Goal: Check status: Check status

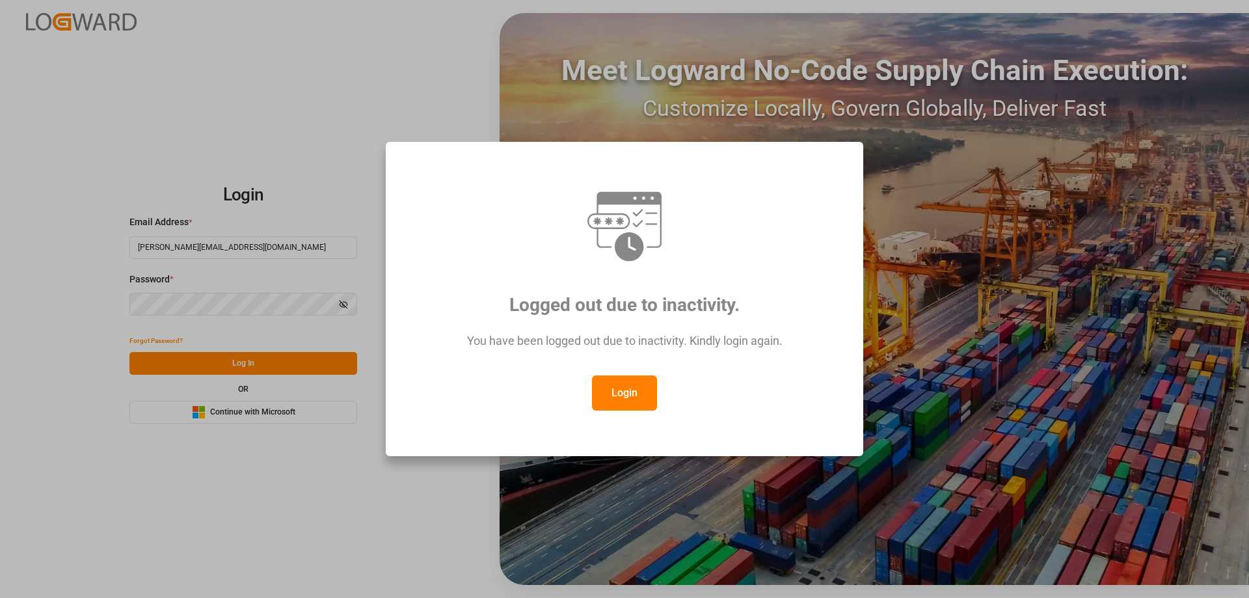
click at [598, 385] on button "Login" at bounding box center [624, 392] width 65 height 35
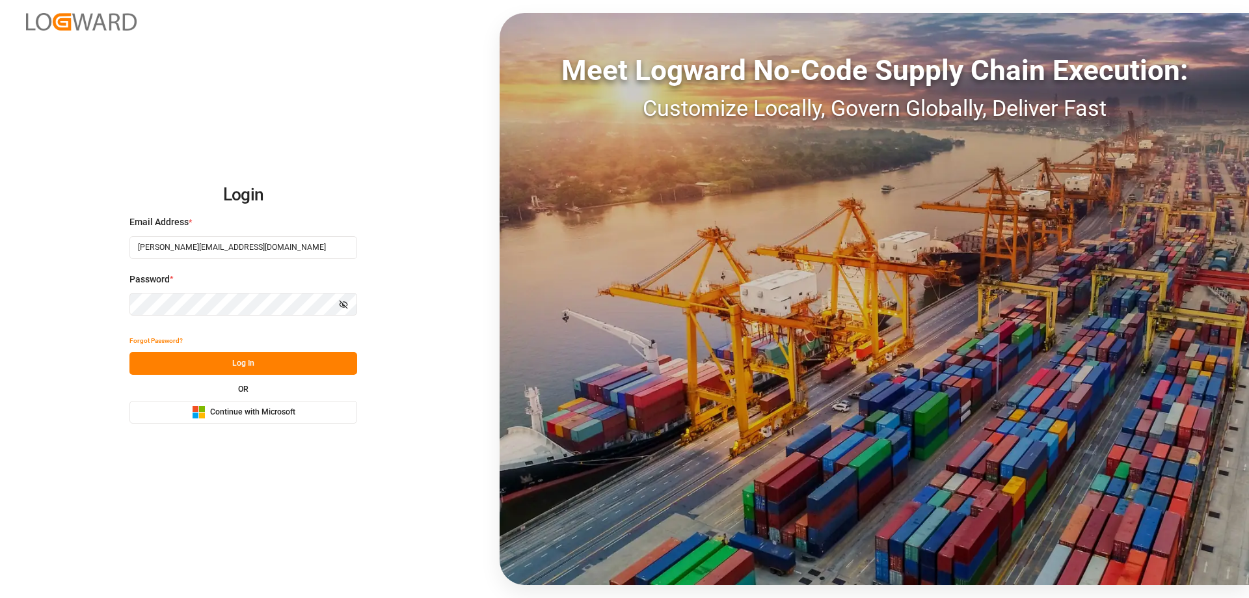
click at [244, 358] on button "Log In" at bounding box center [243, 363] width 228 height 23
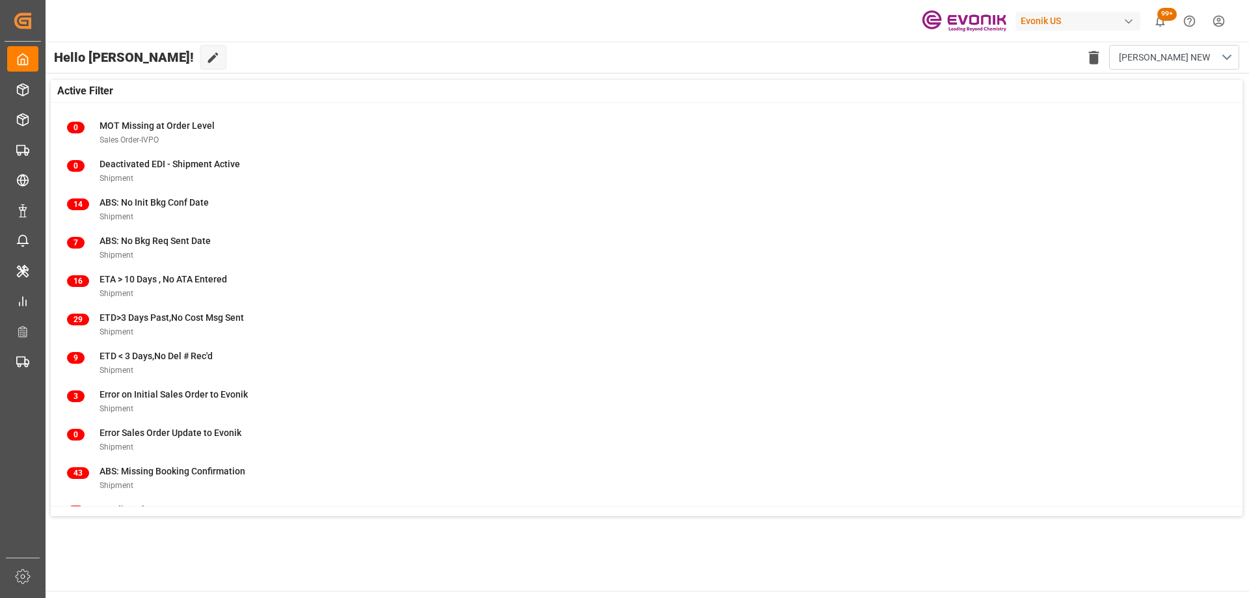
click at [474, 48] on div "Hello Mara-Lynn! Edit Cockpit Delete template MARA NEW NEW" at bounding box center [646, 57] width 1205 height 31
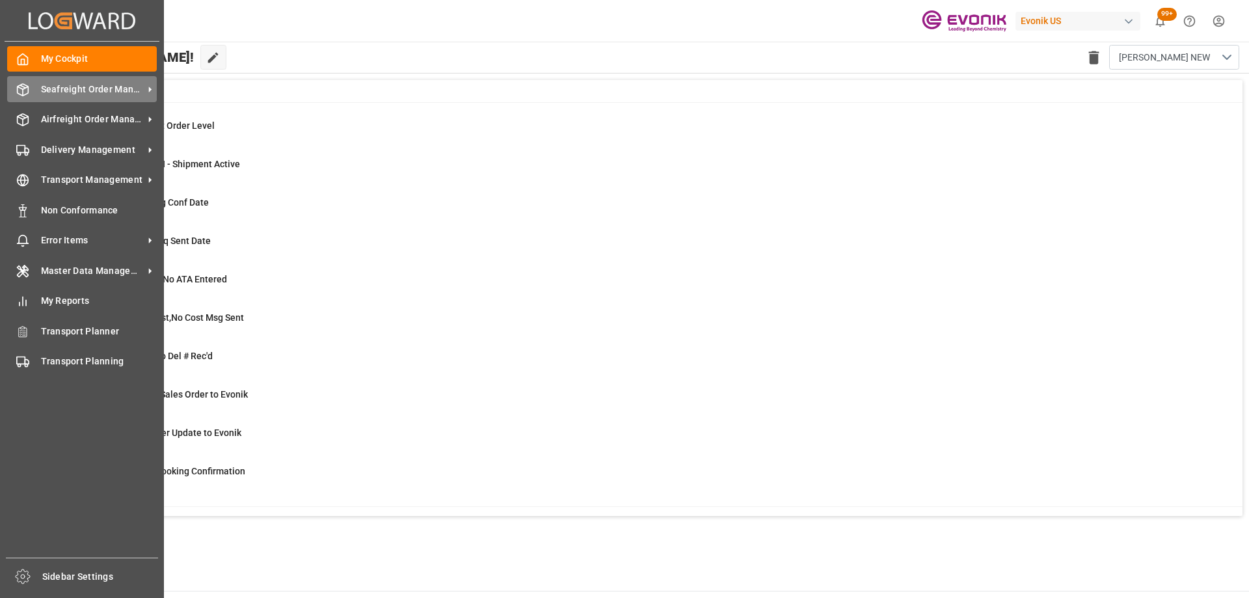
click at [38, 90] on div "Seafreight Order Management Seafreight Order Management" at bounding box center [82, 88] width 150 height 25
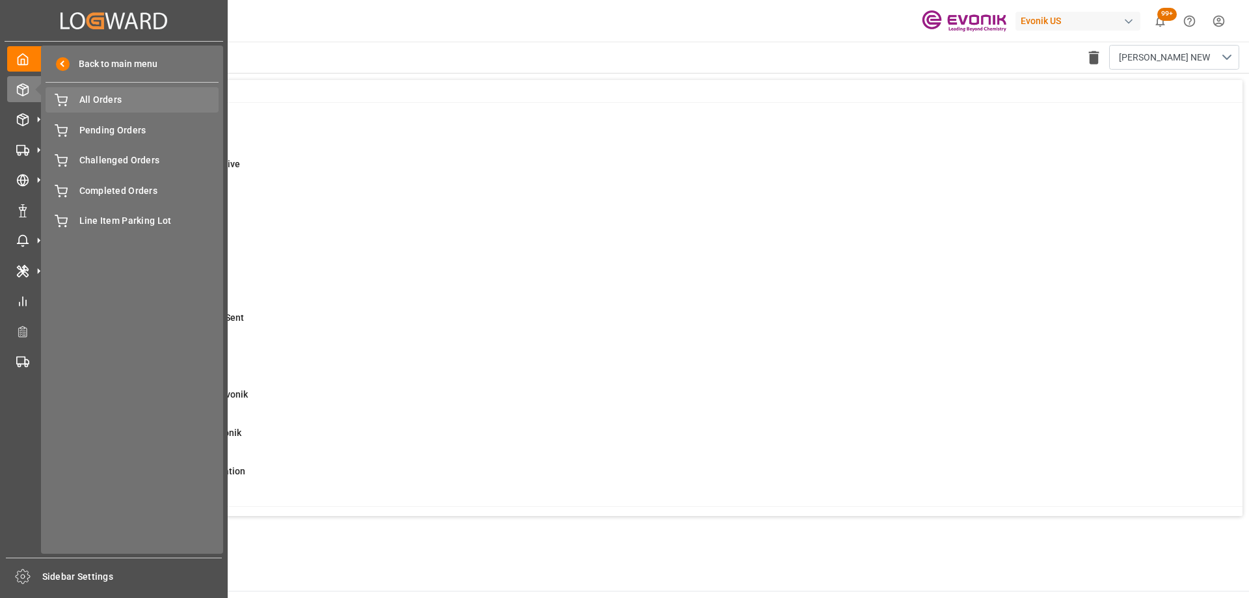
click at [111, 103] on span "All Orders" at bounding box center [149, 100] width 140 height 14
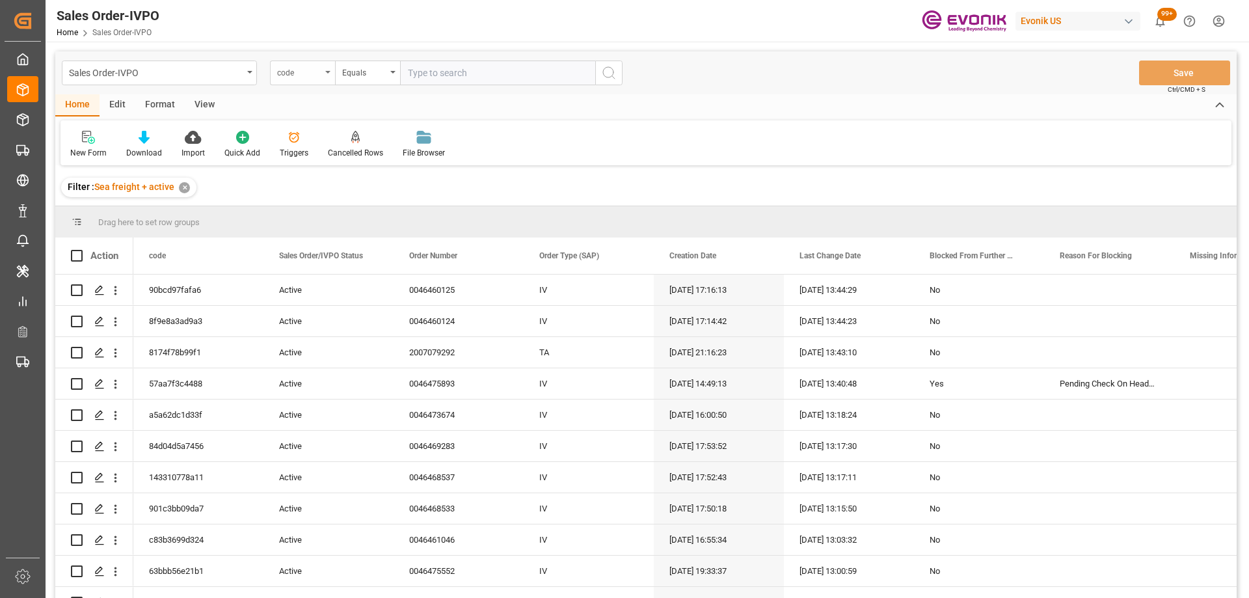
click at [300, 75] on div "code" at bounding box center [299, 71] width 44 height 15
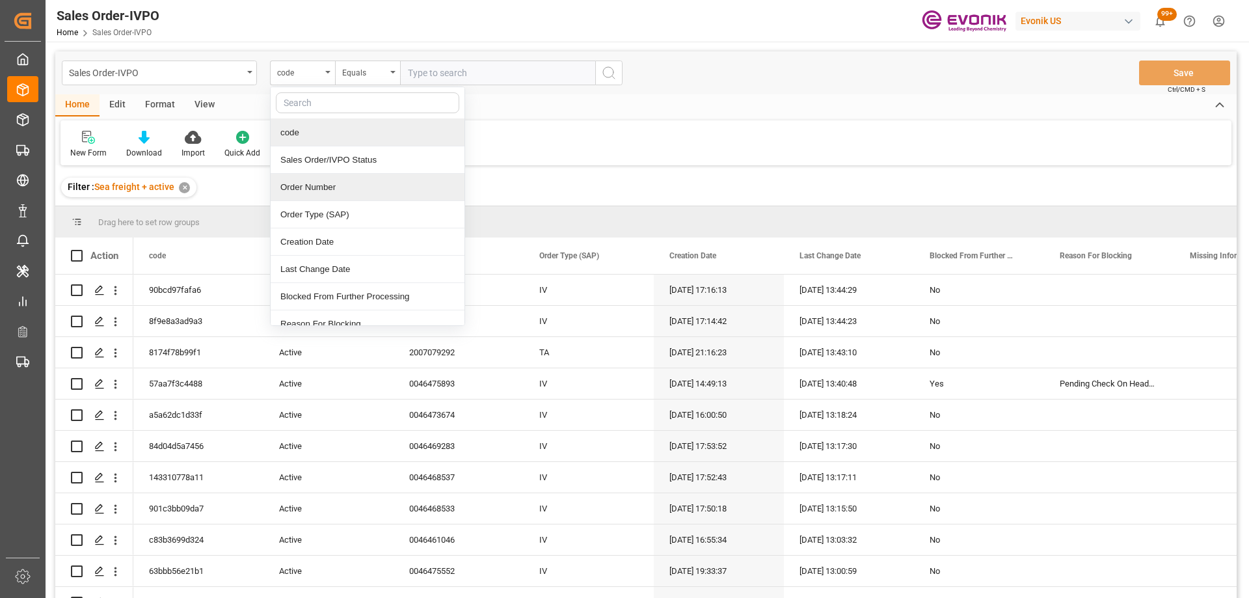
click at [298, 185] on div "Order Number" at bounding box center [368, 187] width 194 height 27
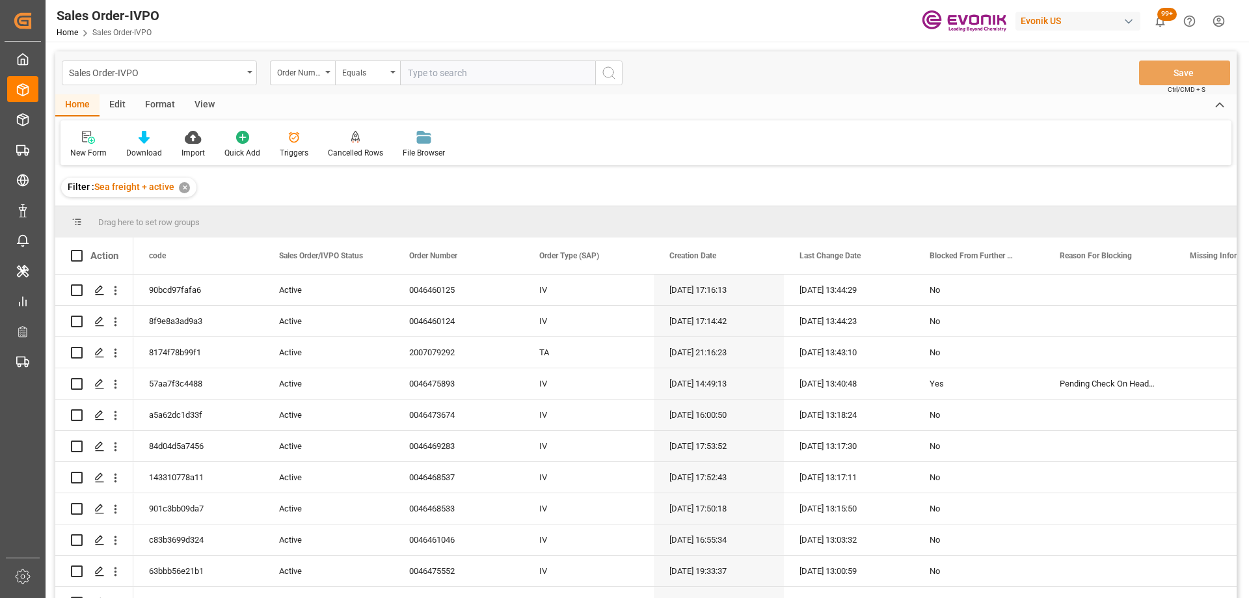
click at [421, 79] on input "text" at bounding box center [497, 73] width 195 height 25
paste input "46476088"
click at [409, 72] on input "46476088" at bounding box center [497, 73] width 195 height 25
click at [538, 72] on input "0046476088" at bounding box center [497, 73] width 195 height 25
type input "0046476088"
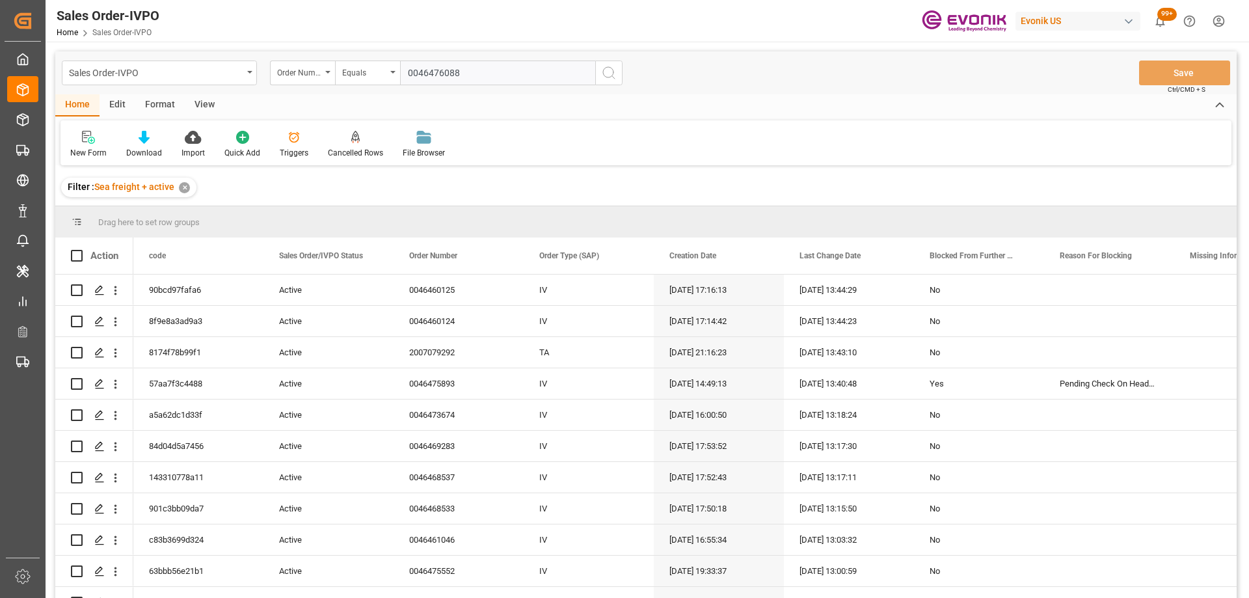
click at [621, 71] on button "search button" at bounding box center [608, 73] width 27 height 25
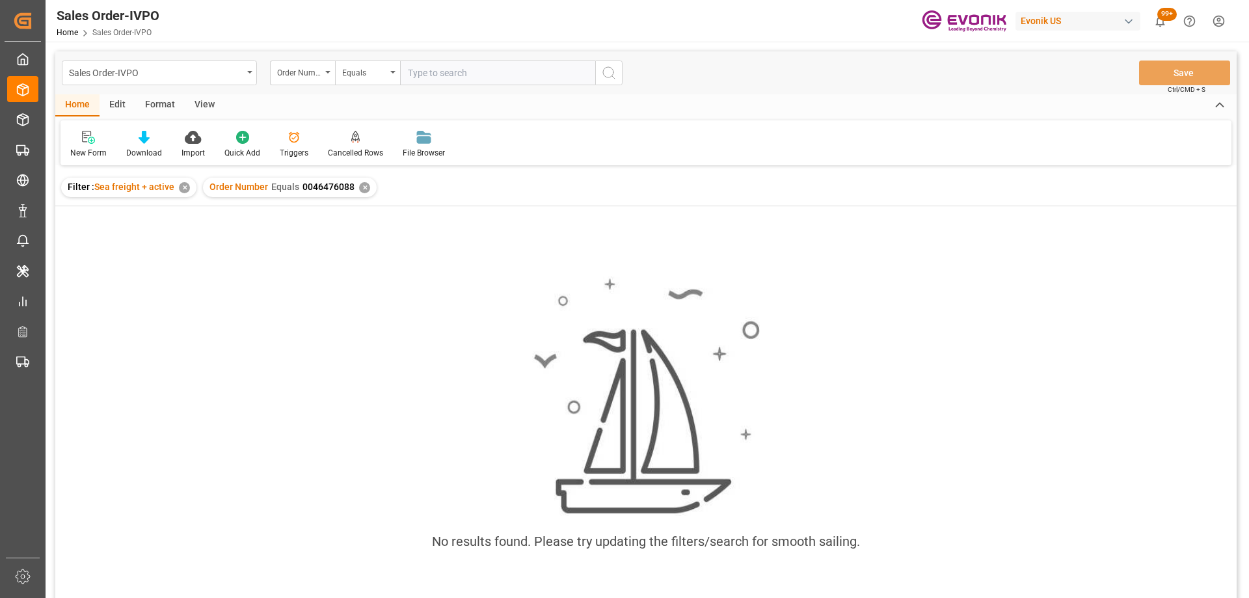
click at [184, 185] on div "✕" at bounding box center [184, 187] width 11 height 11
click at [450, 76] on input "text" at bounding box center [497, 73] width 195 height 25
paste input "46466762"
type input "0046466762"
click at [380, 184] on div "✕" at bounding box center [385, 187] width 11 height 11
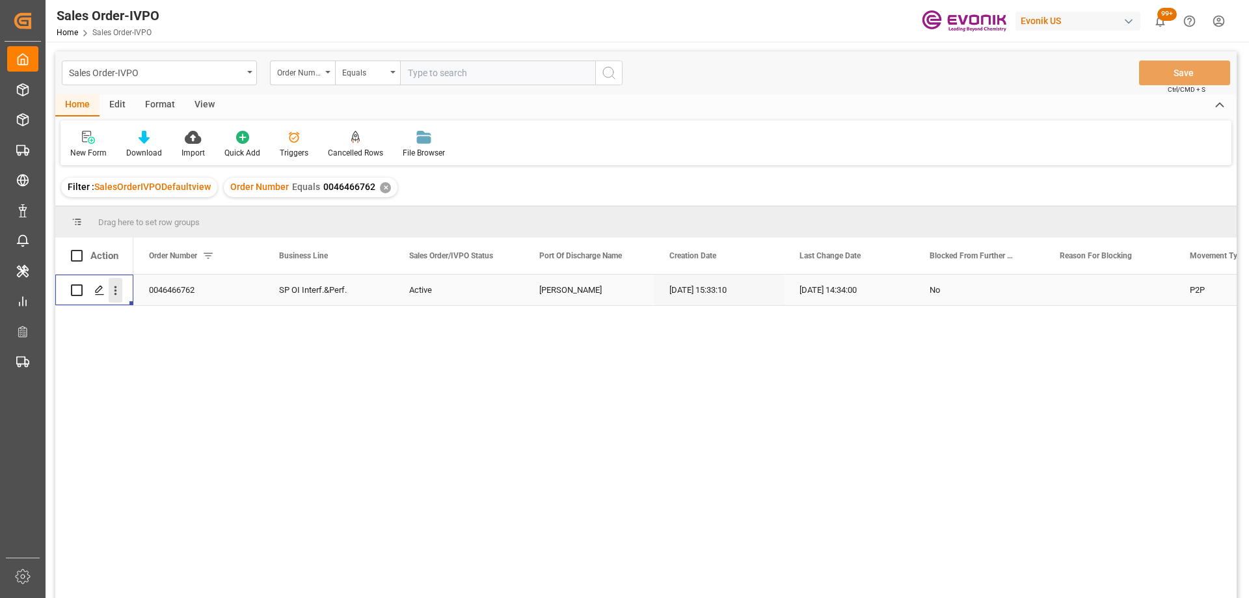
click at [120, 288] on icon "open menu" at bounding box center [116, 291] width 14 height 14
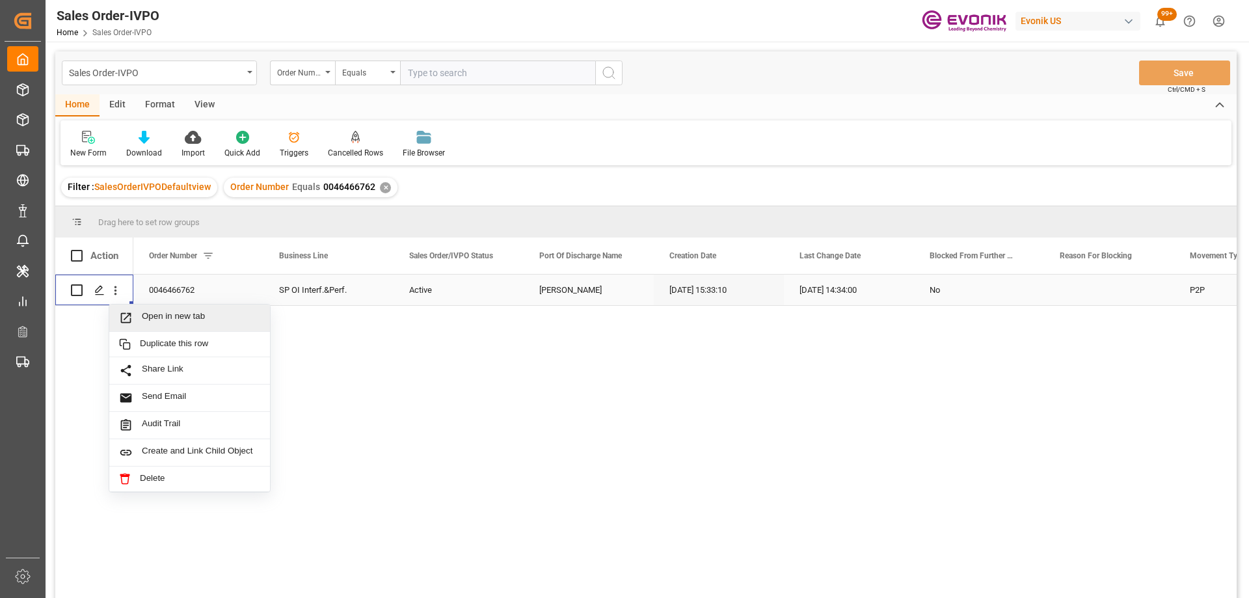
click at [155, 320] on span "Open in new tab" at bounding box center [201, 318] width 118 height 14
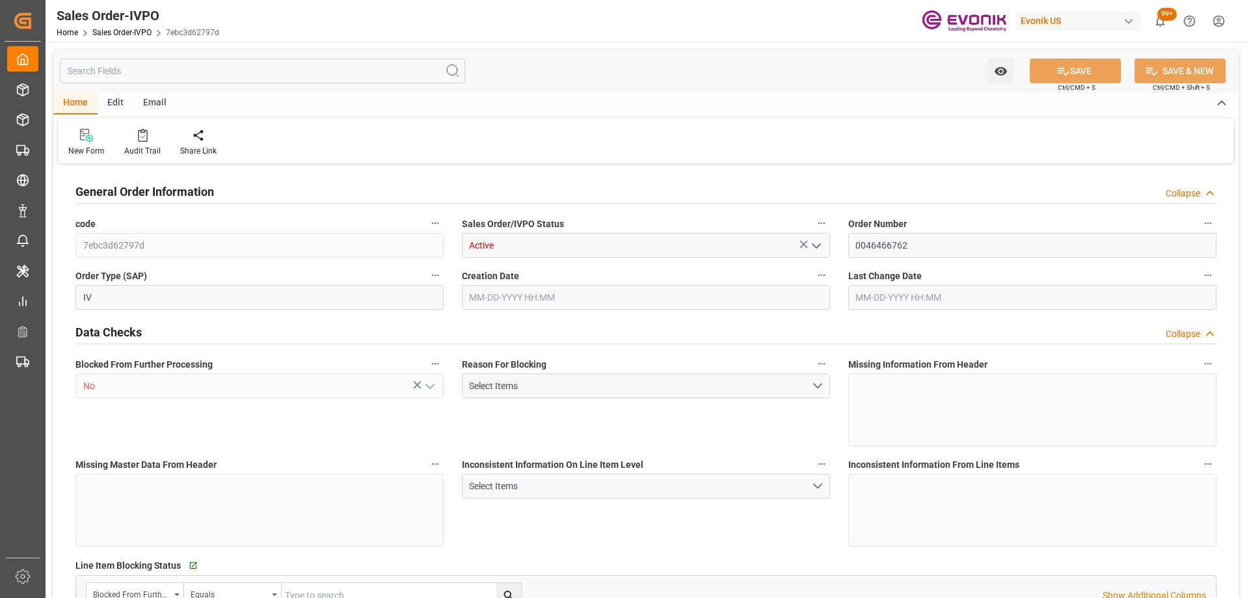
type input "BRSSZ"
type input "0"
type input "1"
type input "860.9808"
type input "08-12-2025 15:33"
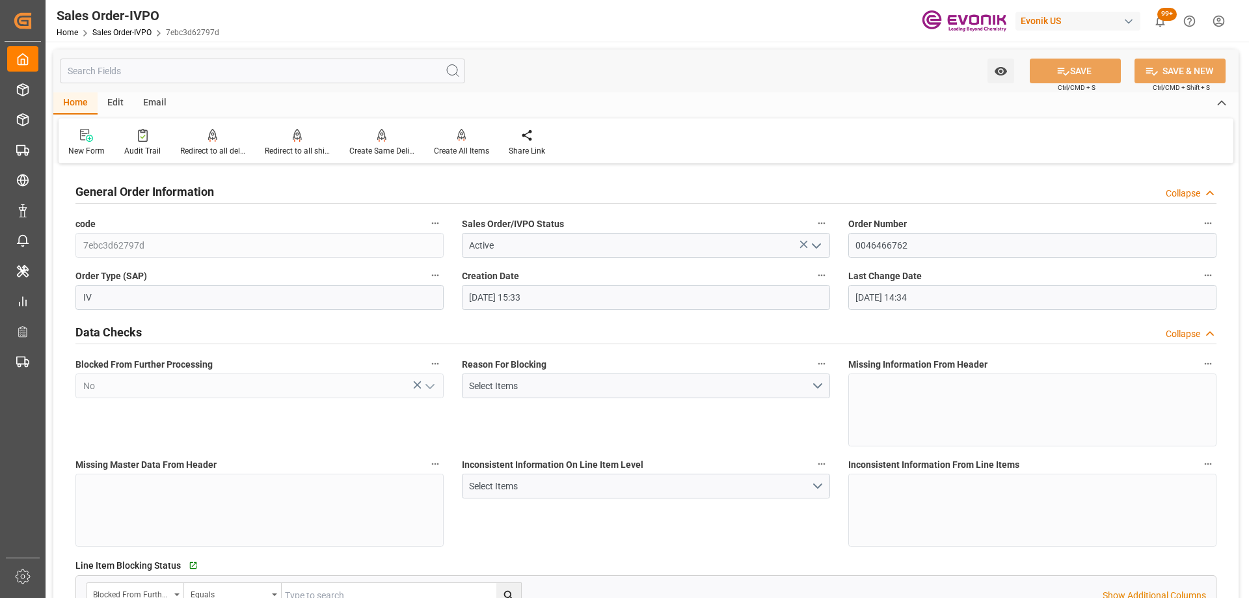
type input "09-25-2025 14:34"
click at [316, 137] on div at bounding box center [297, 135] width 65 height 14
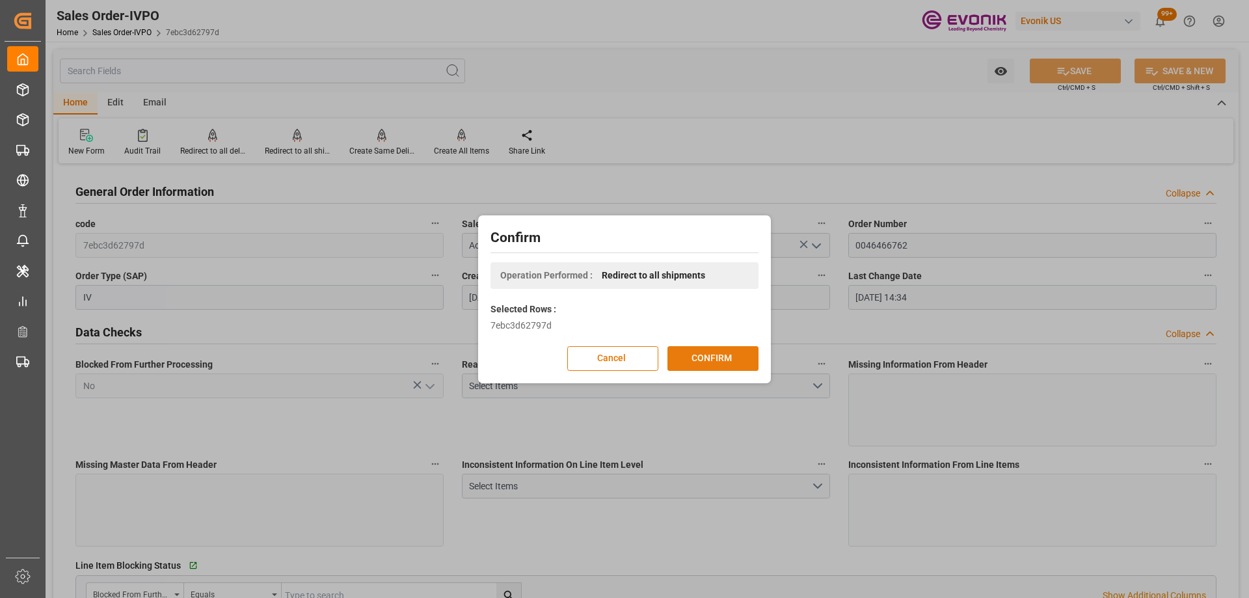
click at [678, 359] on button "CONFIRM" at bounding box center [713, 358] width 91 height 25
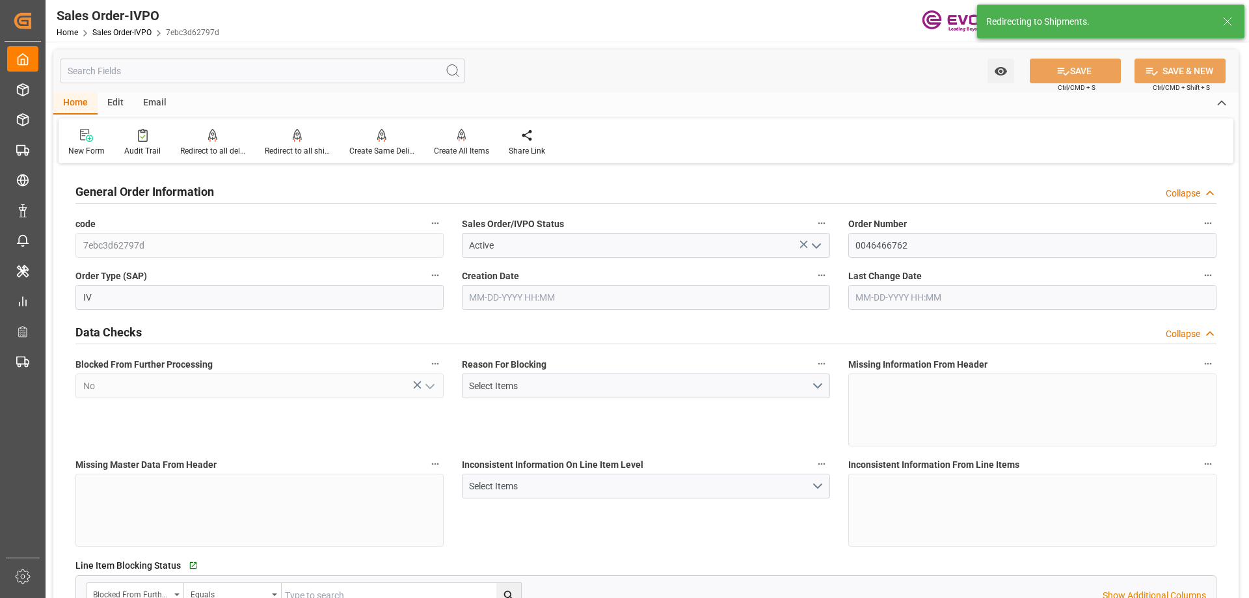
type input "08-12-2025 15:33"
type input "09-25-2025 14:34"
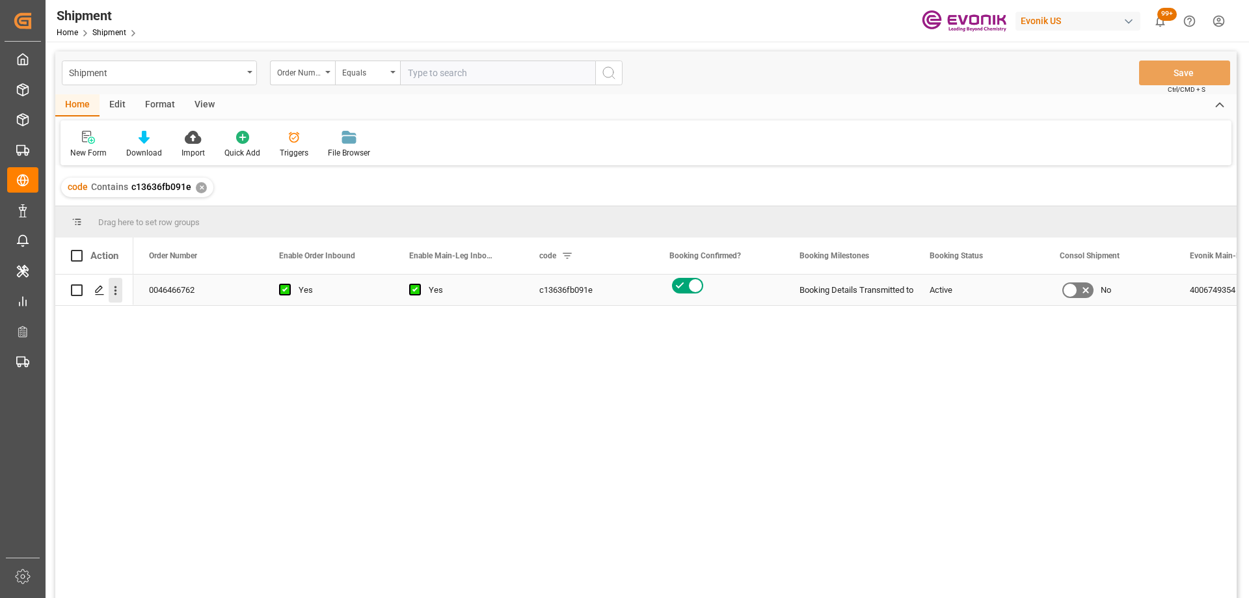
click at [118, 286] on icon "open menu" at bounding box center [116, 291] width 14 height 14
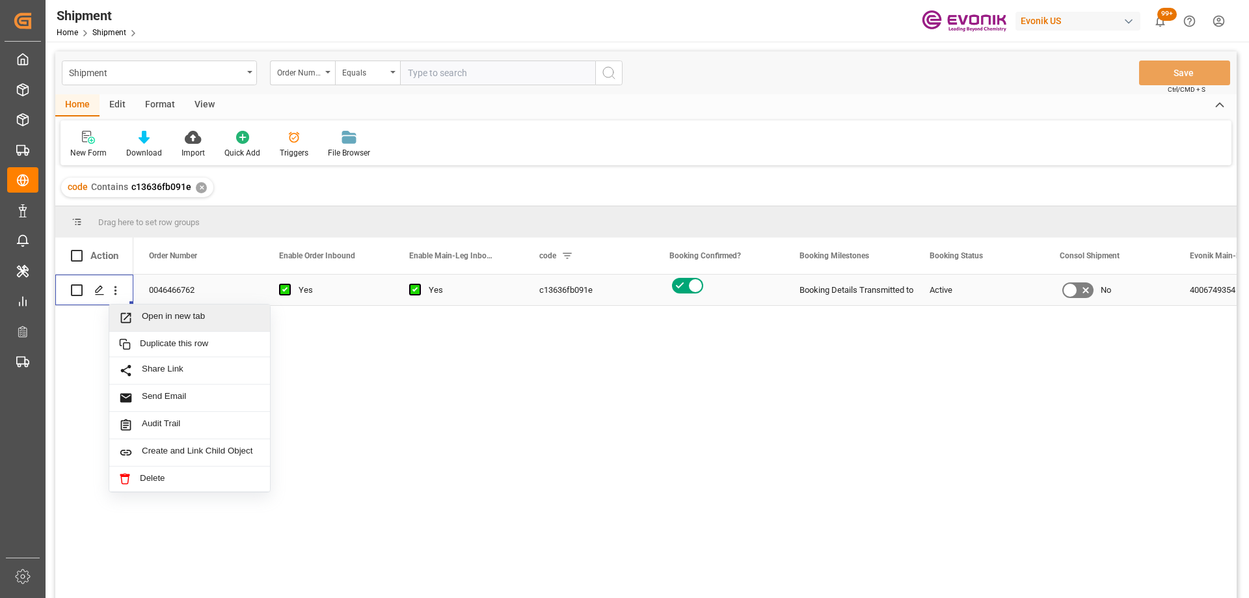
click at [139, 307] on div "Open in new tab" at bounding box center [189, 318] width 161 height 27
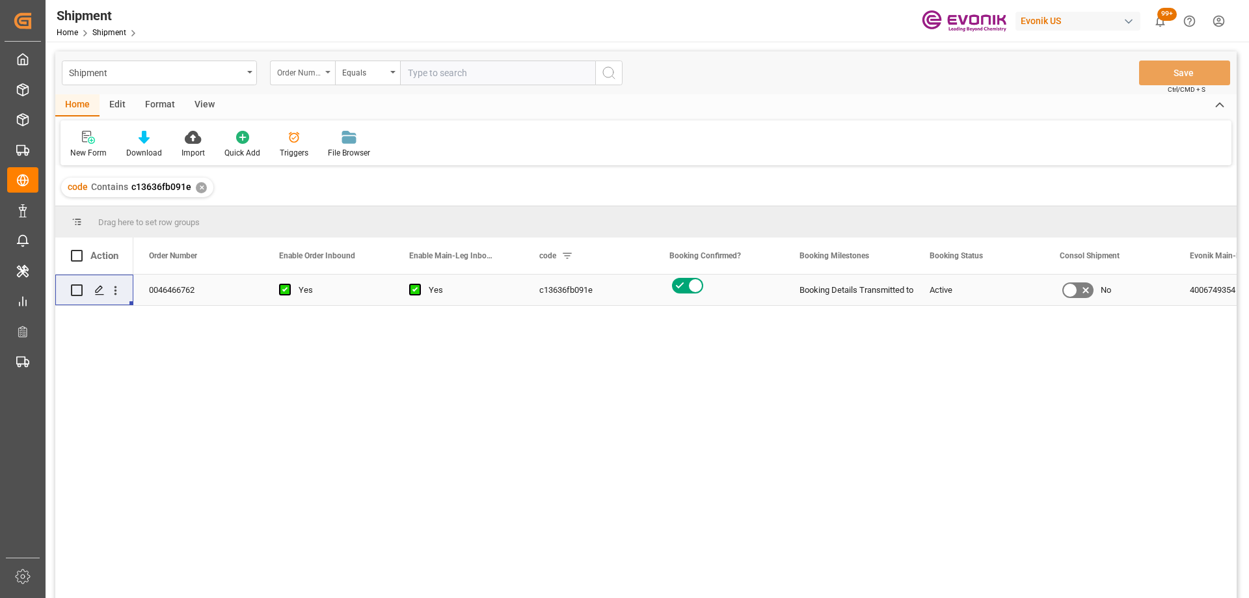
click at [305, 70] on div "Order Number" at bounding box center [299, 71] width 44 height 15
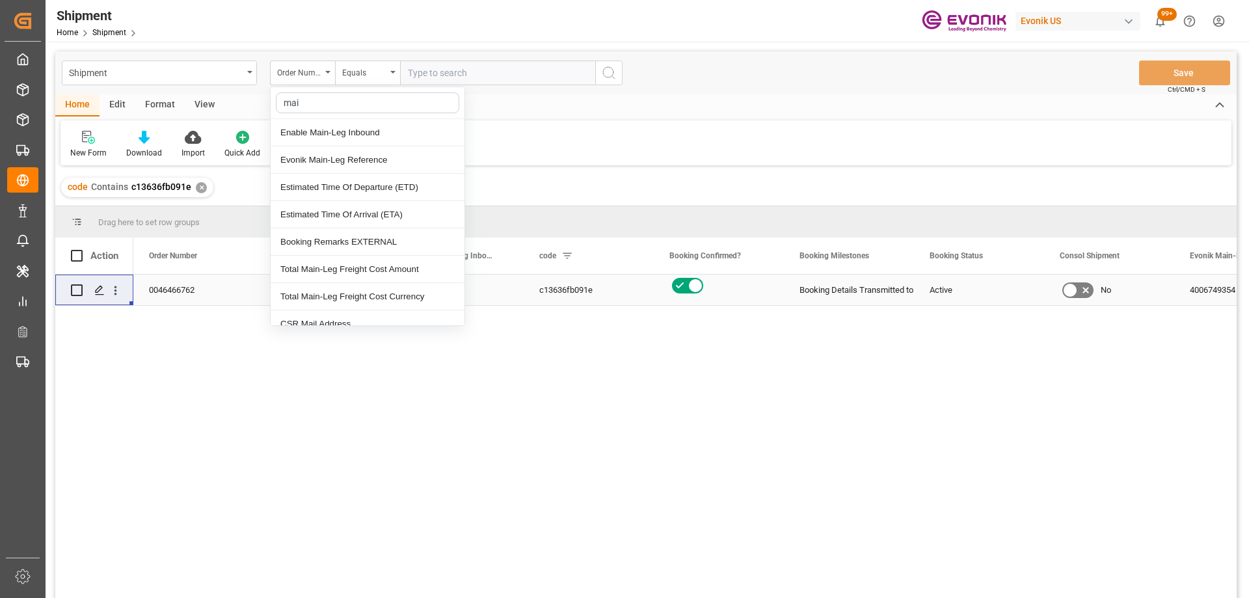
type input "main"
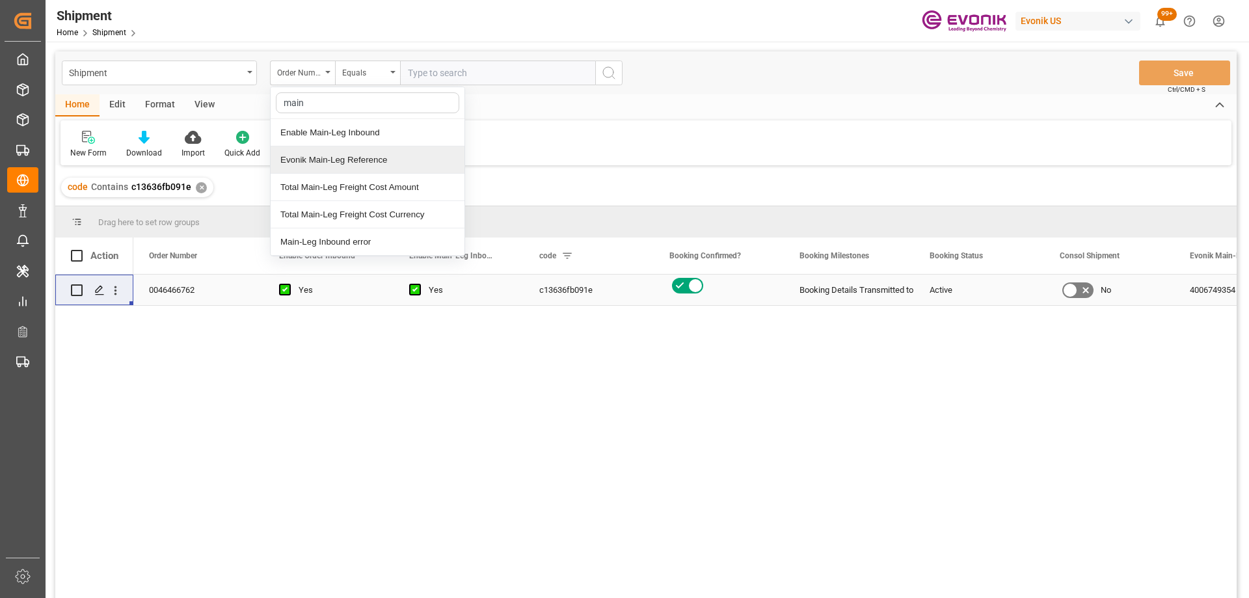
click at [416, 165] on div "Evonik Main-Leg Reference" at bounding box center [368, 159] width 194 height 27
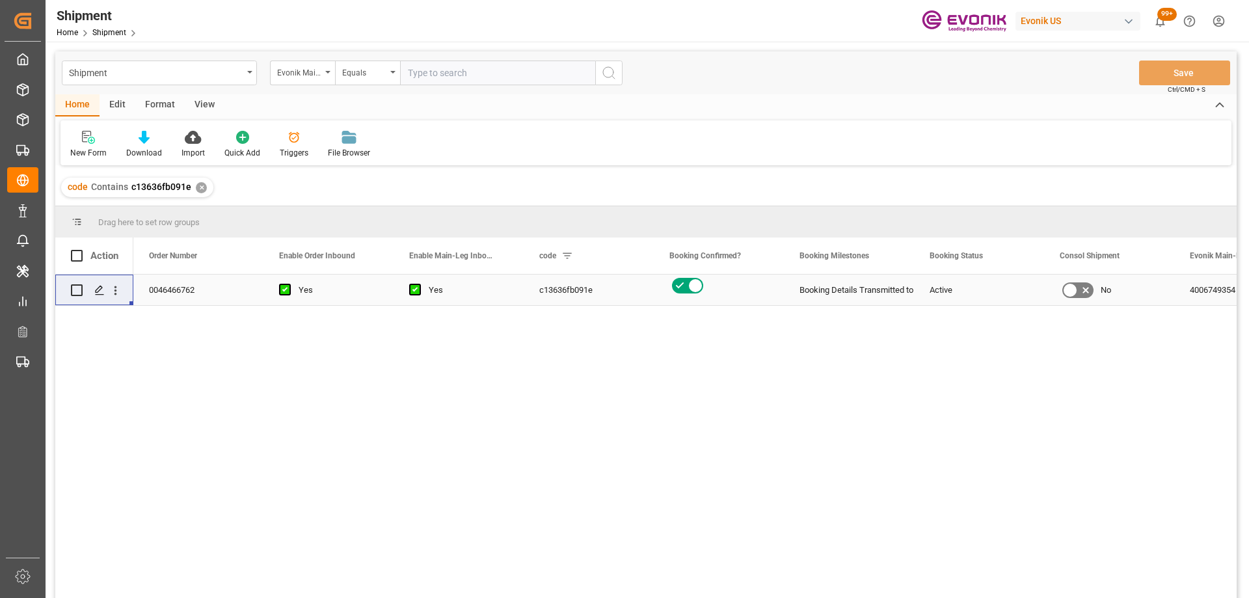
click at [519, 74] on input "text" at bounding box center [497, 73] width 195 height 25
paste input "4006710100"
type input "4006710100"
click at [620, 73] on button "search button" at bounding box center [608, 73] width 27 height 25
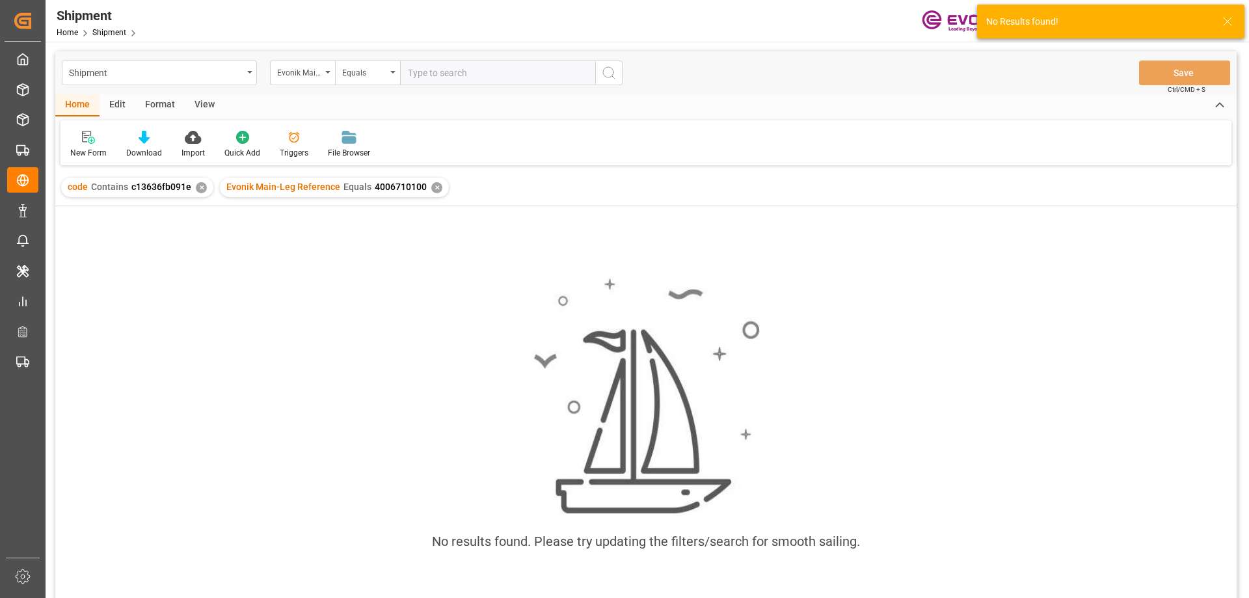
click at [202, 184] on div "✕" at bounding box center [201, 187] width 11 height 11
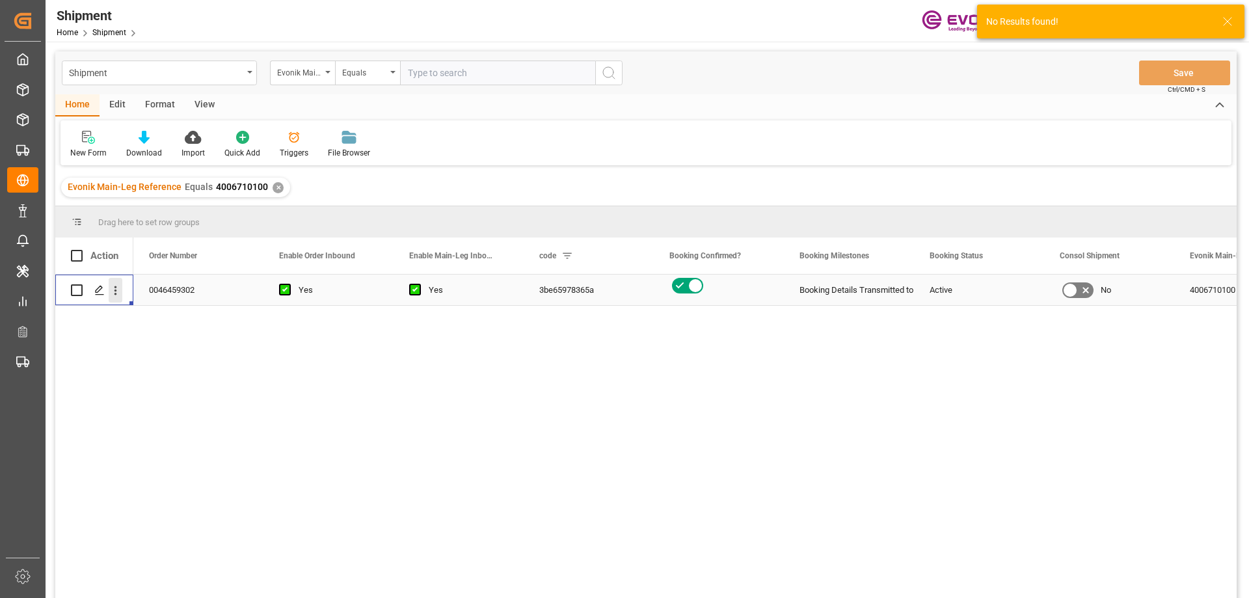
click at [114, 291] on icon "open menu" at bounding box center [116, 291] width 14 height 14
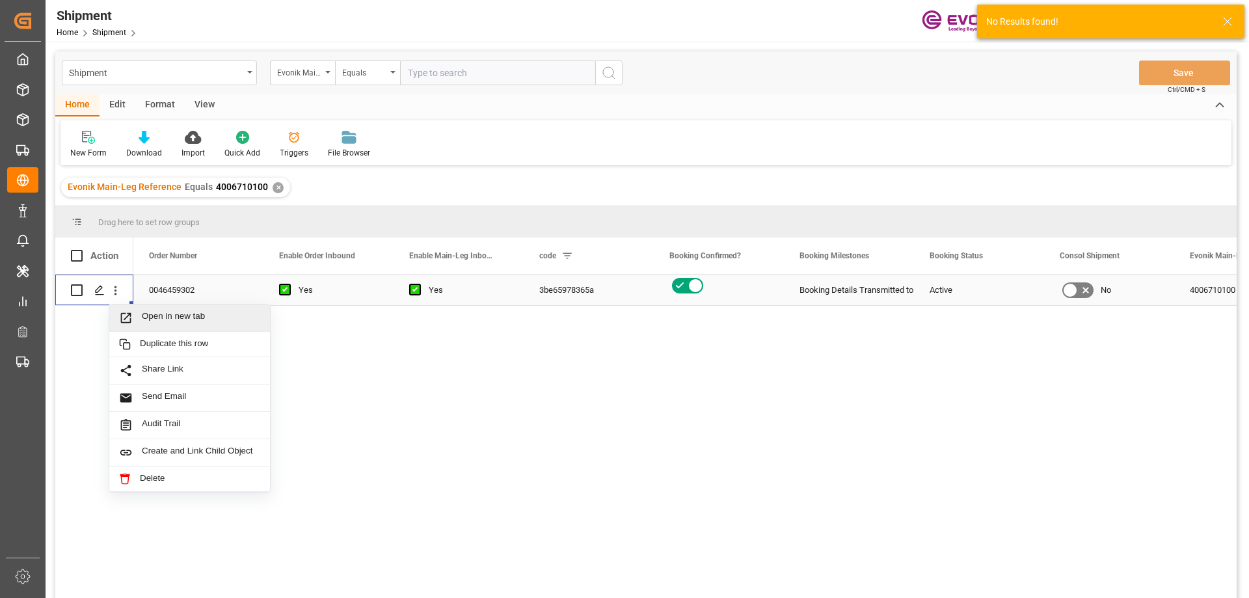
click at [175, 315] on span "Open in new tab" at bounding box center [201, 318] width 118 height 14
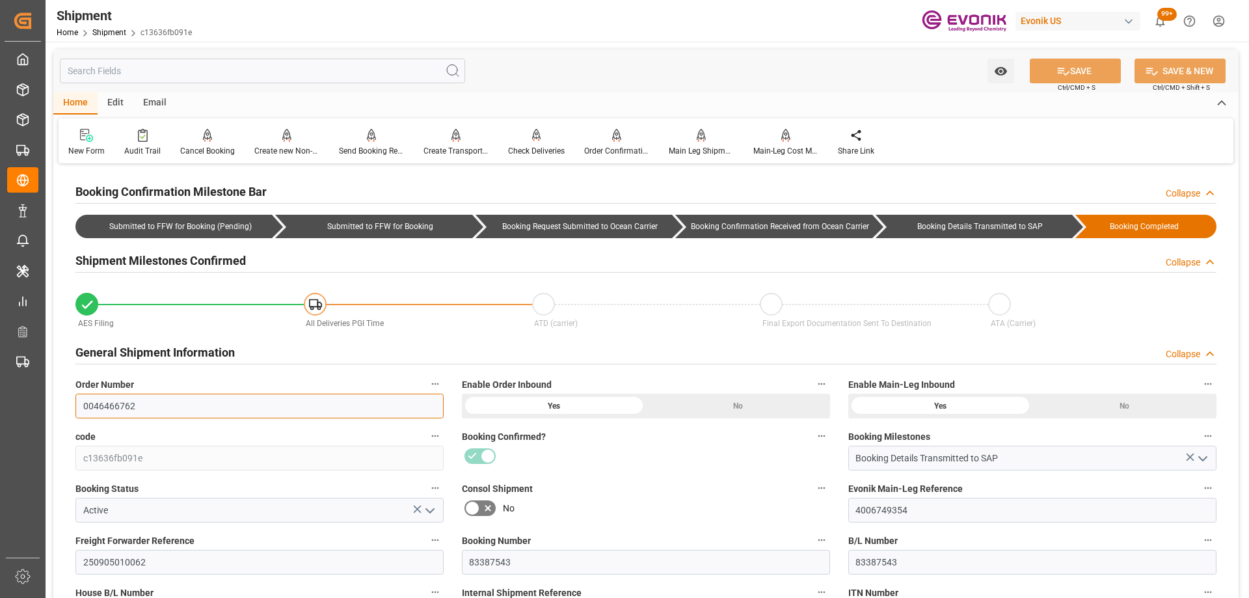
drag, startPoint x: 168, startPoint y: 400, endPoint x: 61, endPoint y: 409, distance: 107.8
click at [613, 469] on div "Booking Confirmed?" at bounding box center [646, 449] width 387 height 52
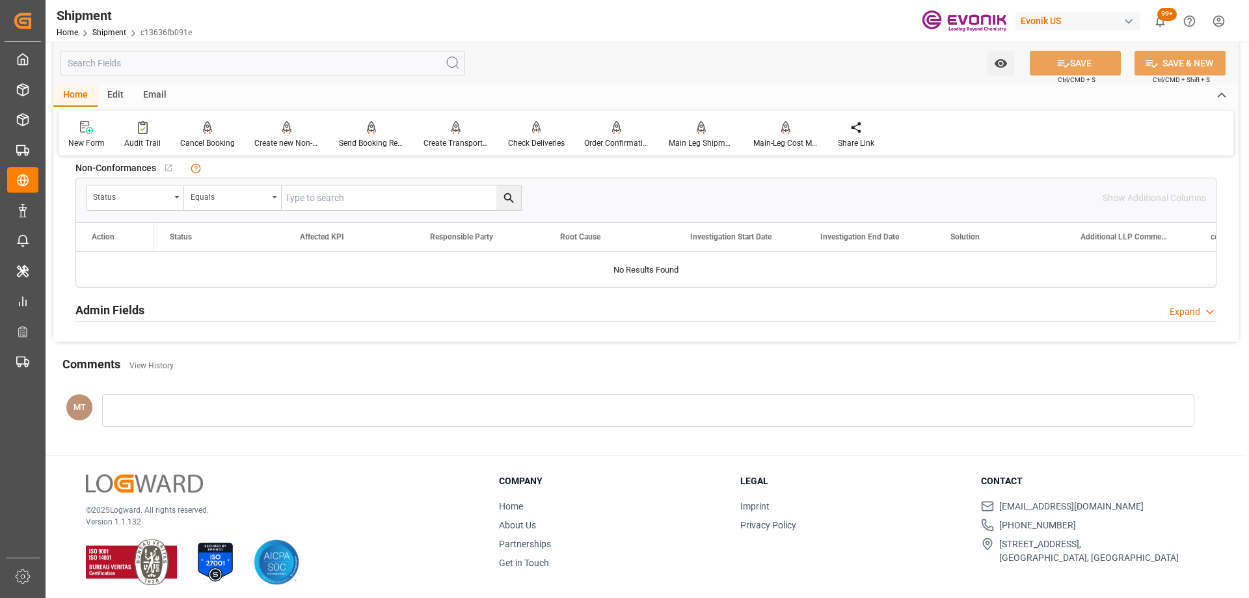
scroll to position [846, 0]
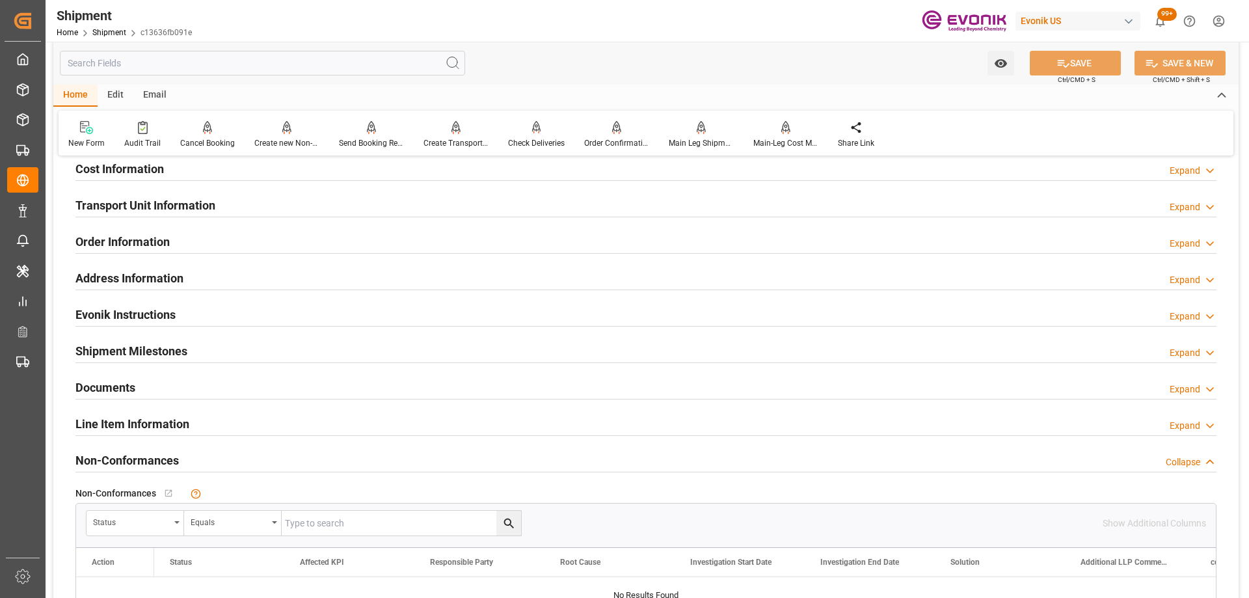
drag, startPoint x: 178, startPoint y: 420, endPoint x: 526, endPoint y: 455, distance: 349.9
click at [178, 420] on h2 "Line Item Information" at bounding box center [132, 424] width 114 height 18
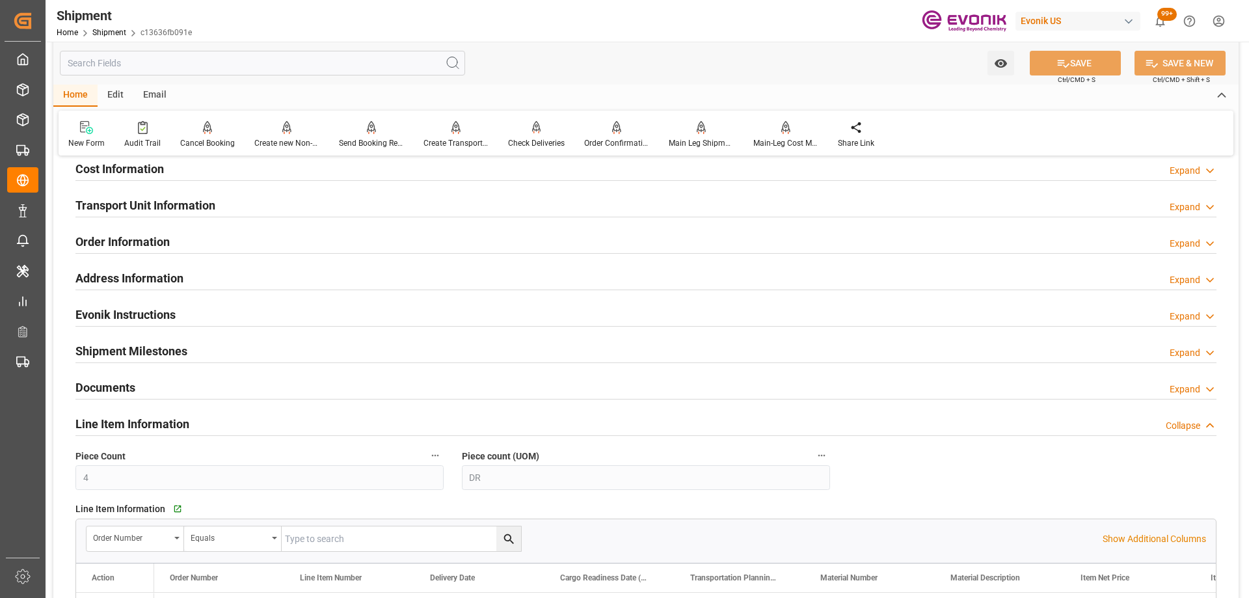
scroll to position [1106, 0]
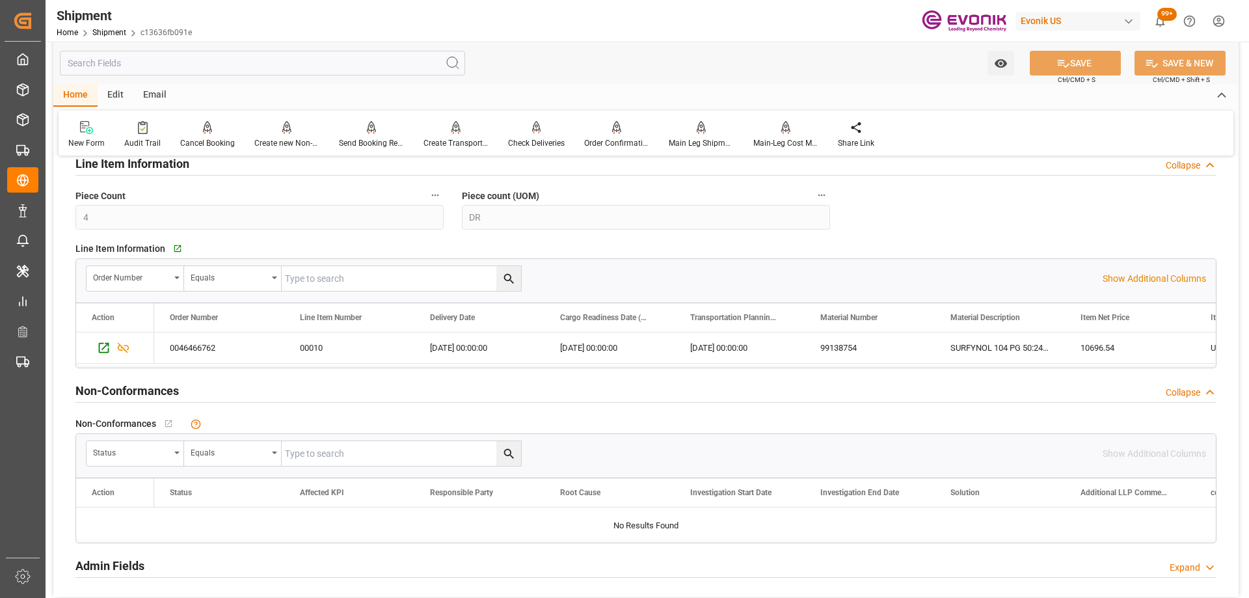
click at [349, 280] on input "text" at bounding box center [401, 278] width 239 height 25
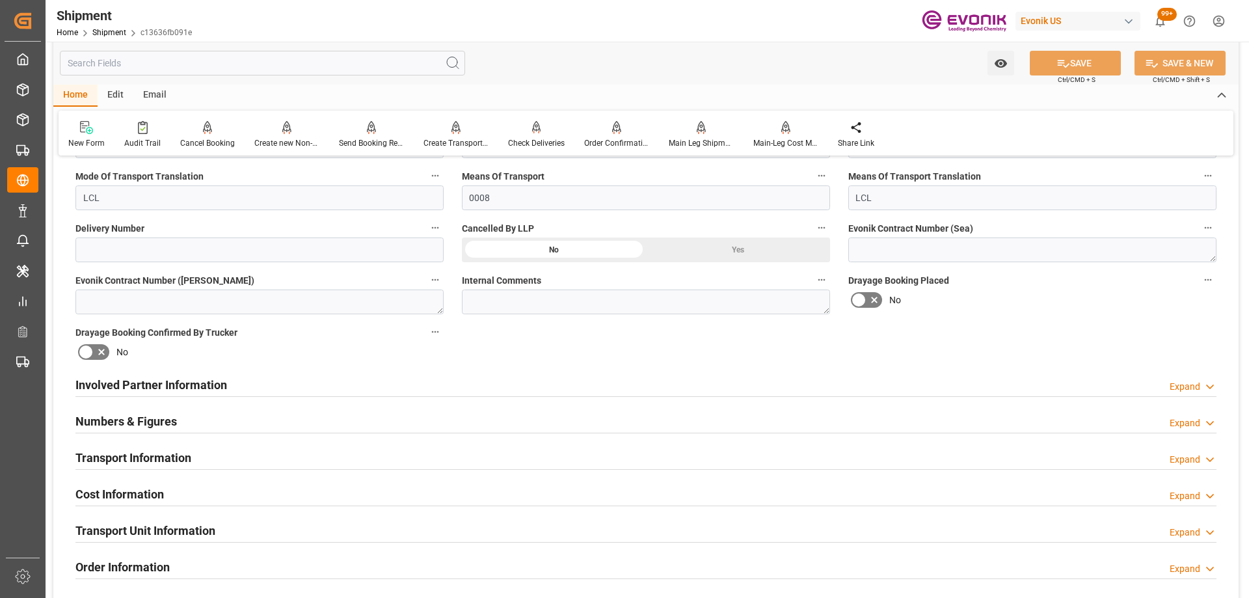
scroll to position [651, 0]
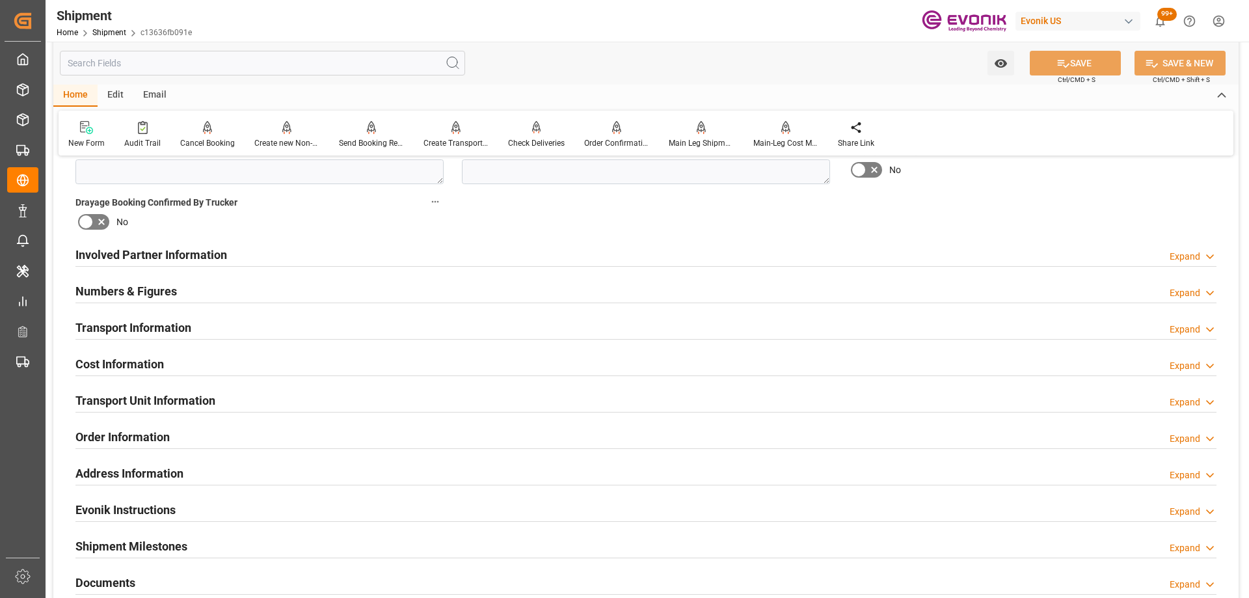
click at [178, 394] on h2 "Transport Unit Information" at bounding box center [145, 401] width 140 height 18
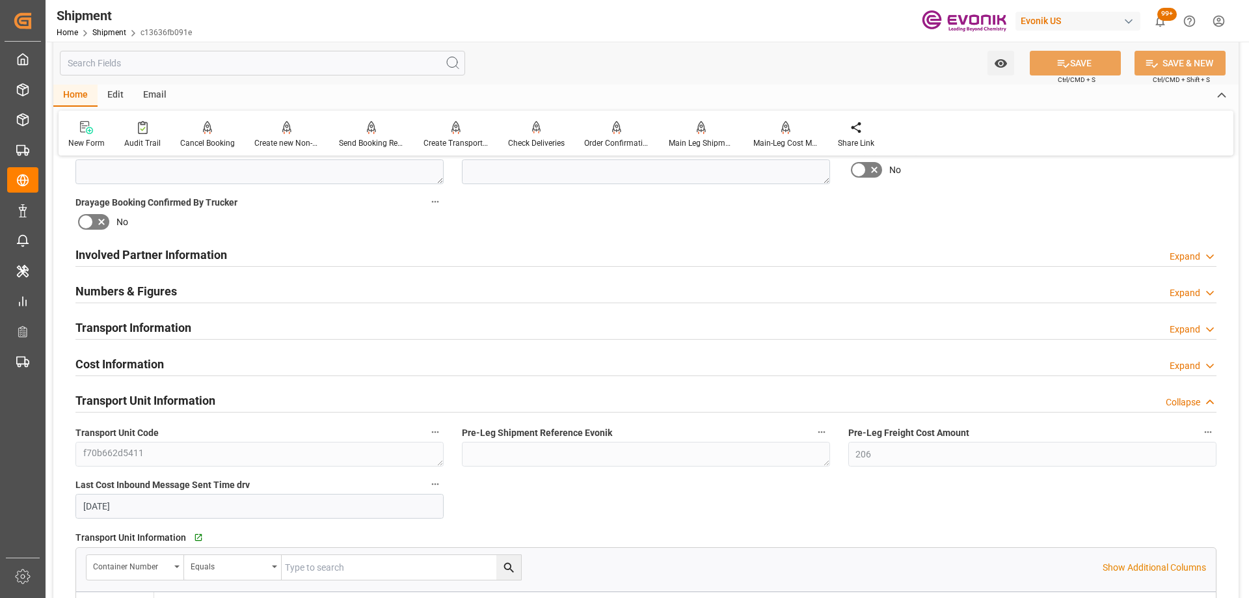
scroll to position [846, 0]
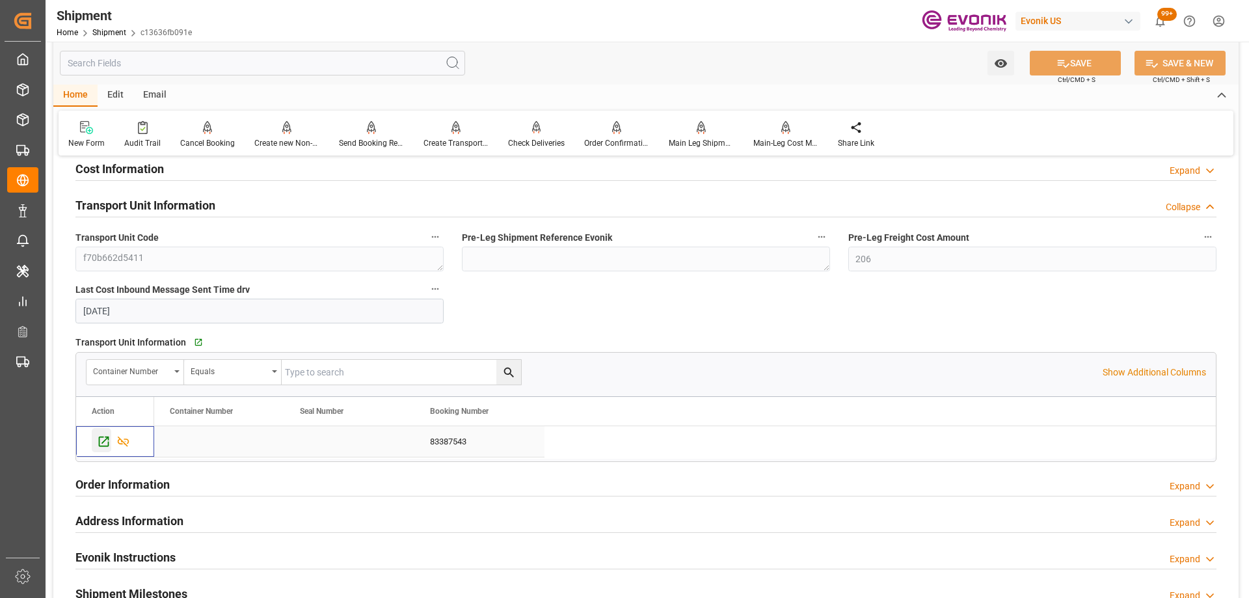
click at [100, 435] on icon "Press SPACE to select this row." at bounding box center [104, 442] width 14 height 14
click at [660, 280] on div "Booking Confirmation Milestone Bar Collapse Submitted to FFW for Booking (Pendi…" at bounding box center [646, 210] width 1186 height 1779
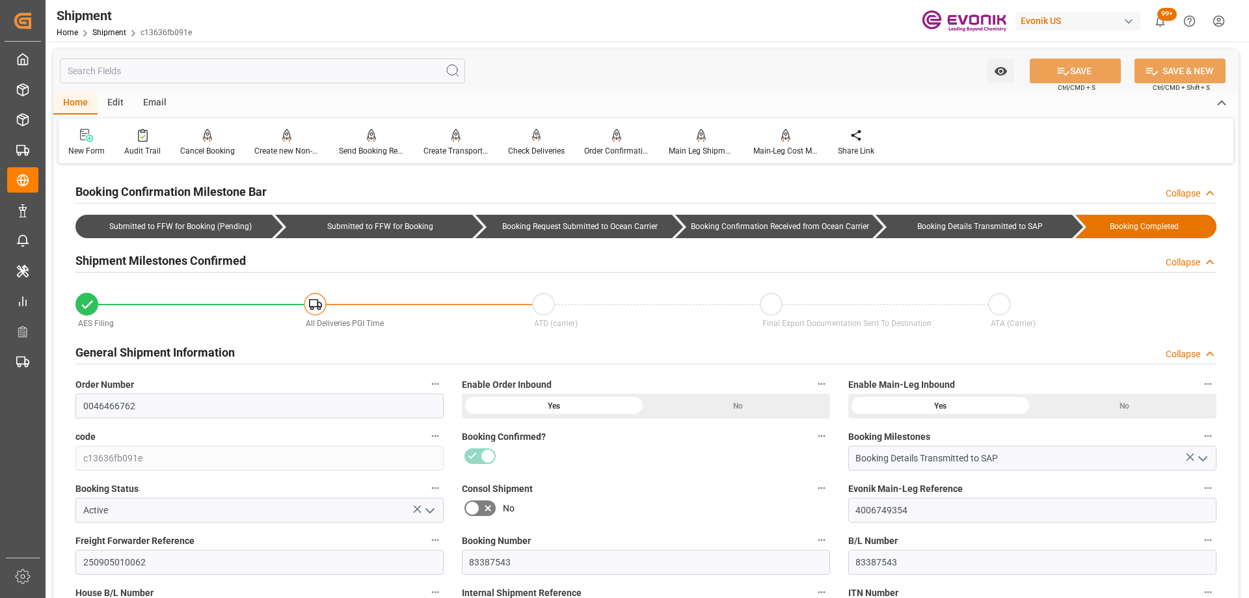
scroll to position [195, 0]
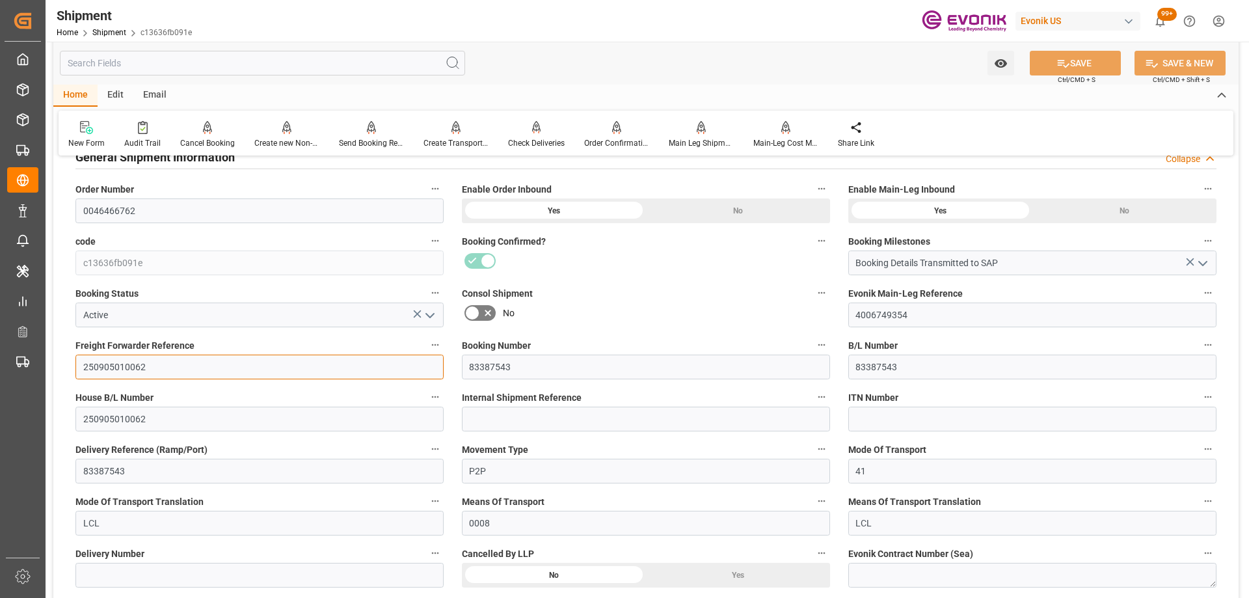
drag, startPoint x: 184, startPoint y: 368, endPoint x: 75, endPoint y: 359, distance: 108.4
click at [75, 359] on input "250905010062" at bounding box center [259, 367] width 368 height 25
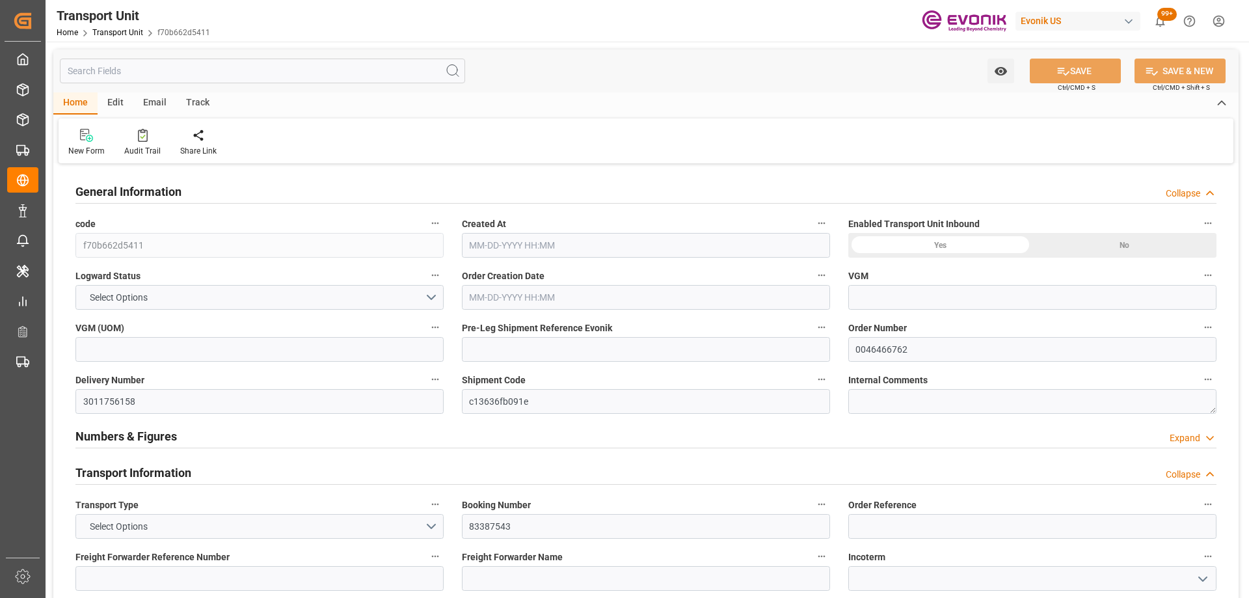
type input "0"
type input "AC Containerline"
type input "Leschaco Inc."
type input "USJAX"
type input "BRSSZ"
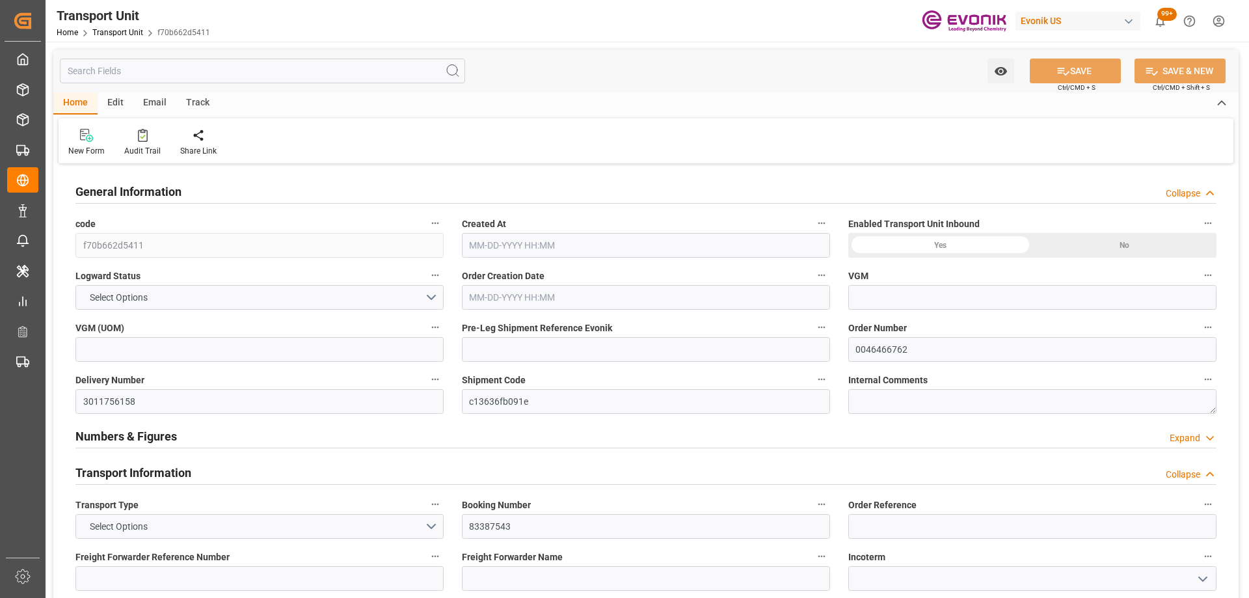
type input "858.661"
type input "[DATE] 21:33"
type input "[DATE]"
type input "[DATE] 00:00"
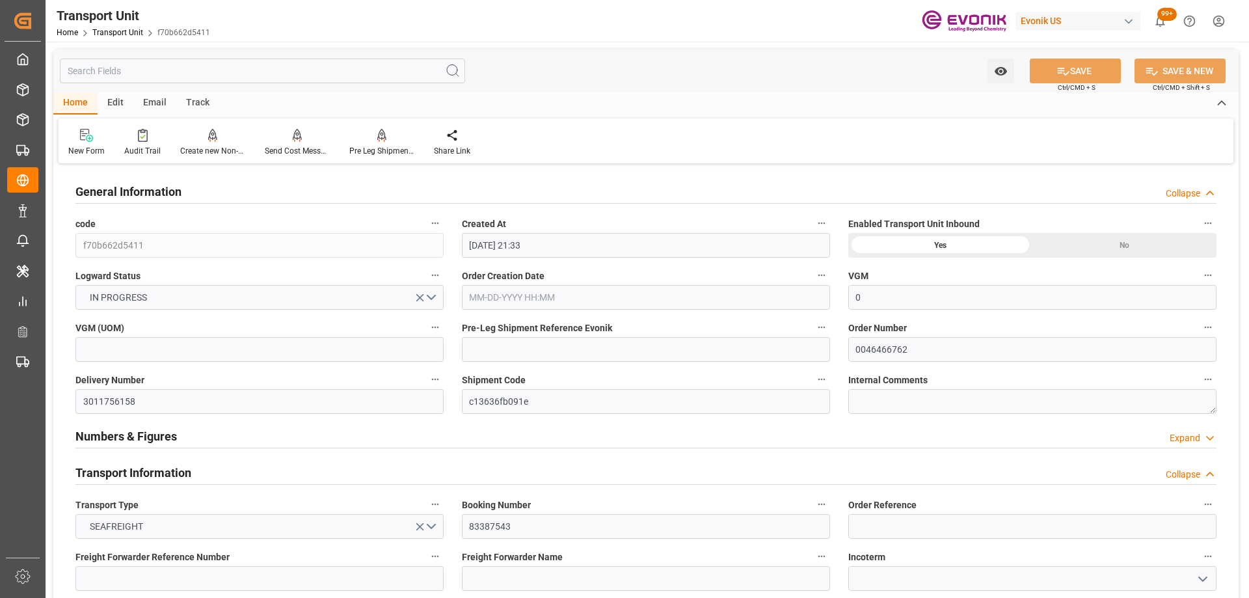
type input "[DATE] 00:00"
type input "[DATE] 10:00"
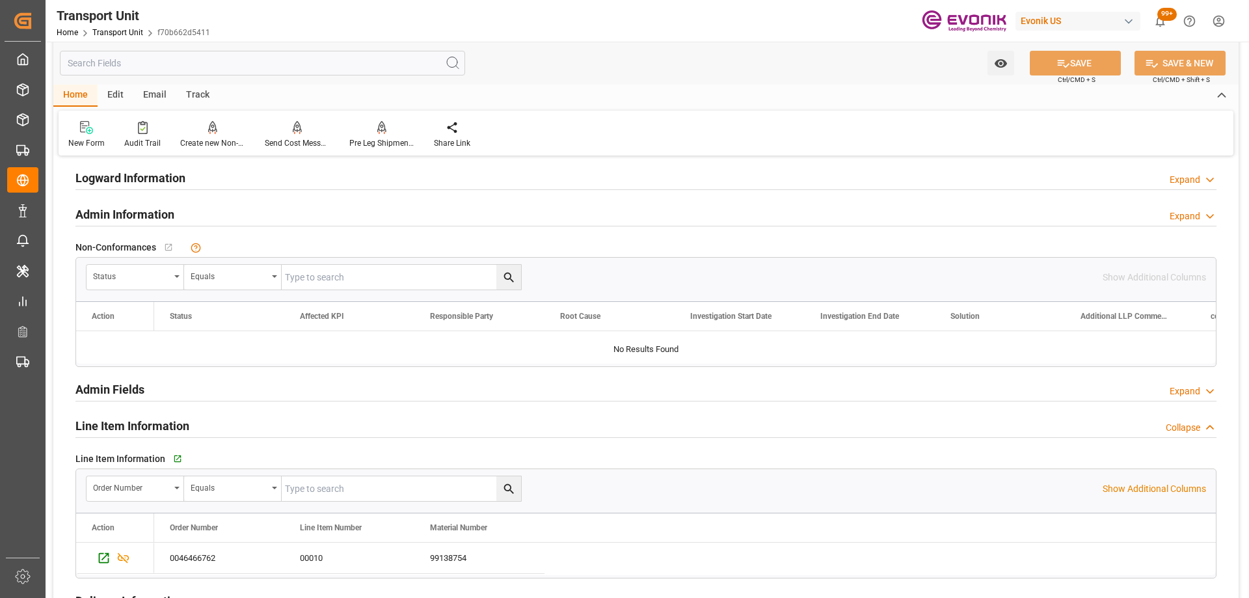
scroll to position [1890, 0]
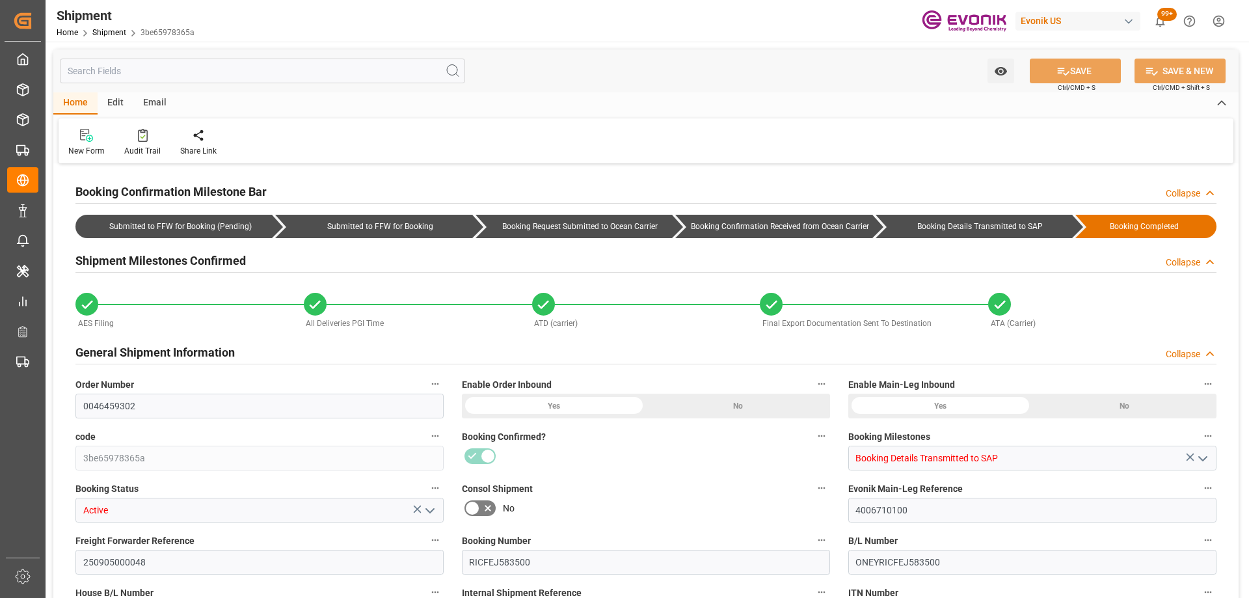
click at [251, 72] on input "text" at bounding box center [262, 71] width 405 height 25
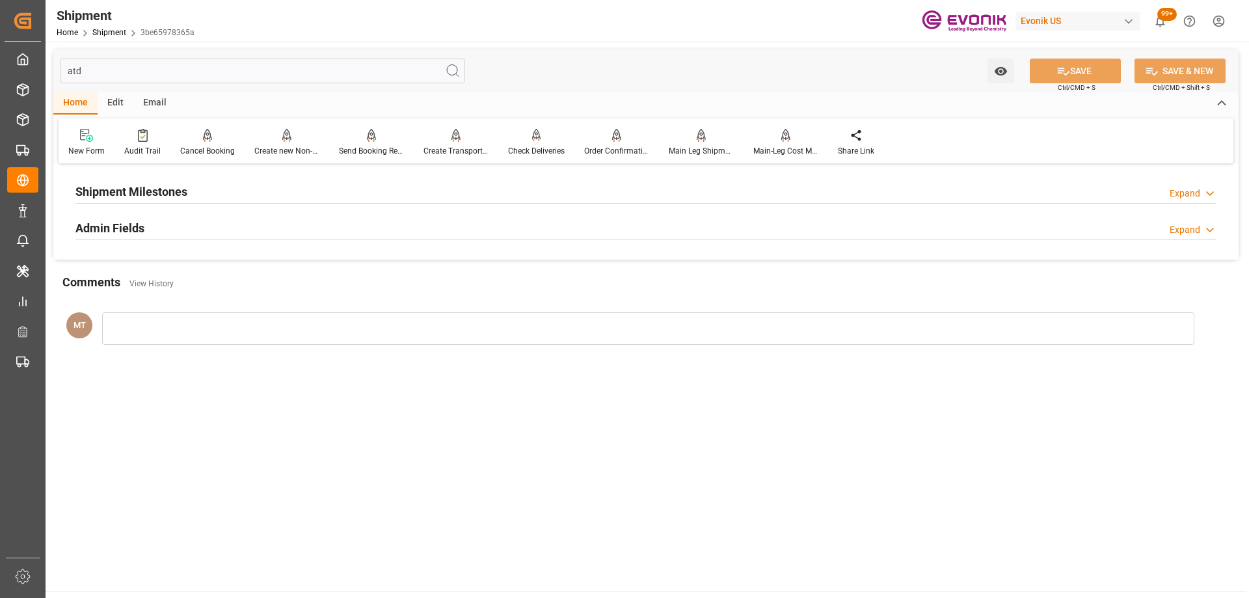
click at [226, 193] on div "Shipment Milestones Expand" at bounding box center [645, 190] width 1141 height 25
click at [174, 283] on div "Admin Fields Expand" at bounding box center [645, 279] width 1141 height 25
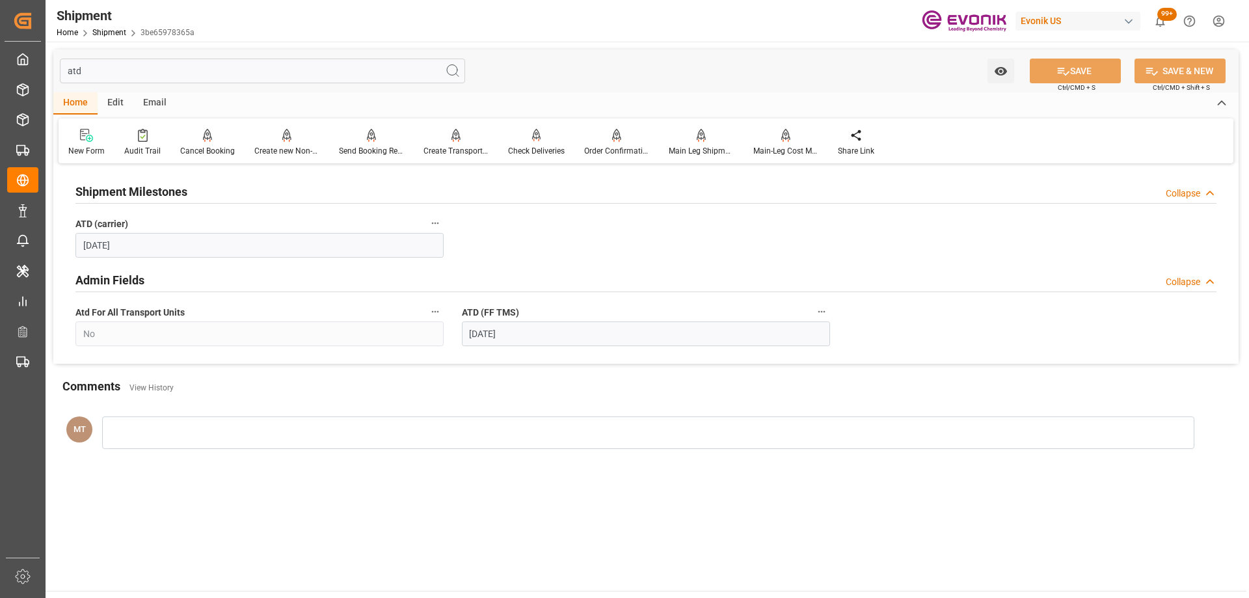
drag, startPoint x: 194, startPoint y: 70, endPoint x: 194, endPoint y: 77, distance: 7.2
click at [194, 75] on input "atd" at bounding box center [262, 71] width 405 height 25
type input "a"
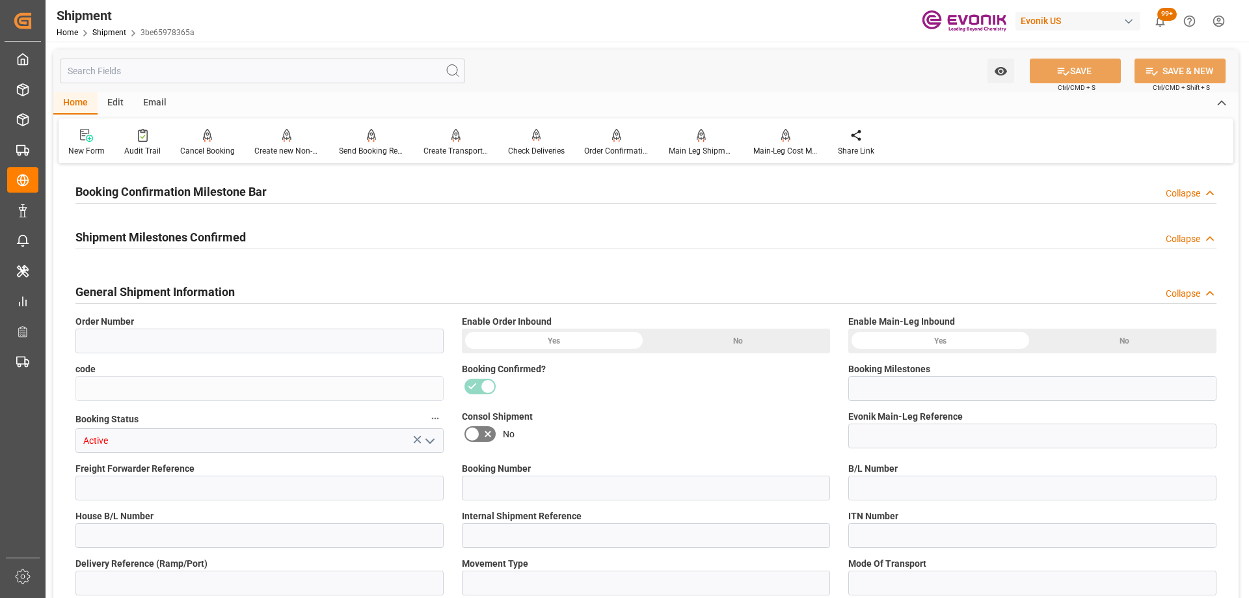
type input "0046459302"
type input "3be65978365a"
type input "Booking Details Transmitted to SAP"
type input "4006710100"
type input "250905000048"
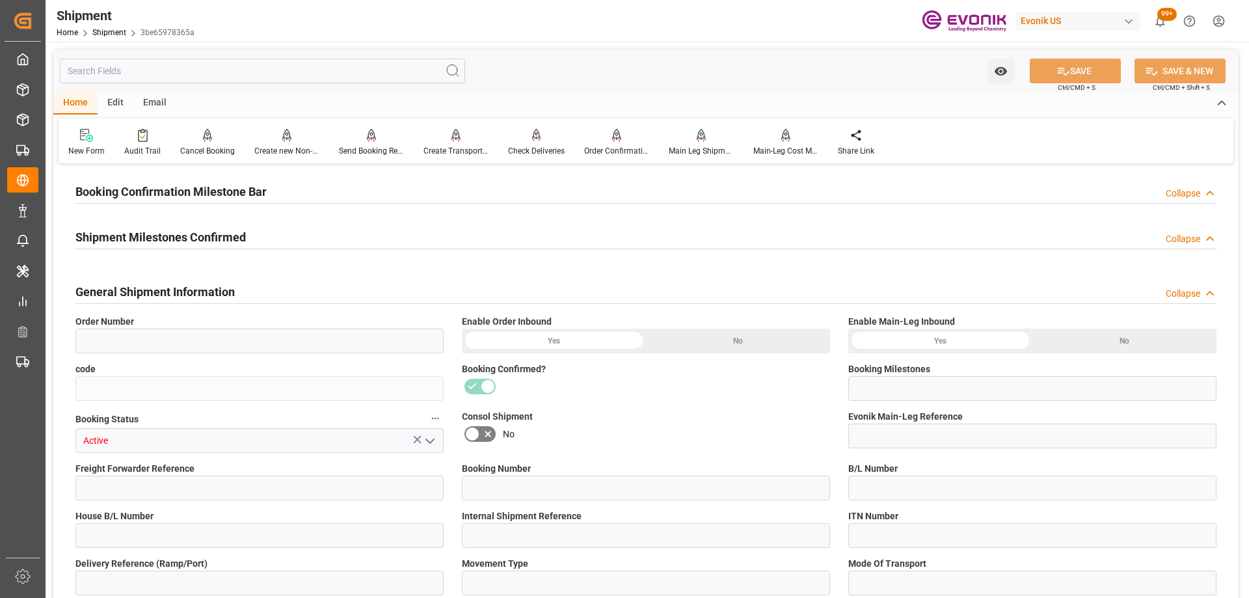
type input "RICFEJ583500"
type input "ONEYRICFEJ583500"
type input "RICFEJ583500"
type input "D2P"
type input "45"
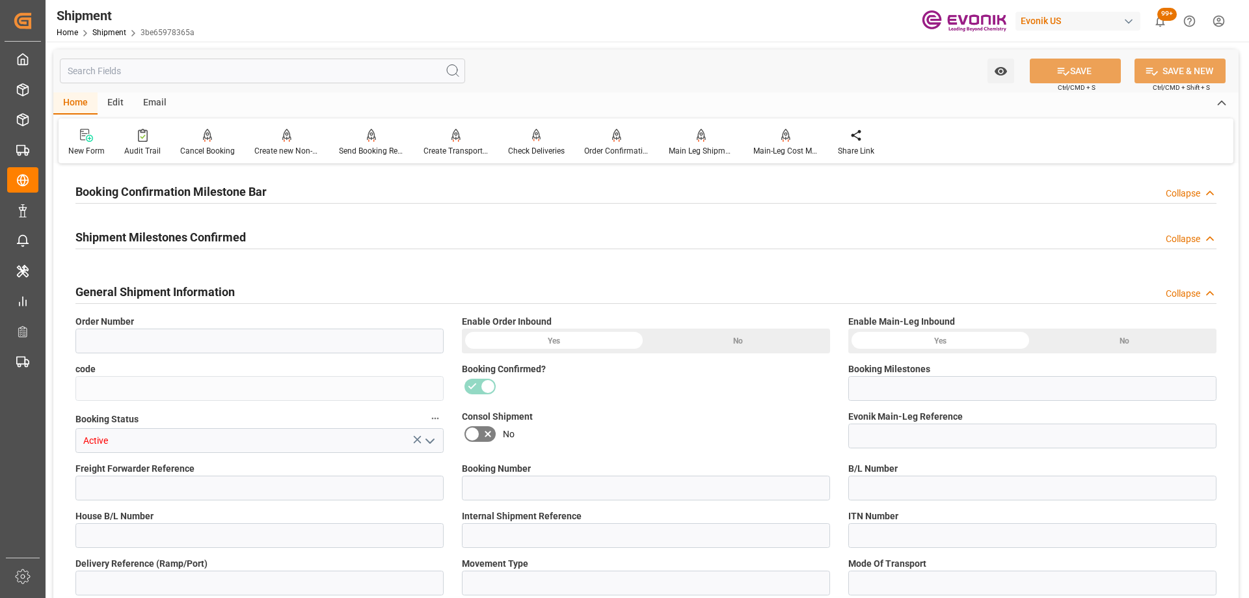
type input "0007"
type input "3011781075;3011781076;3011781077;3011781078"
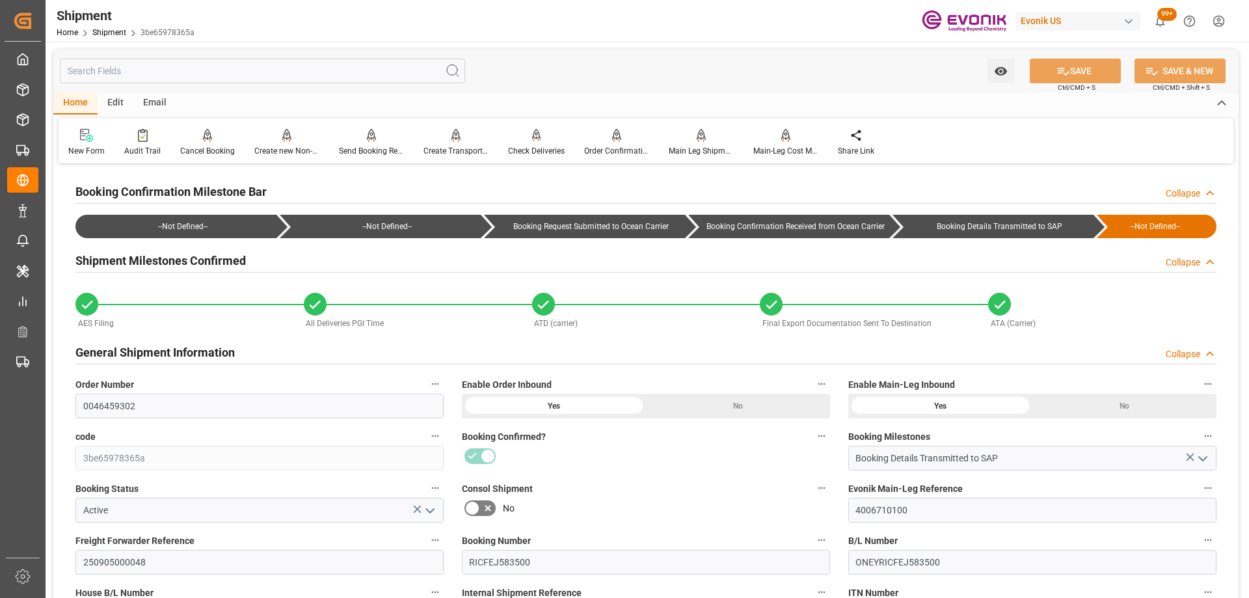
scroll to position [130, 0]
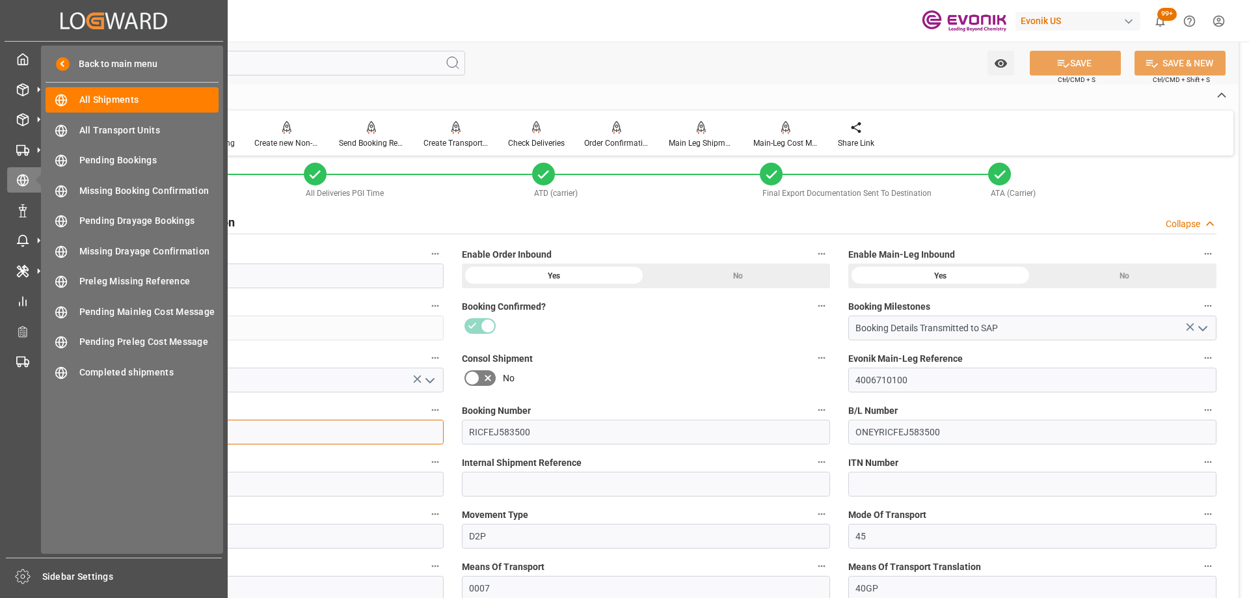
drag, startPoint x: 205, startPoint y: 428, endPoint x: 31, endPoint y: 415, distance: 174.9
click at [31, 415] on div "Created by potrace 1.15, written by Peter Selinger 2001-2017 Created by potrace…" at bounding box center [624, 299] width 1249 height 598
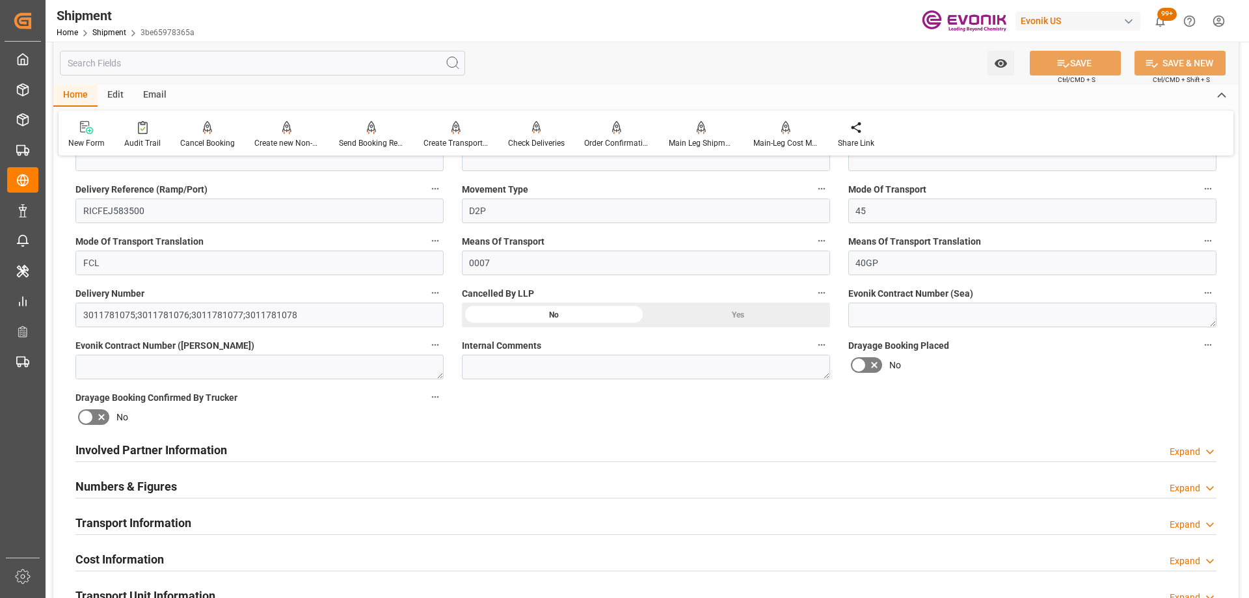
scroll to position [716, 0]
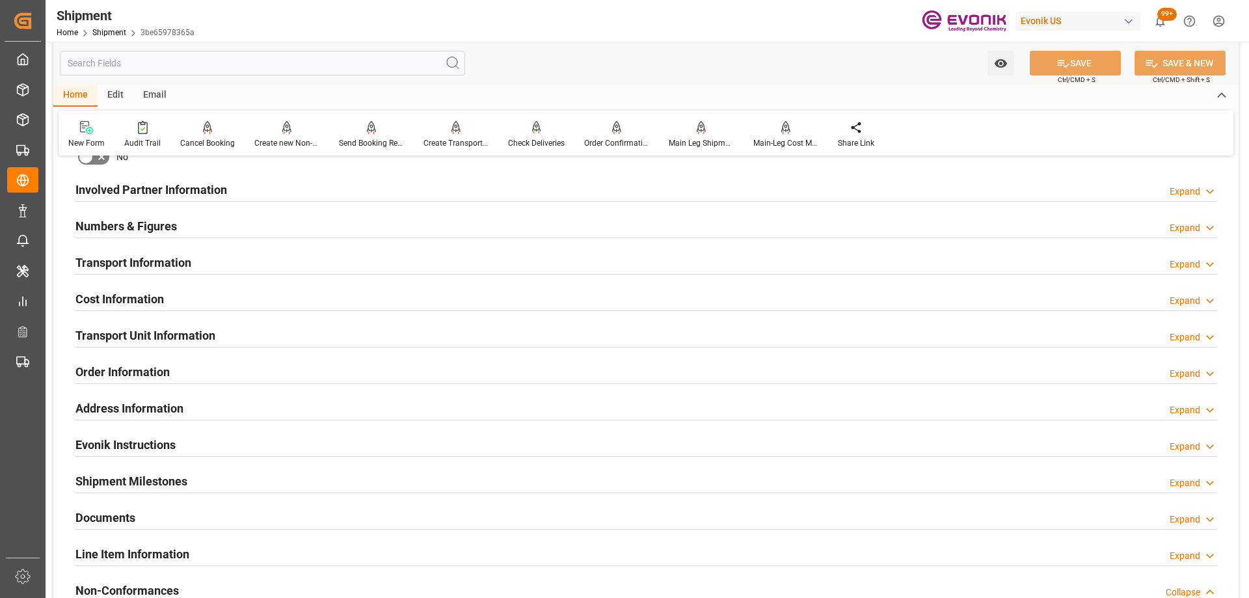
drag, startPoint x: 172, startPoint y: 333, endPoint x: 419, endPoint y: 309, distance: 247.7
click at [172, 333] on h2 "Transport Unit Information" at bounding box center [145, 336] width 140 height 18
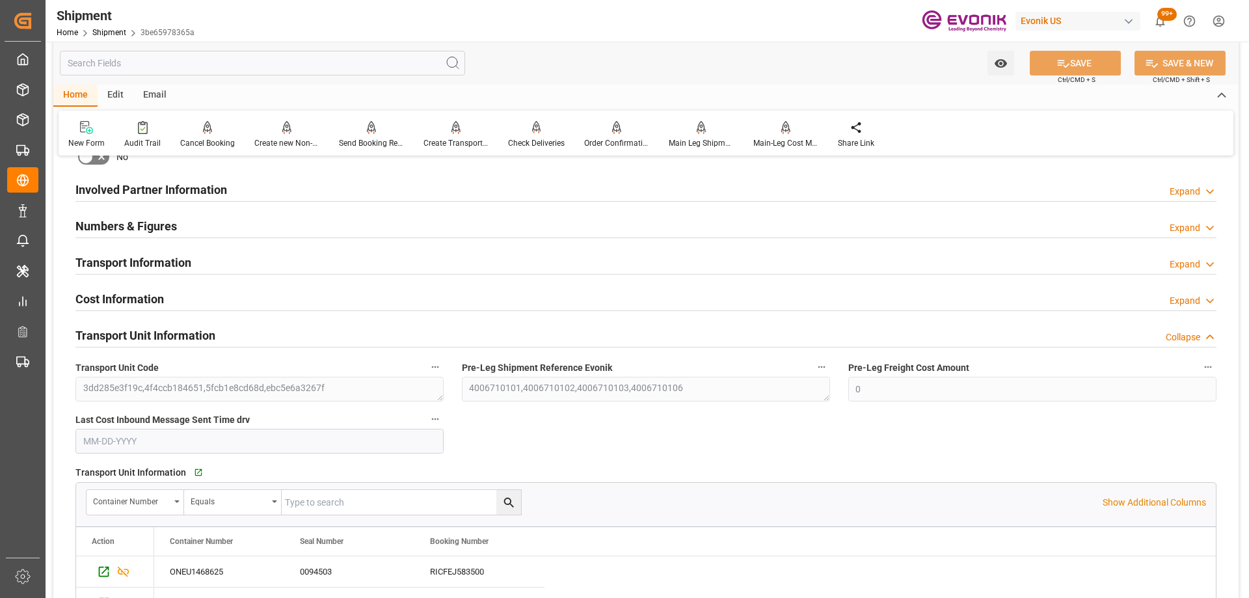
scroll to position [911, 0]
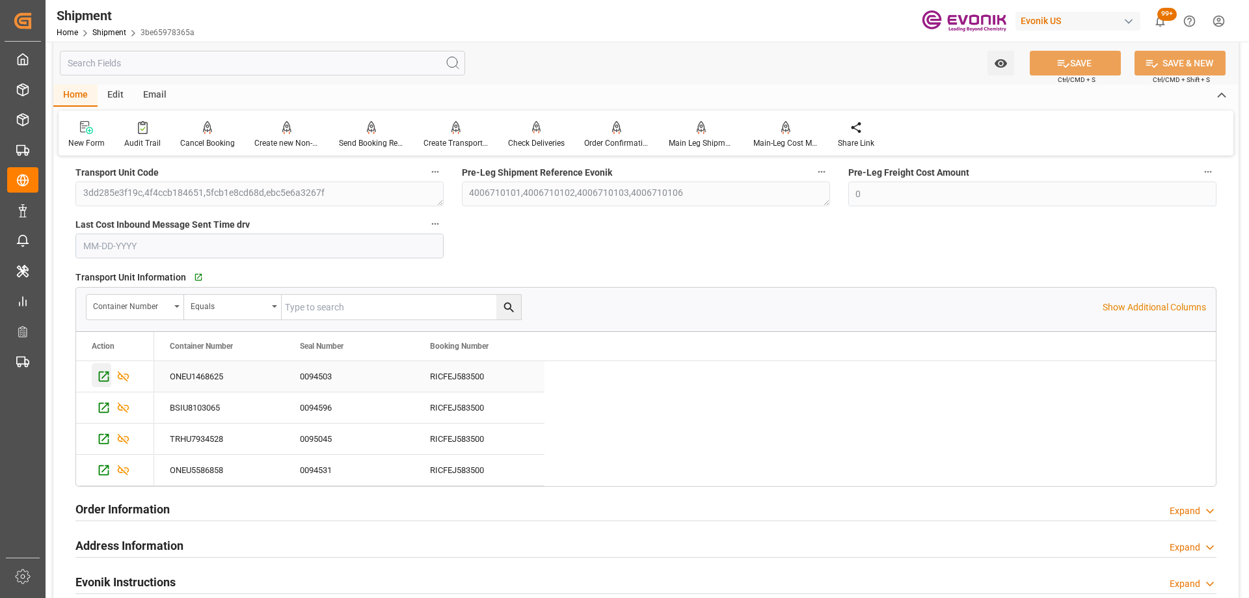
click at [102, 381] on icon "Press SPACE to select this row." at bounding box center [104, 377] width 10 height 10
click at [98, 403] on icon "Press SPACE to select this row." at bounding box center [104, 408] width 14 height 14
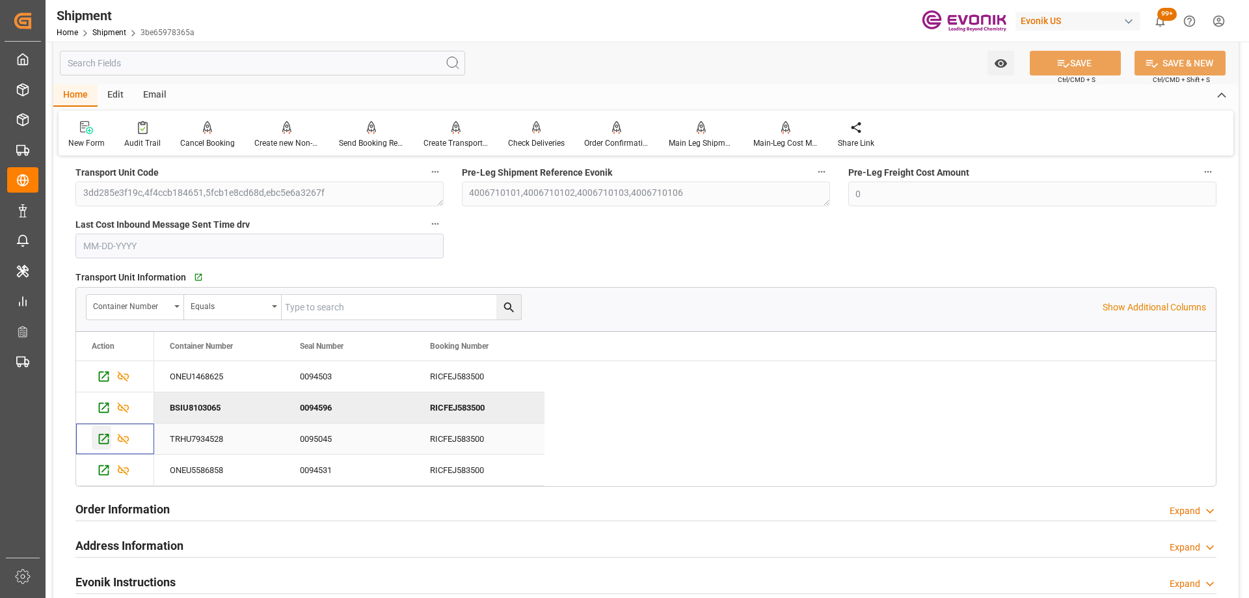
click at [103, 443] on icon "Press SPACE to select this row." at bounding box center [104, 439] width 10 height 10
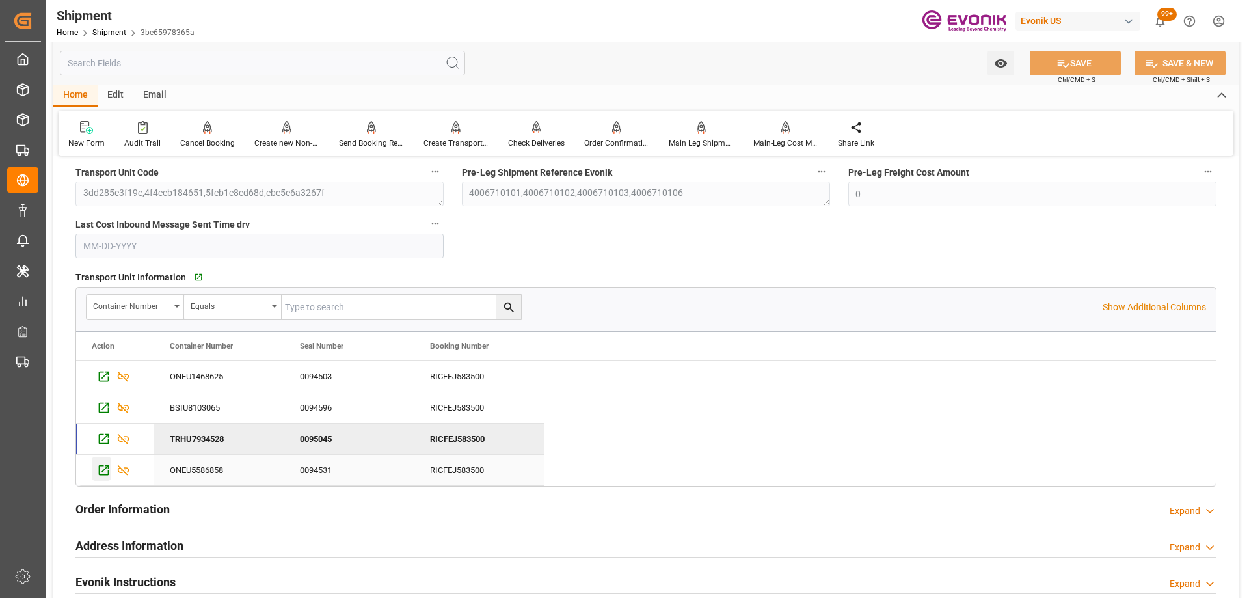
click at [107, 472] on icon "Press SPACE to select this row." at bounding box center [104, 470] width 14 height 14
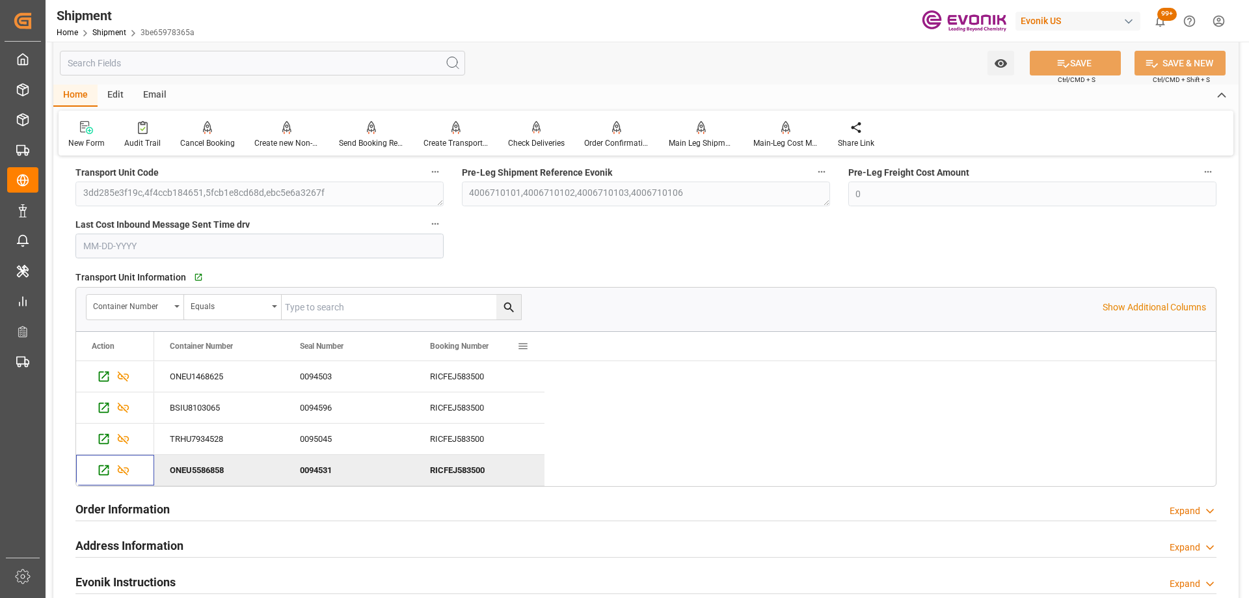
scroll to position [1171, 0]
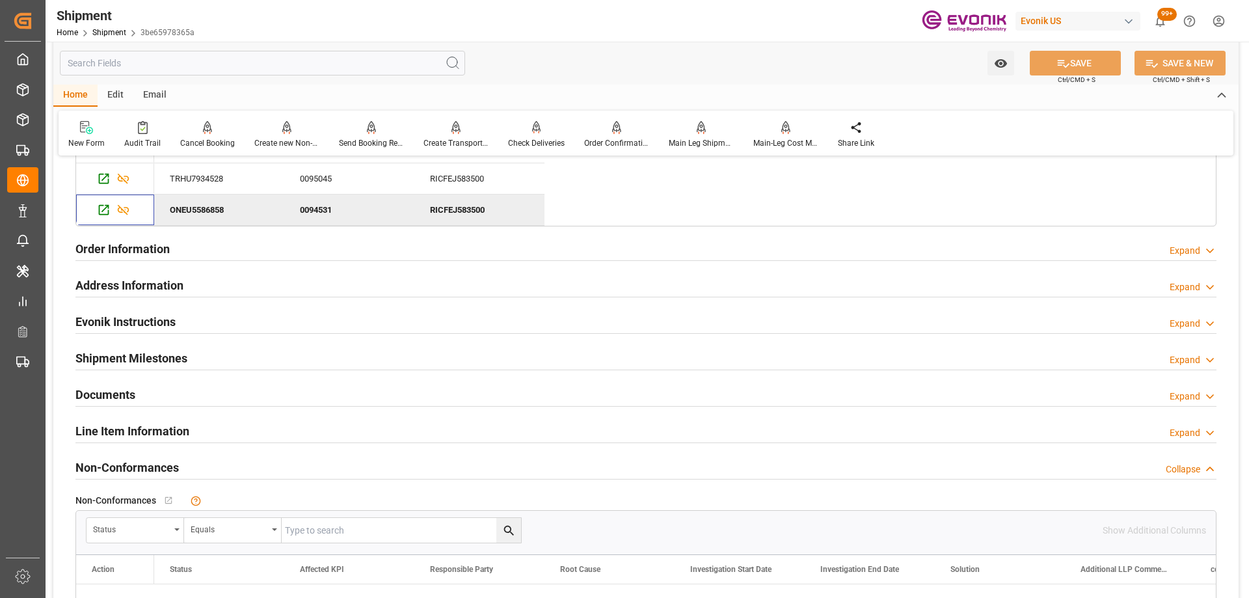
click at [193, 62] on input "text" at bounding box center [262, 63] width 405 height 25
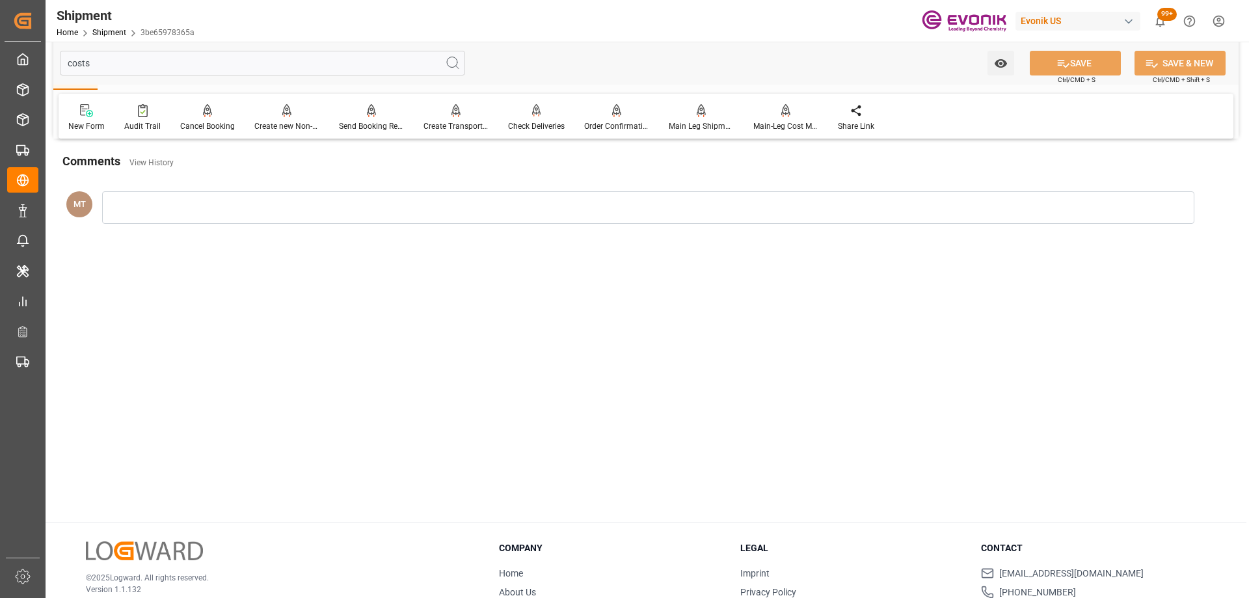
scroll to position [0, 0]
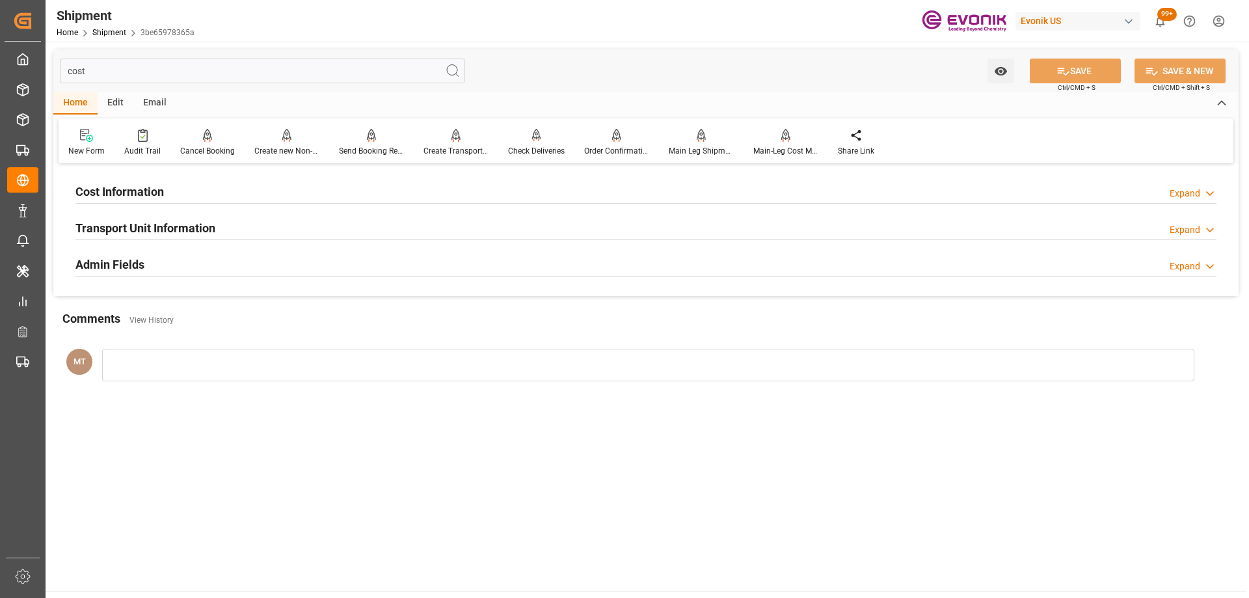
type input "cost"
click at [185, 185] on div "Cost Information Expand" at bounding box center [645, 190] width 1141 height 25
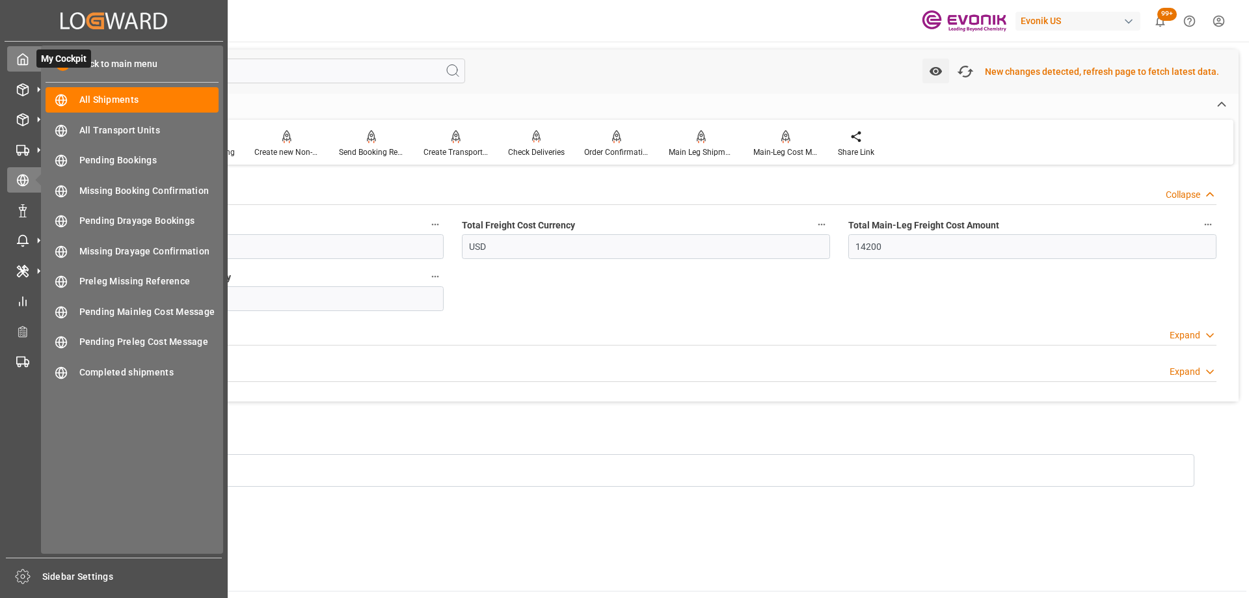
drag, startPoint x: 137, startPoint y: 70, endPoint x: 14, endPoint y: 68, distance: 123.0
click at [14, 68] on div "Created by potrace 1.15, written by Peter Selinger 2001-2017 Created by potrace…" at bounding box center [624, 299] width 1249 height 598
drag, startPoint x: 168, startPoint y: 249, endPoint x: 17, endPoint y: 238, distance: 151.4
click at [17, 238] on div "Created by potrace 1.15, written by Peter Selinger 2001-2017 Created by potrace…" at bounding box center [624, 299] width 1249 height 598
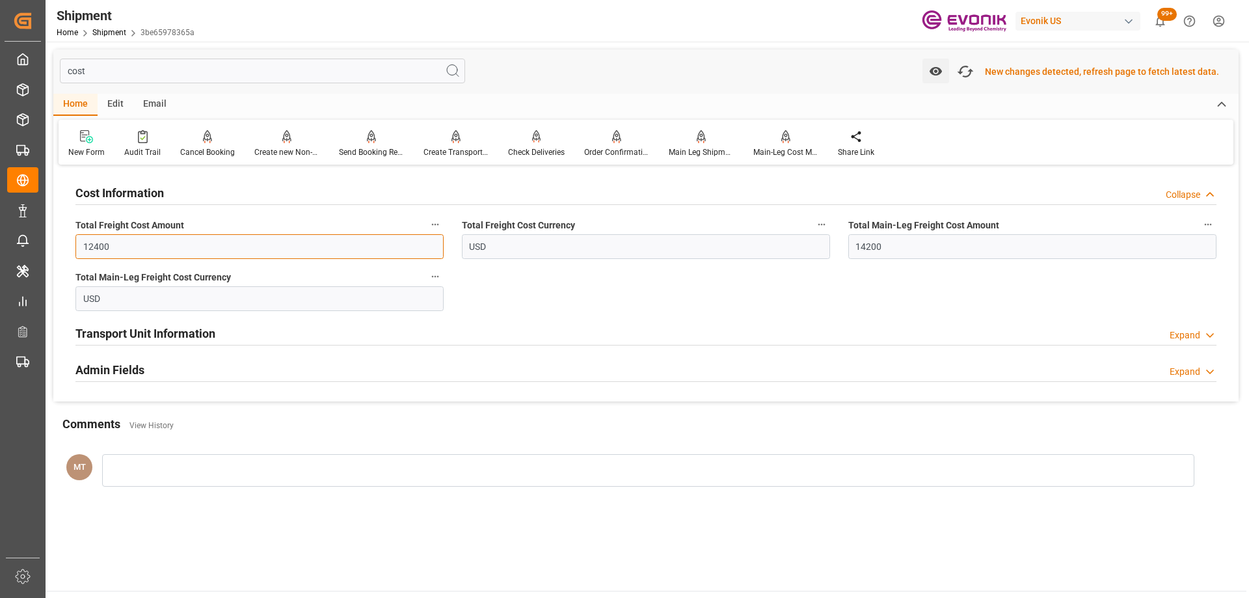
type input "12400"
click at [922, 252] on input "14200" at bounding box center [1033, 246] width 368 height 25
drag, startPoint x: 921, startPoint y: 245, endPoint x: 813, endPoint y: 237, distance: 108.4
click at [810, 237] on div "Cost Information Collapse Total Freight Cost Amount 12400 Total Freight Cost Cu…" at bounding box center [646, 285] width 1186 height 233
type input "12400"
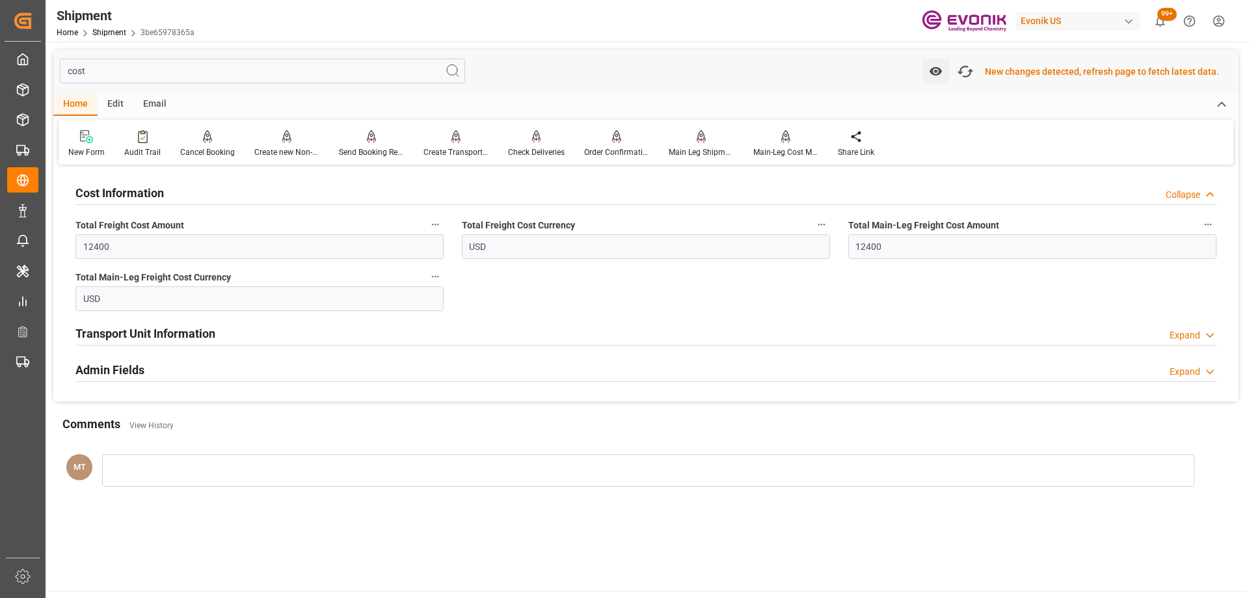
click at [925, 289] on div "Cost Information Collapse Total Freight Cost Amount 12400 Total Freight Cost Cu…" at bounding box center [646, 285] width 1186 height 233
click at [971, 75] on icon "button" at bounding box center [965, 71] width 21 height 21
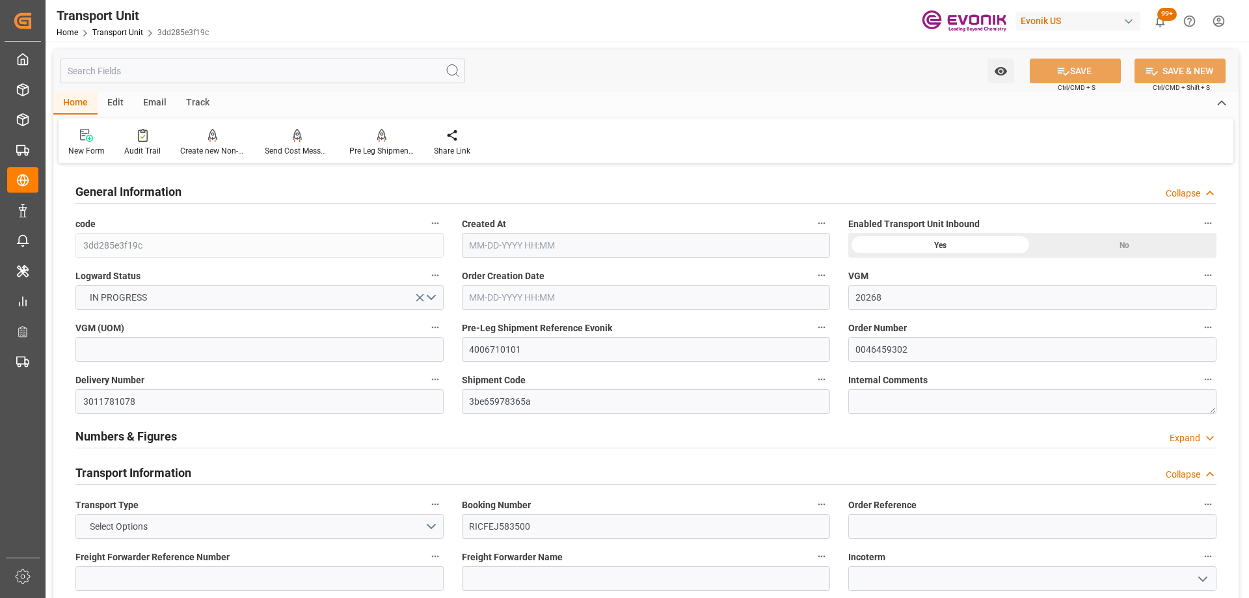
type input "20268"
type input "ONE"
type input "Ocean Network Express"
type input "USNYC"
type input "COCTG"
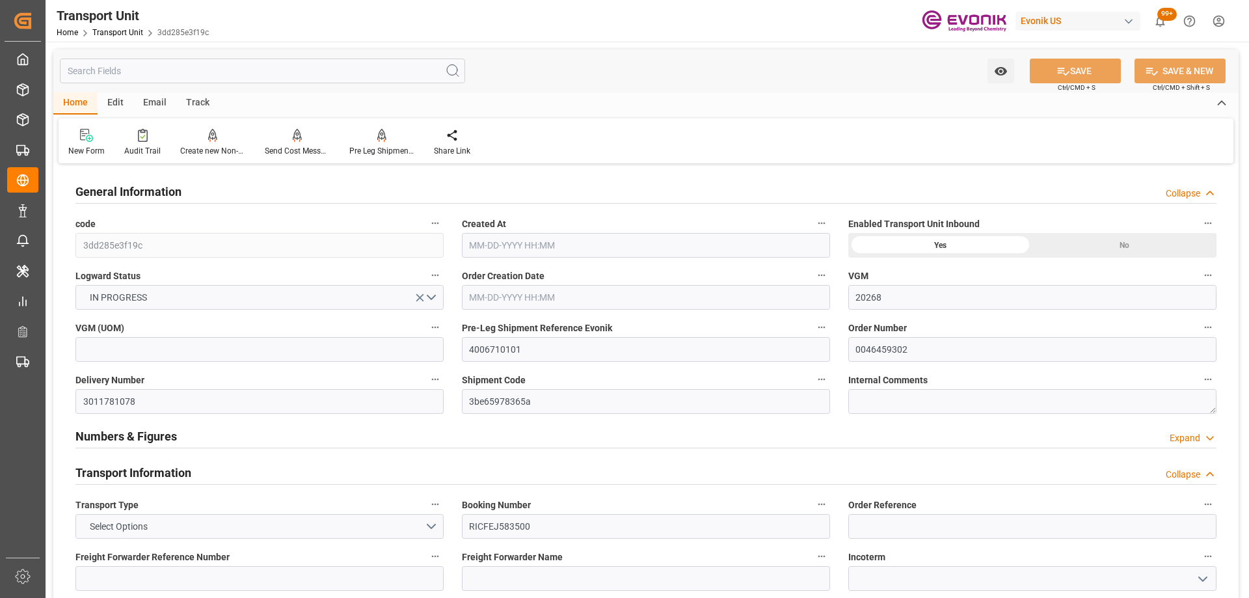
type input "9857444"
type input "USNYC"
type input "COSPC"
type input "20540"
type input "[DATE] 02:44"
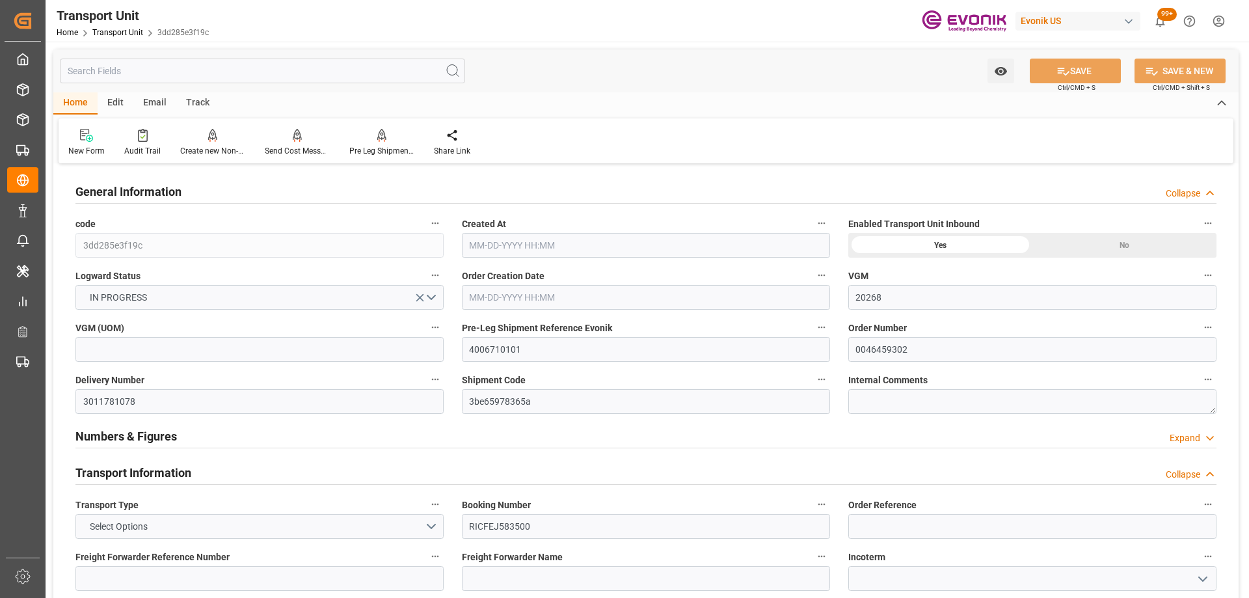
type input "[DATE]"
type input "[DATE] 17:07"
type input "[DATE] 00:00"
type input "[DATE] 00:33"
type input "[DATE] 18:07"
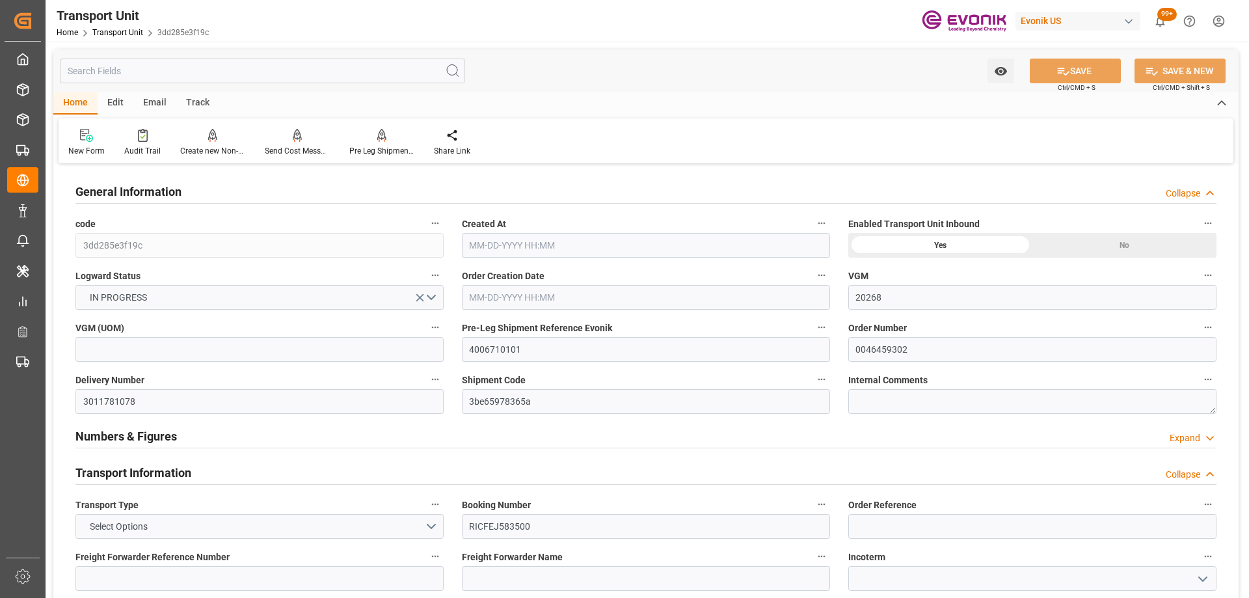
type input "09-10-2025 12:09"
type input "[DATE] 00:00"
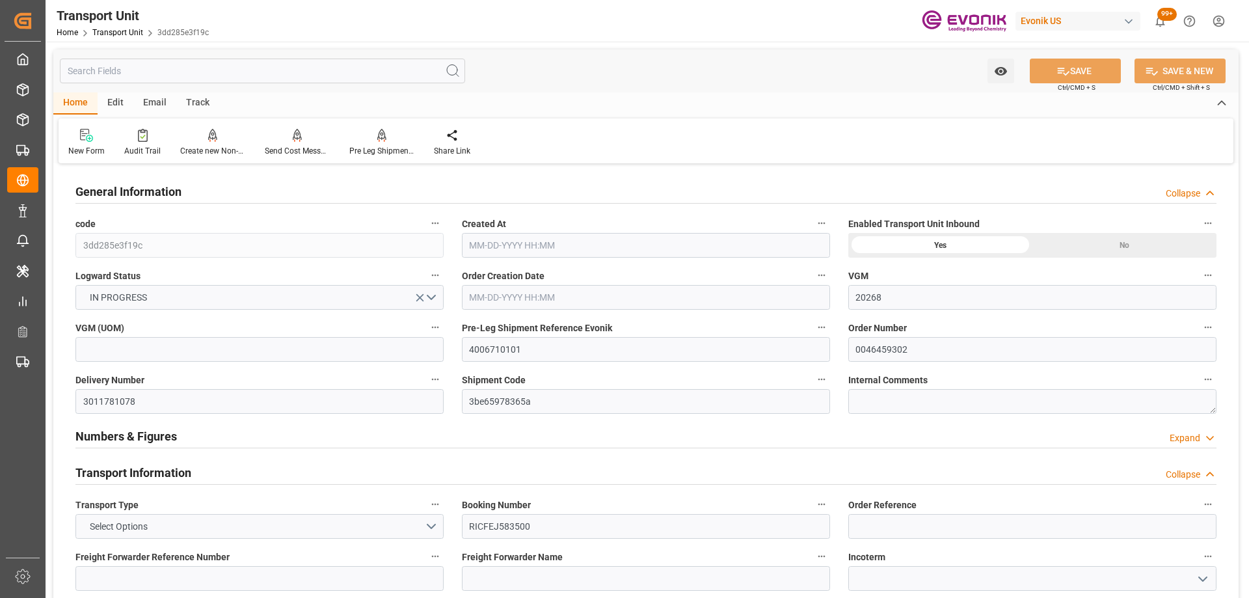
type input "[DATE] 00:00"
type input "[DATE] 01:00"
type input "[DATE] 07:00"
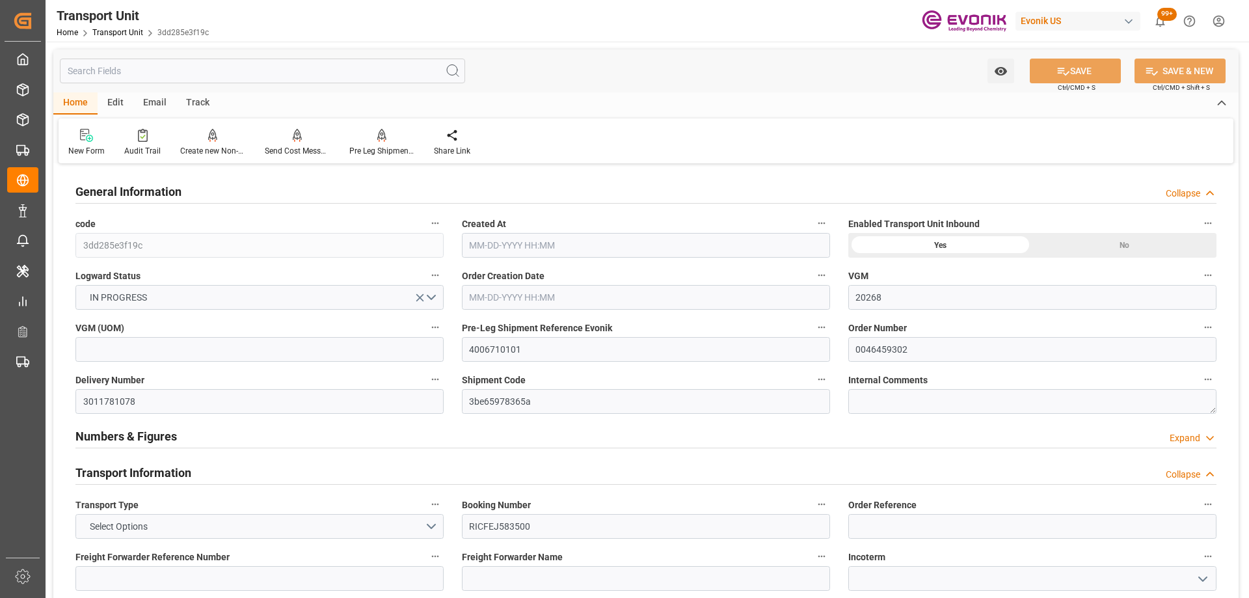
type input "[DATE] 07:00"
type input "[DATE] 00:00"
type input "[DATE]"
type input "[DATE] 17:19"
type input "[DATE] 18:19"
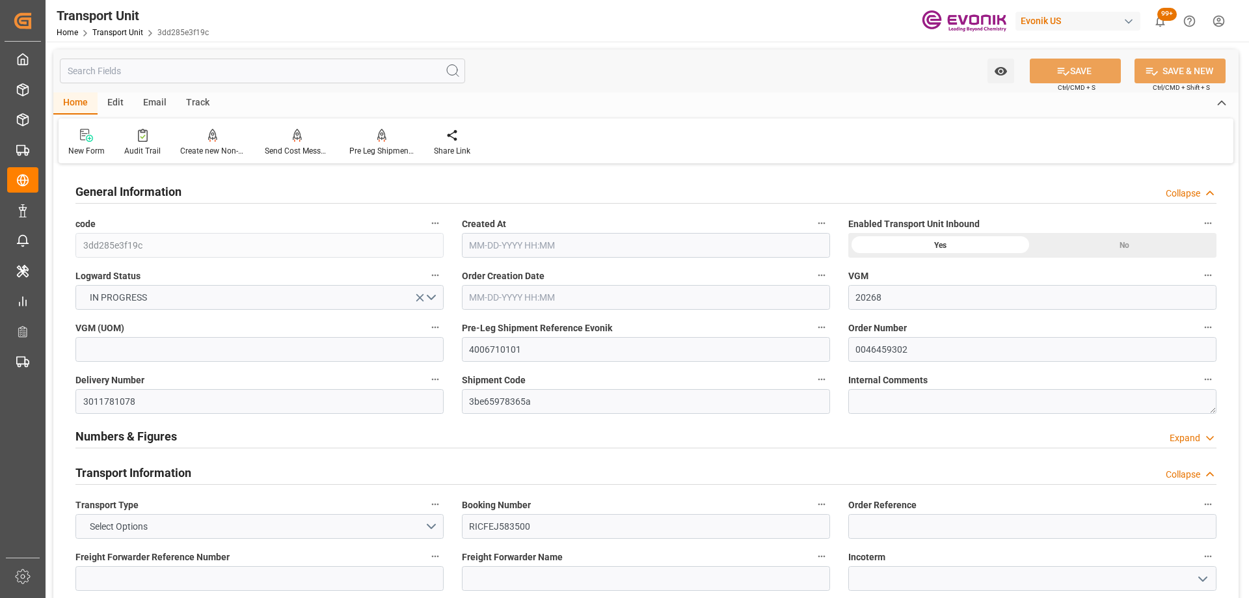
type input "09-20-2025 09:52"
type input "[DATE] 18:00"
type input "[DATE] 19:00"
type input "[DATE] 10:47"
type input "[DATE] 20:30"
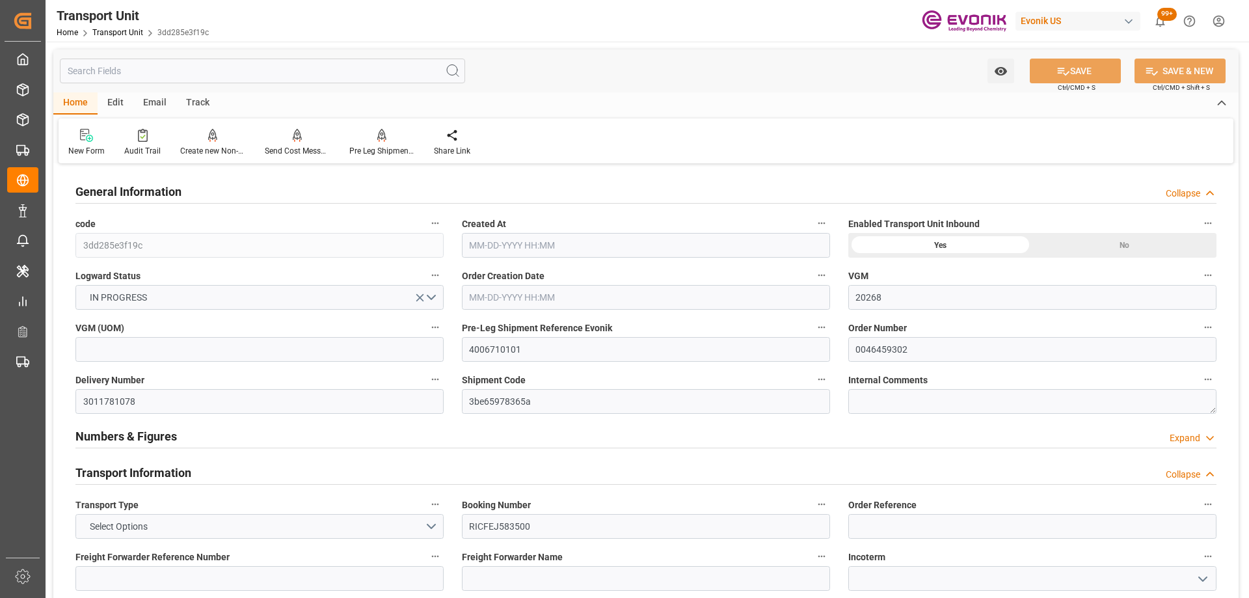
type input "[DATE] 20:30"
type input "[DATE] 10:47"
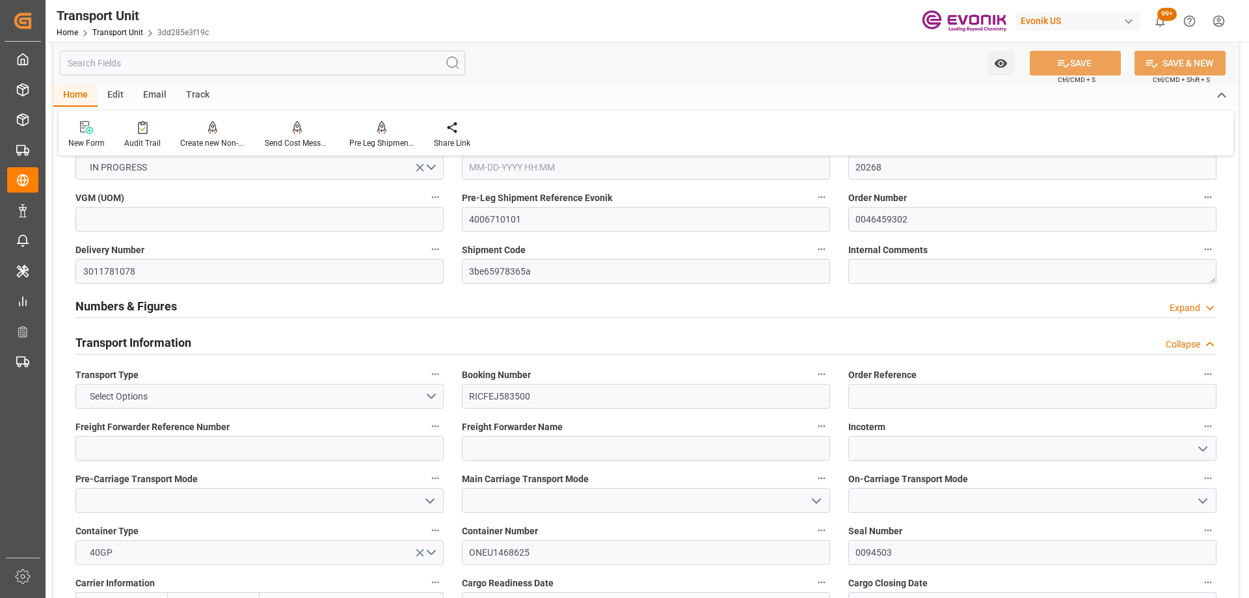
click at [217, 63] on input "text" at bounding box center [262, 63] width 405 height 25
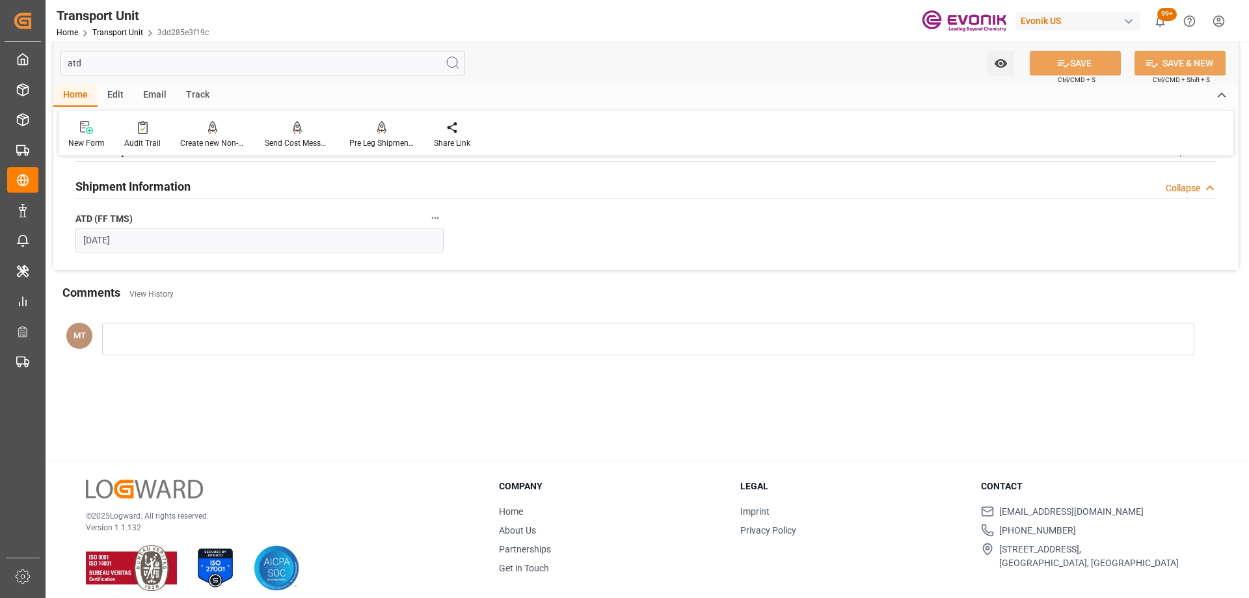
scroll to position [0, 0]
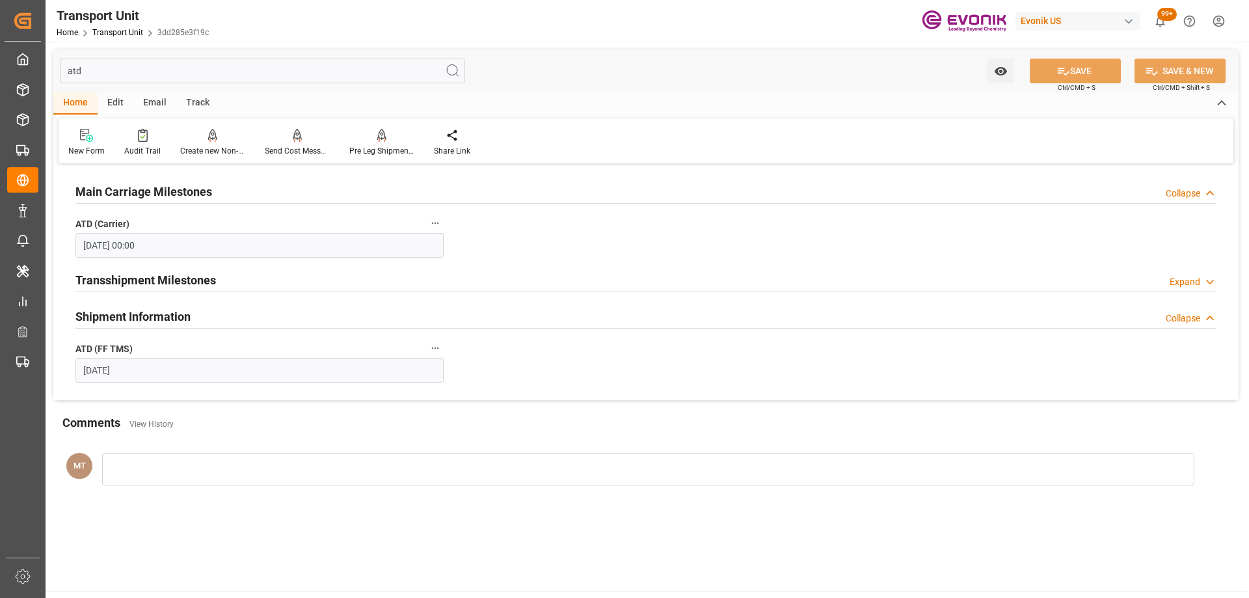
type input "atd"
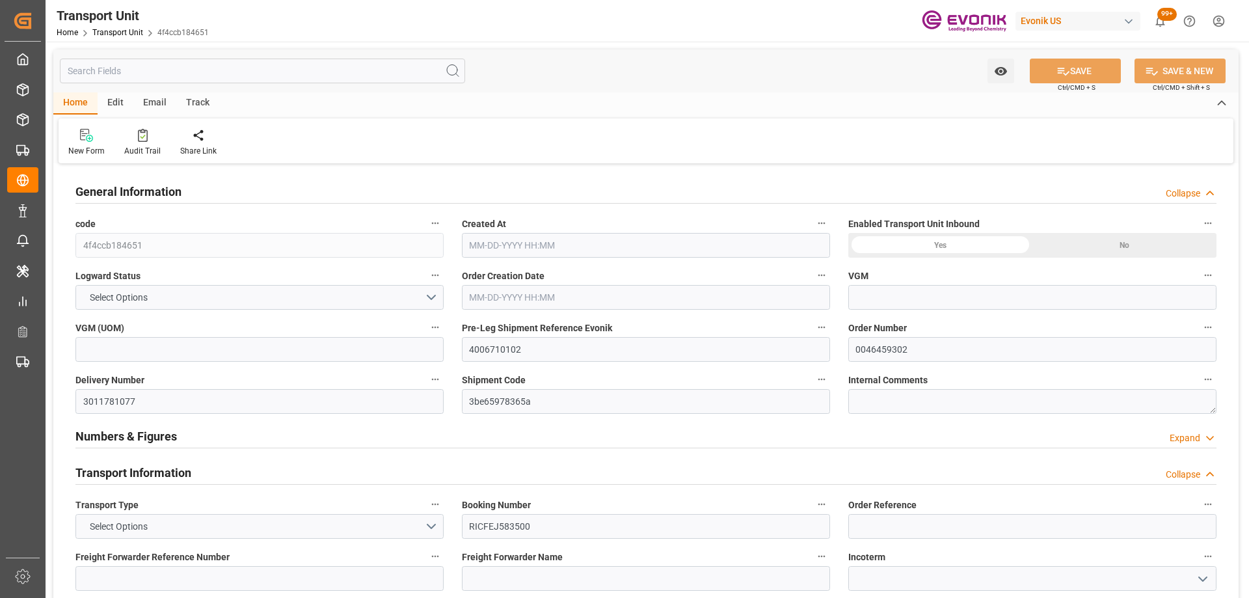
click at [181, 73] on input "text" at bounding box center [262, 71] width 405 height 25
type input "a"
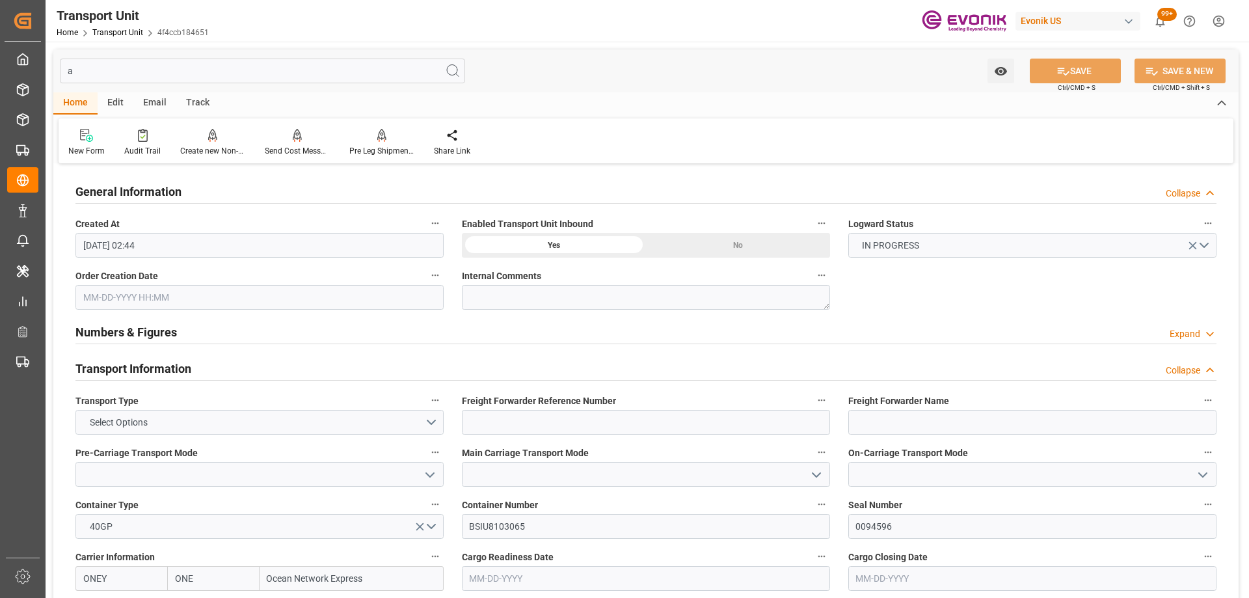
type input "[DATE] 18:00"
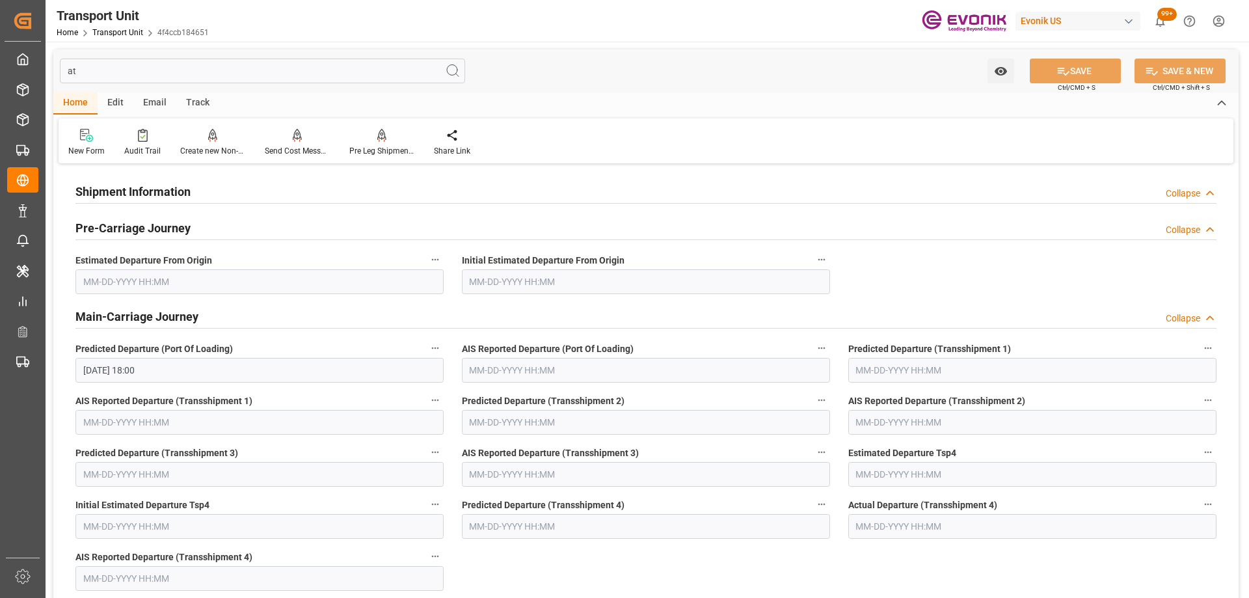
type input "atd"
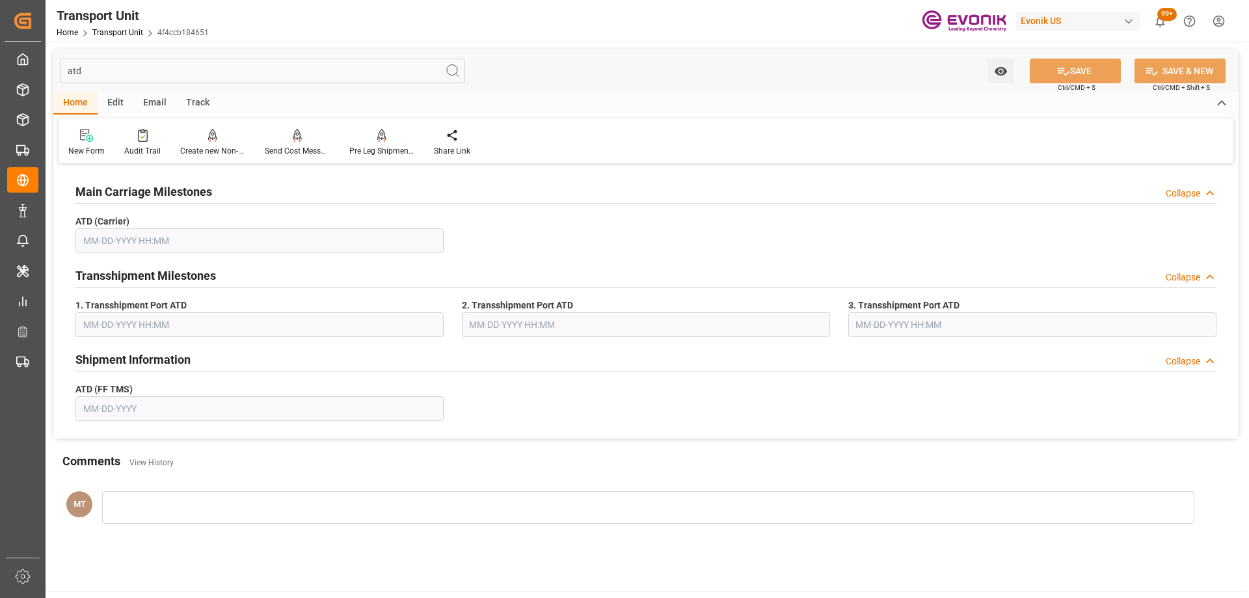
type input "[DATE] 00:00"
type input "[DATE]"
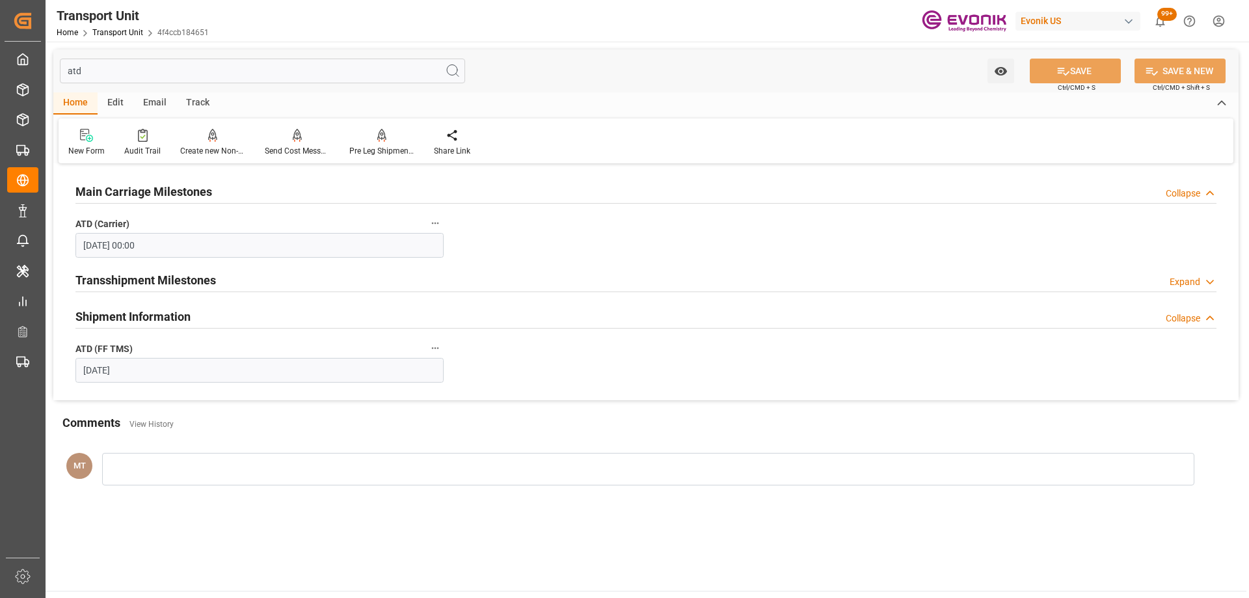
type input "atd"
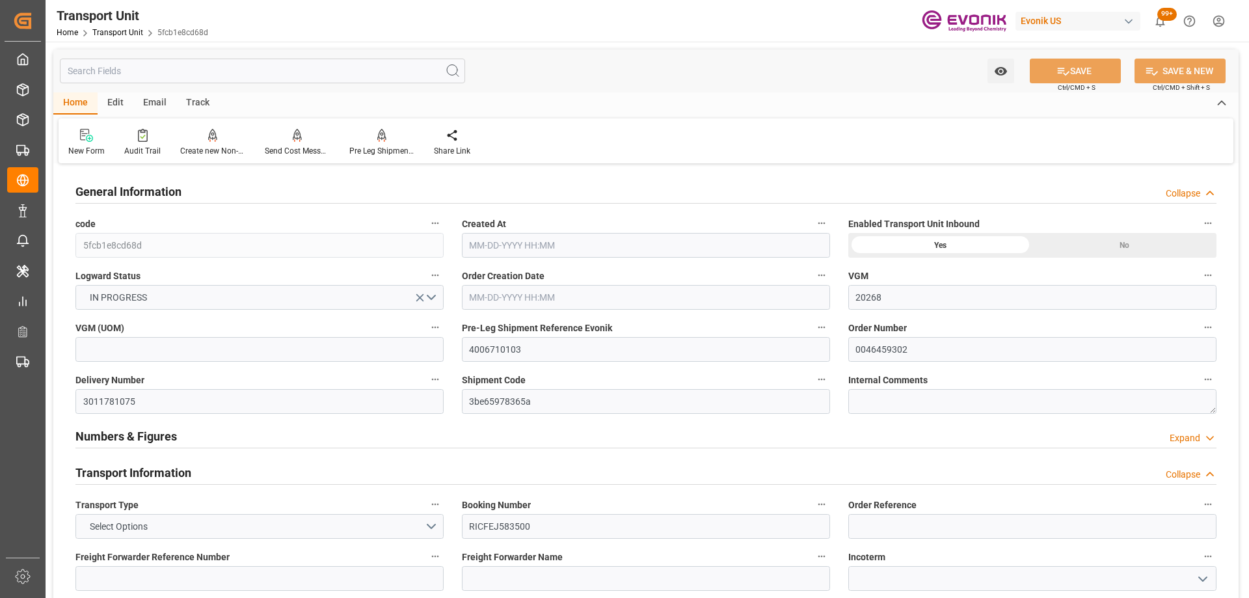
type input "20268"
type input "ONE"
type input "Ocean Network Express"
type input "USNYC"
type input "COCTG"
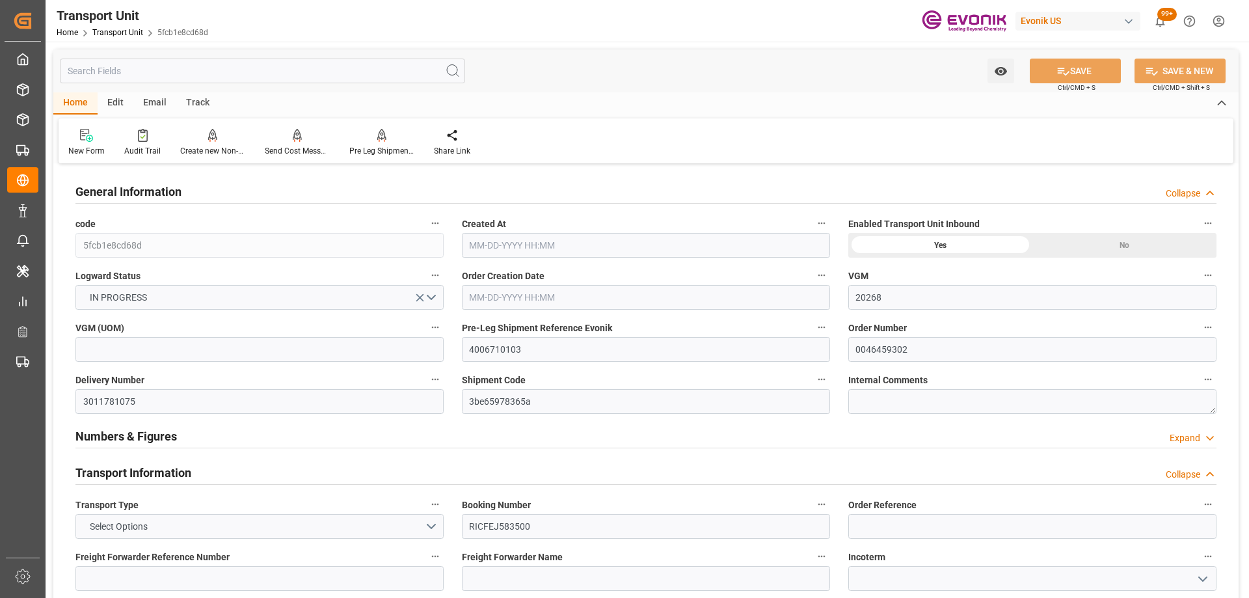
type input "9857444"
type input "USNYC"
type input "COSPC"
type input "10480"
click at [182, 66] on input "text" at bounding box center [262, 71] width 405 height 25
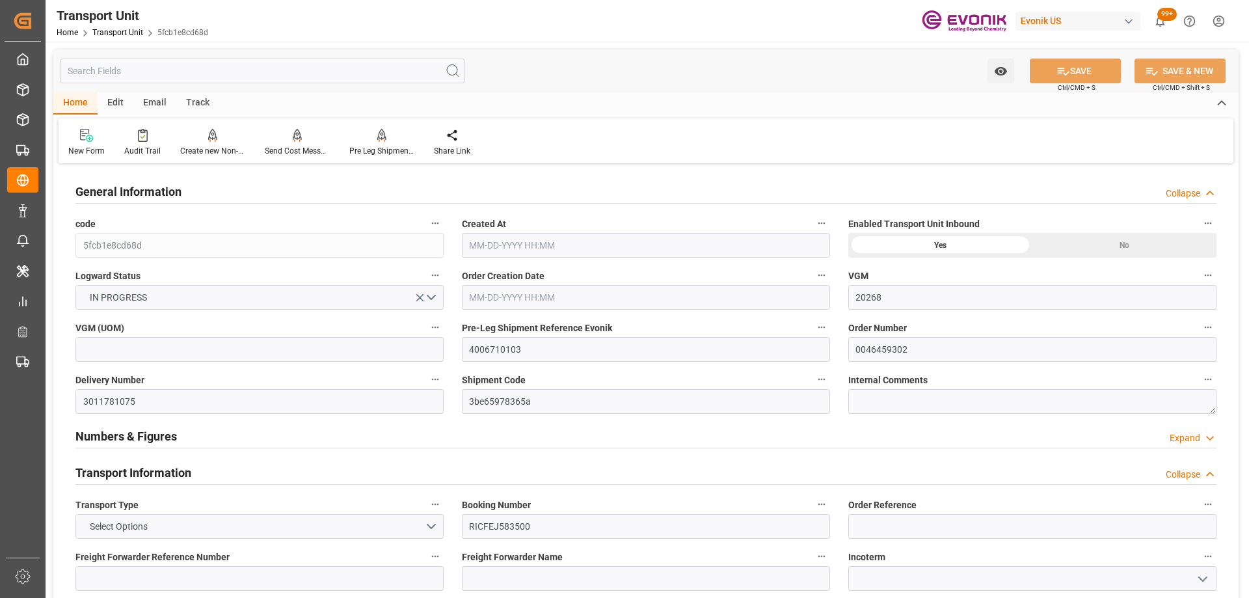
type input "[DATE] 02:44"
type input "[DATE]"
type input "[DATE] 13:40"
type input "[DATE] 07:49"
type input "[DATE] 17:13"
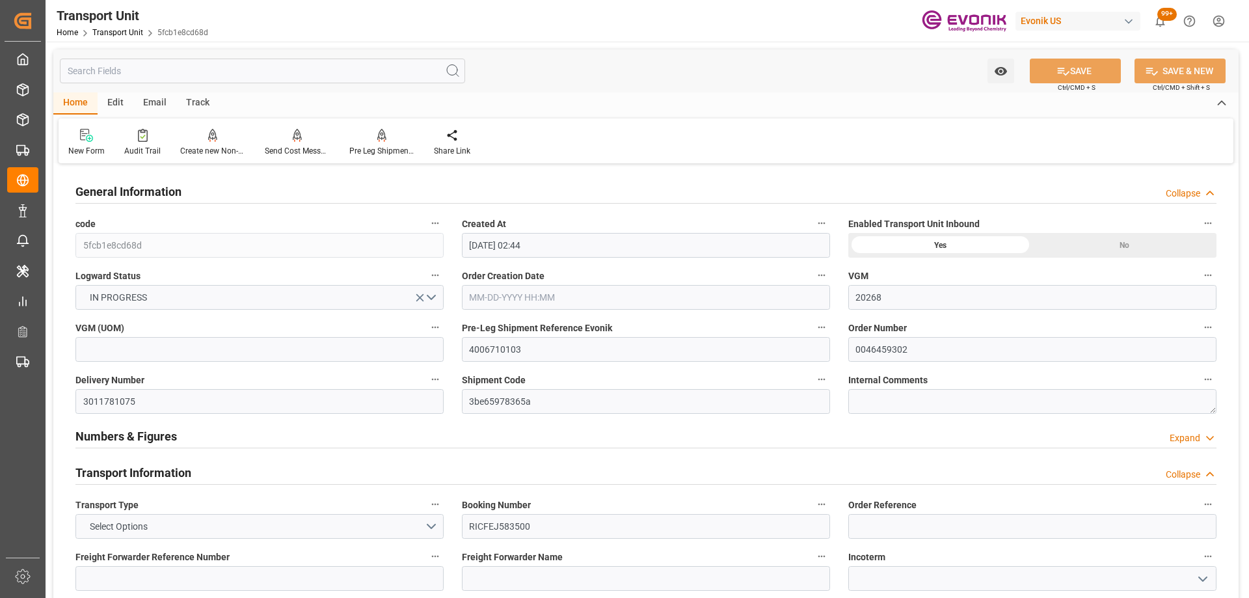
type input "[DATE] 00:00"
type input "[DATE] 12:49"
type input "[DATE] 08:49"
type input "[DATE] 19:55"
type input "[DATE] 00:00"
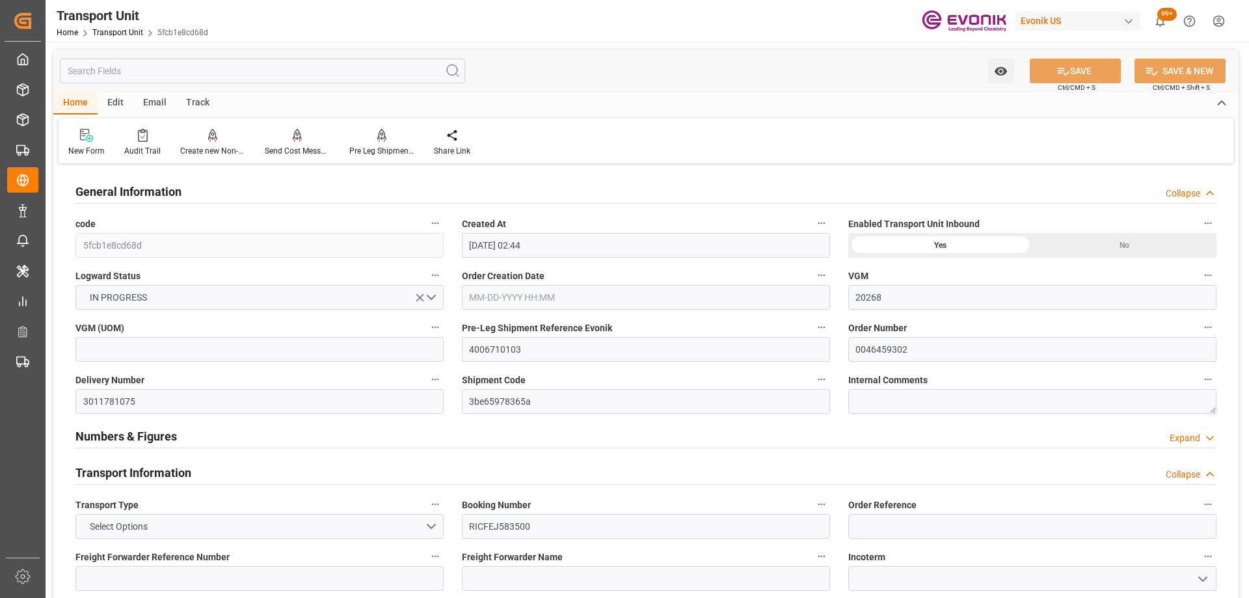
type input "[DATE] 00:00"
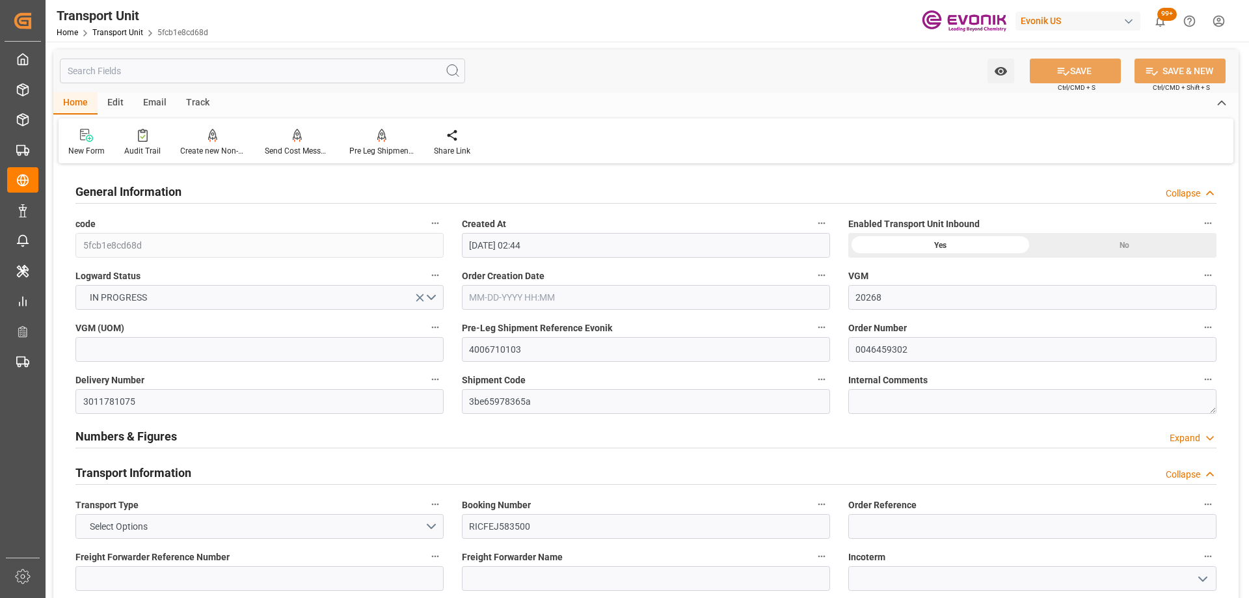
type input "[DATE] 01:00"
type input "[DATE] 07:00"
type input "[DATE] 00:00"
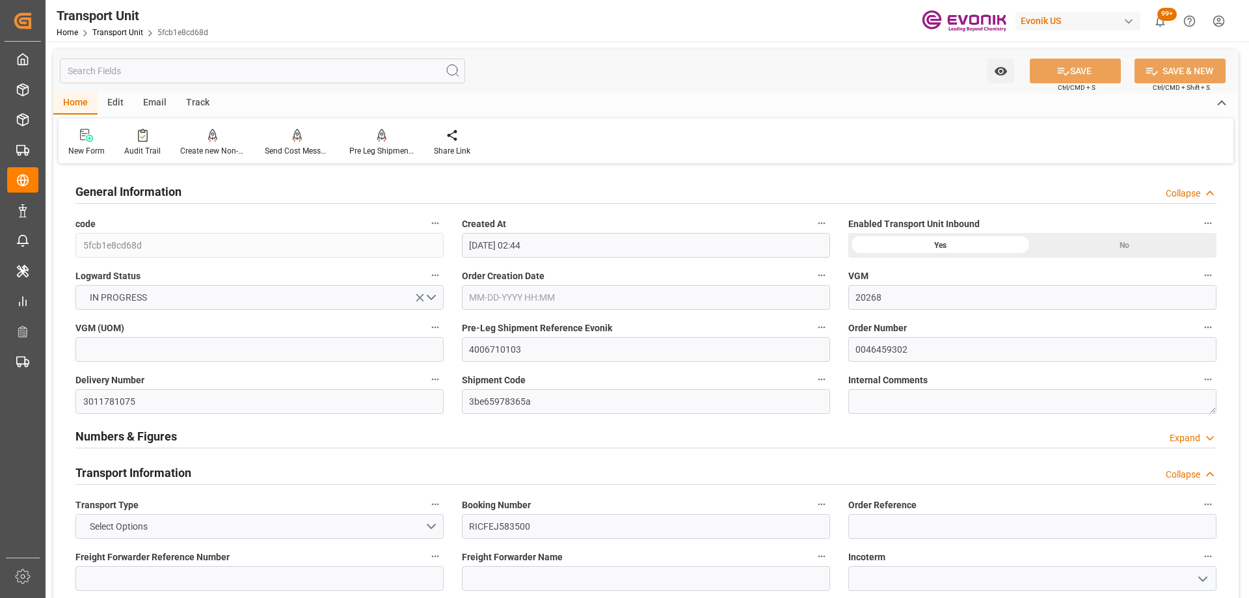
type input "[DATE]"
type input "09-02-2025 17:04"
type input "[DATE] 17:19"
type input "09-20-2025 18:19"
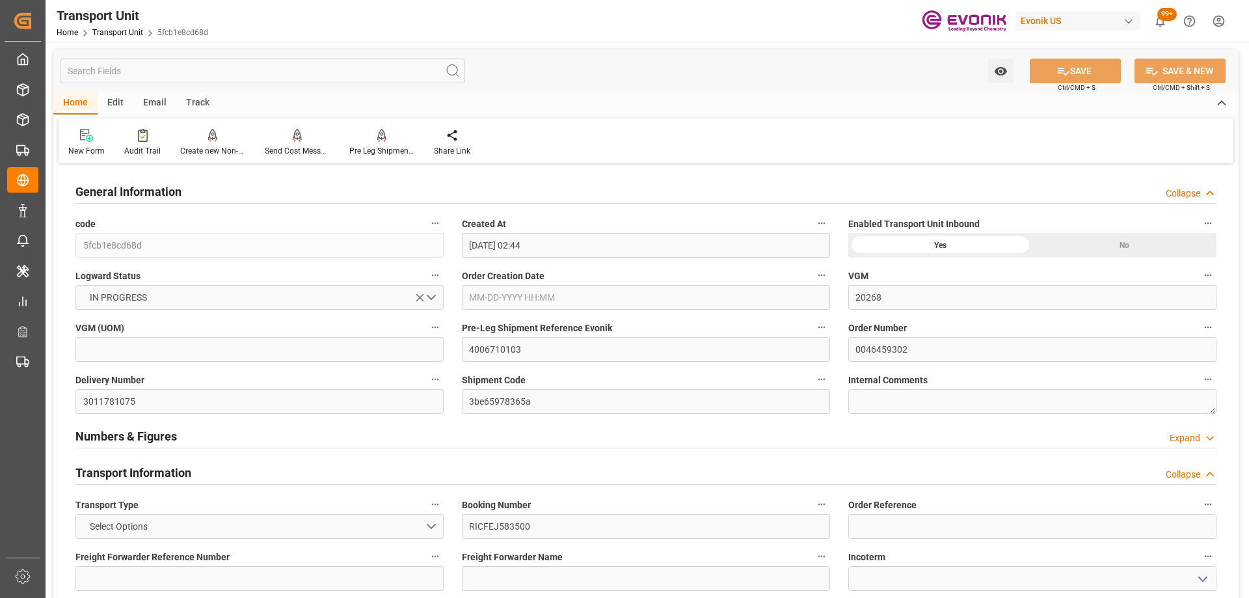
type input "09-20-2025 10:13"
type input "09-20-2025 18:00"
type input "09-25-2025 19:00"
type input "09-26-2025 10:47"
type input "09-25-2025 20:30"
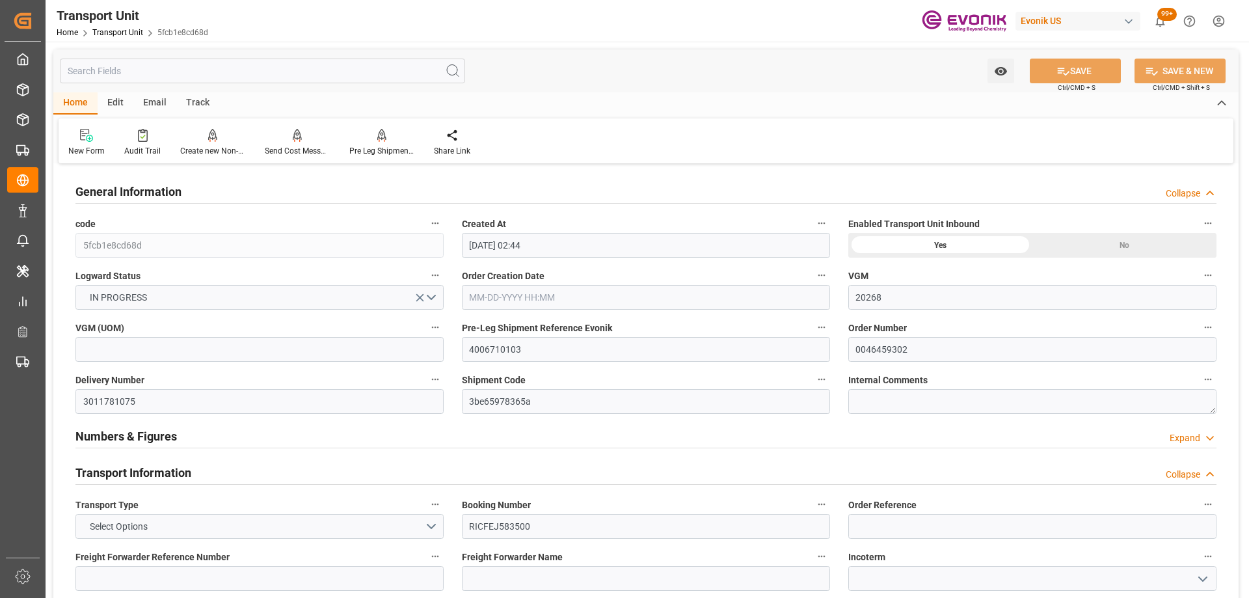
type input "09-25-2025 20:30"
type input "09-30-2025 10:47"
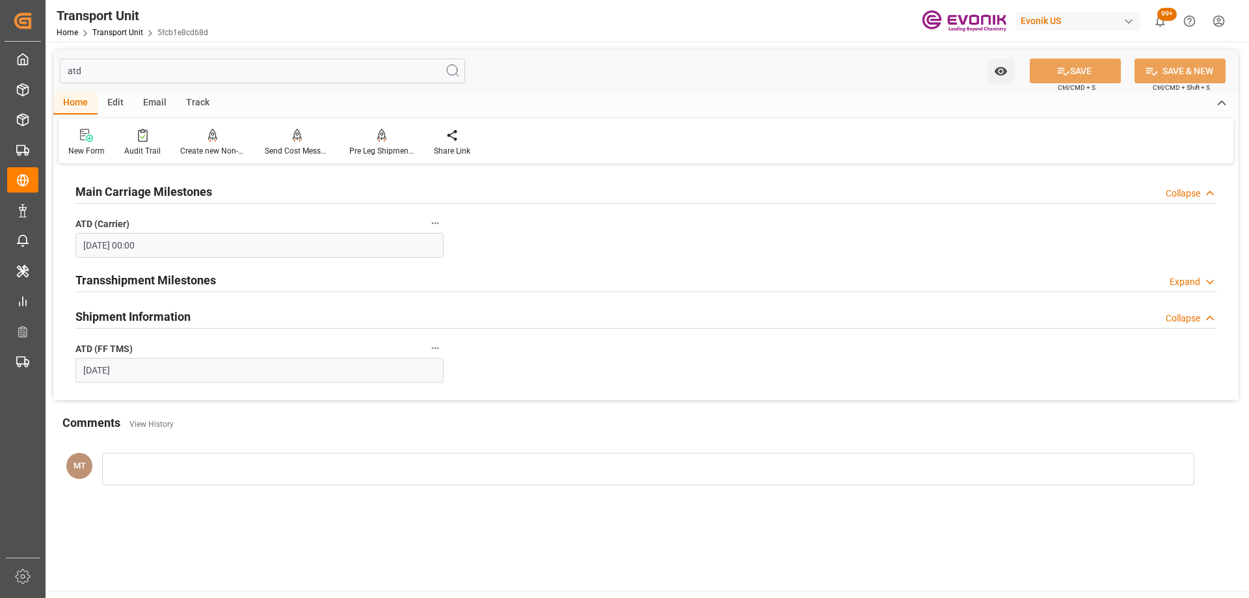
type input "atd"
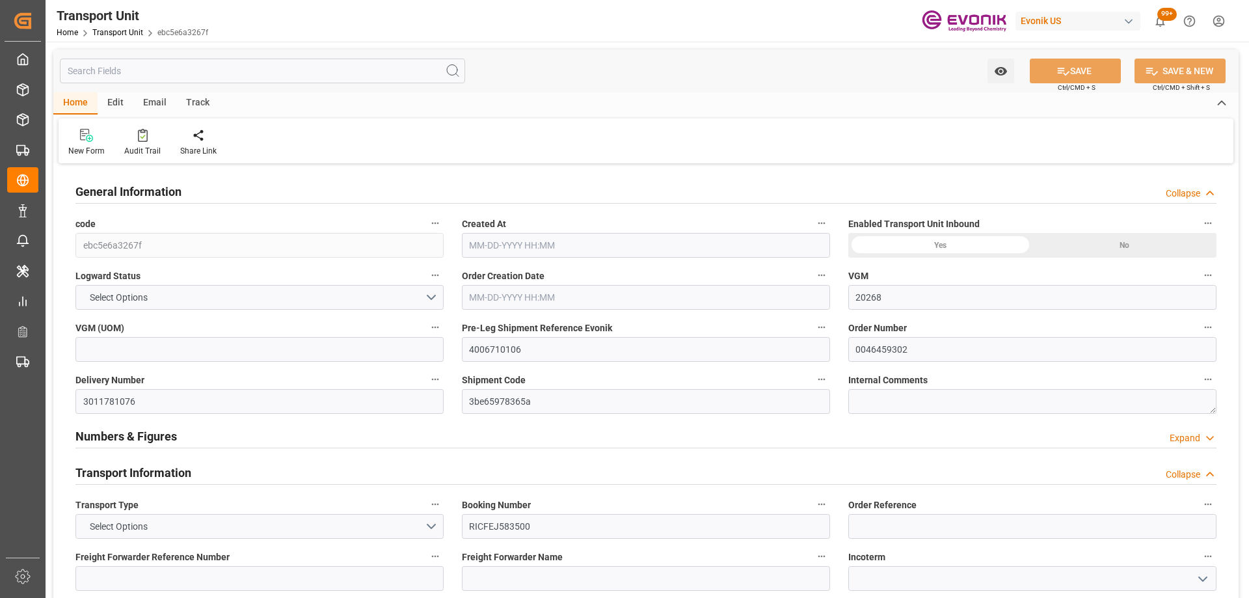
click at [170, 70] on input "text" at bounding box center [262, 71] width 405 height 25
type input "[DATE] 00:00"
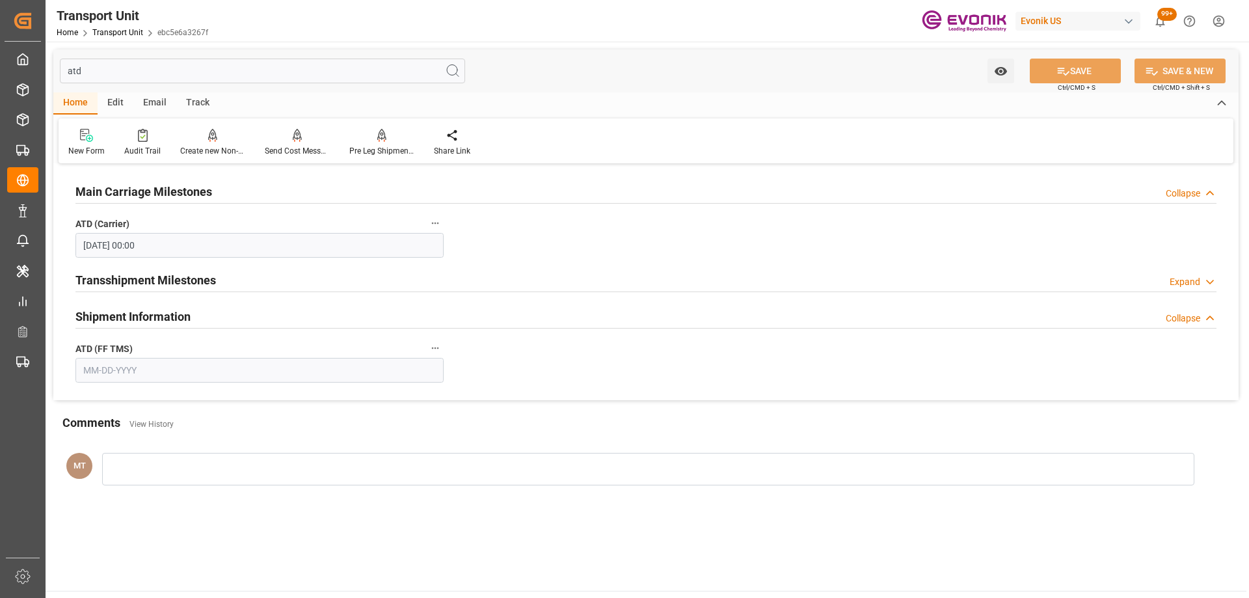
type input "atd"
click at [144, 379] on input "text" at bounding box center [259, 370] width 368 height 25
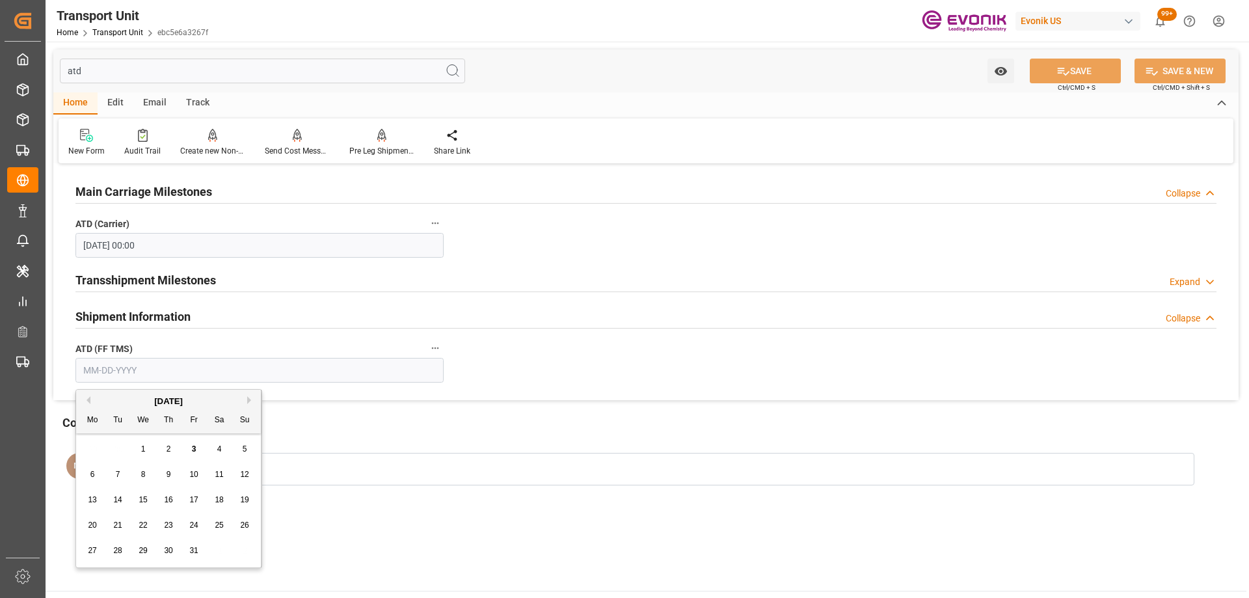
click at [120, 444] on div "29 30 1 2 3 4 5" at bounding box center [169, 449] width 178 height 25
click at [89, 402] on button "Previous Month" at bounding box center [87, 400] width 8 height 8
click at [223, 499] on span "20" at bounding box center [219, 499] width 8 height 9
type input "[DATE]"
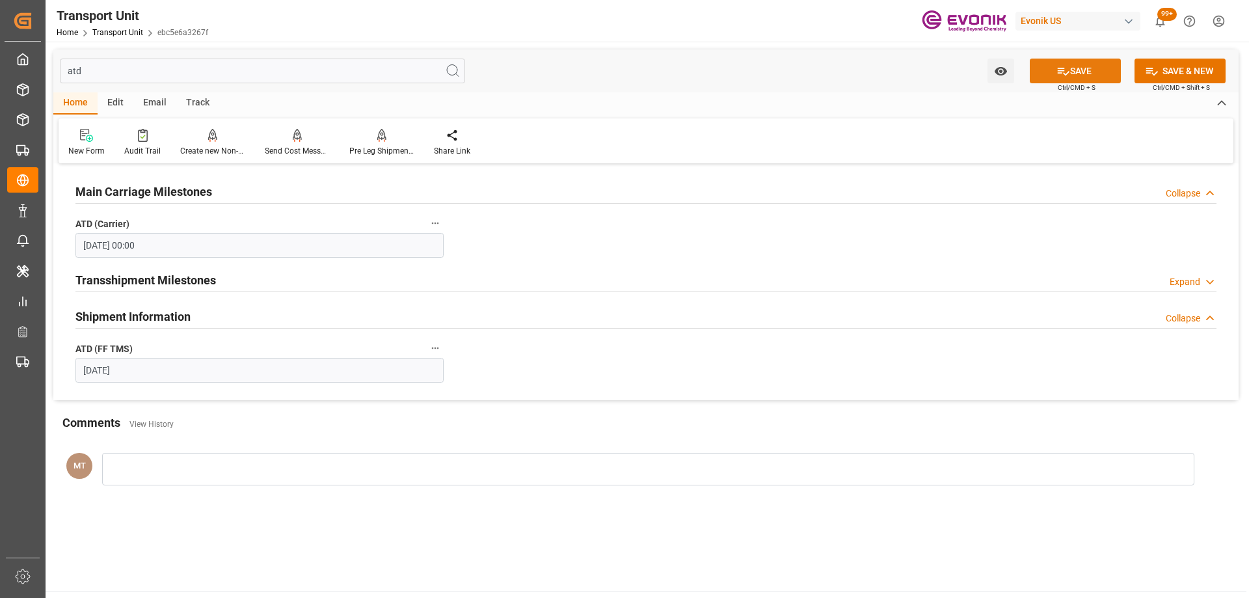
click at [1053, 77] on button "SAVE" at bounding box center [1075, 71] width 91 height 25
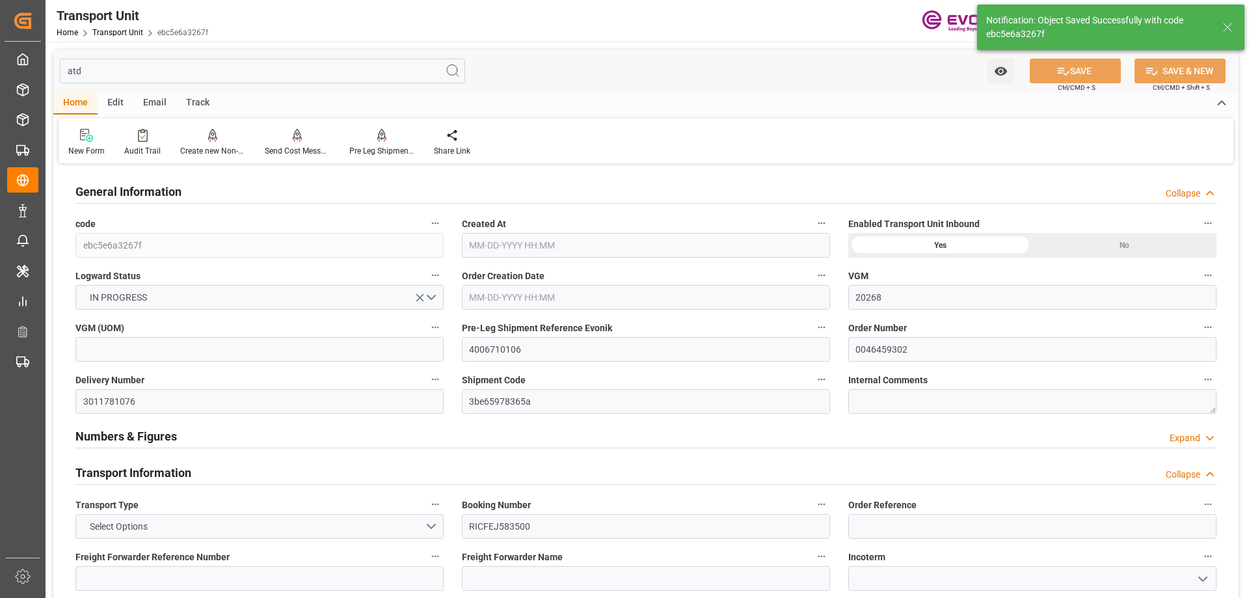
type input "20268"
type input "ONE"
type input "Ocean Network Express"
type input "USNYC"
type input "COCTG"
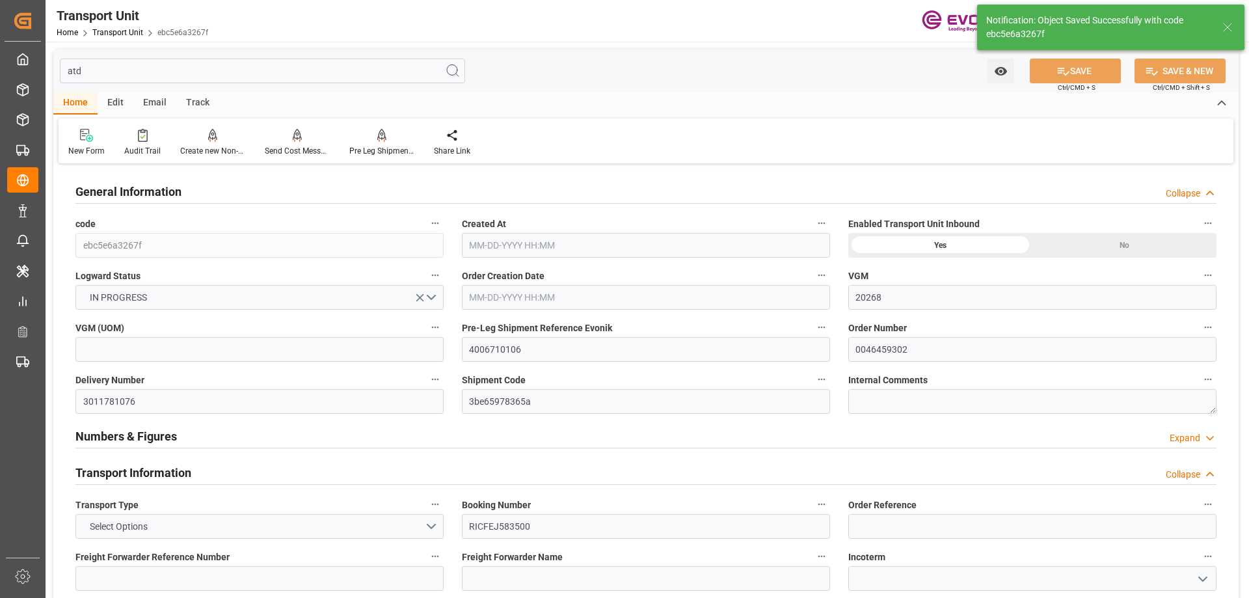
type input "9857444"
type input "USNYC"
type input "COSPC"
type input "20540"
type input "07-28-2025 02:44"
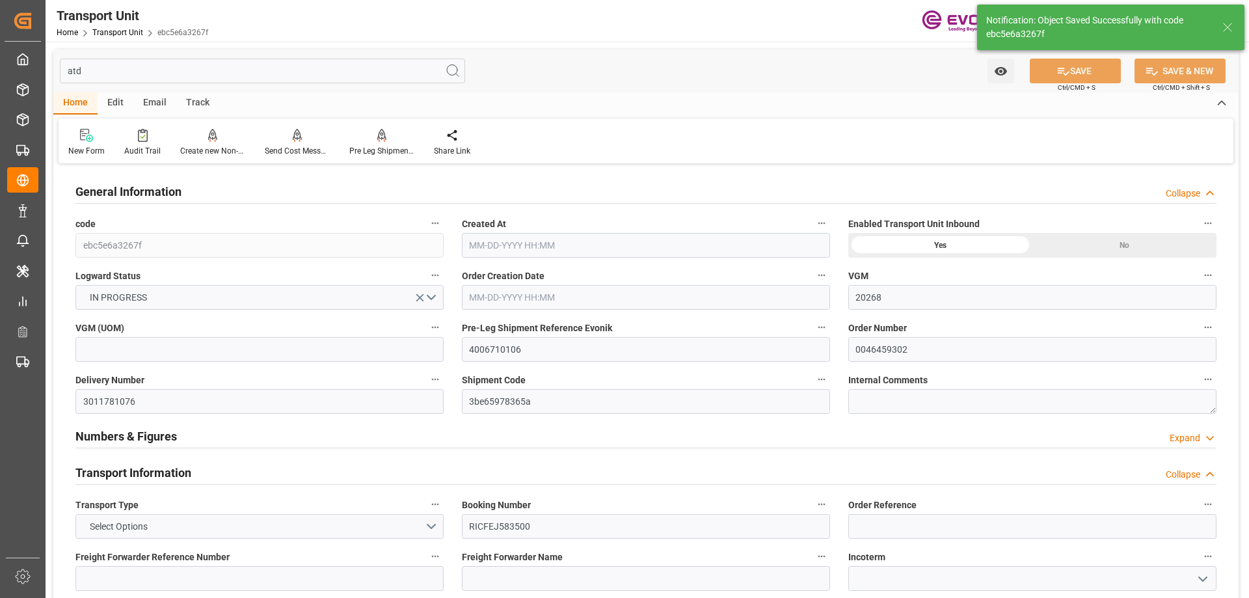
type input "10-04-2025"
type input "09-02-2025 17:07"
type input "09-02-2025 00:00"
type input "09-16-2025 00:33"
type input "09-16-2025 18:07"
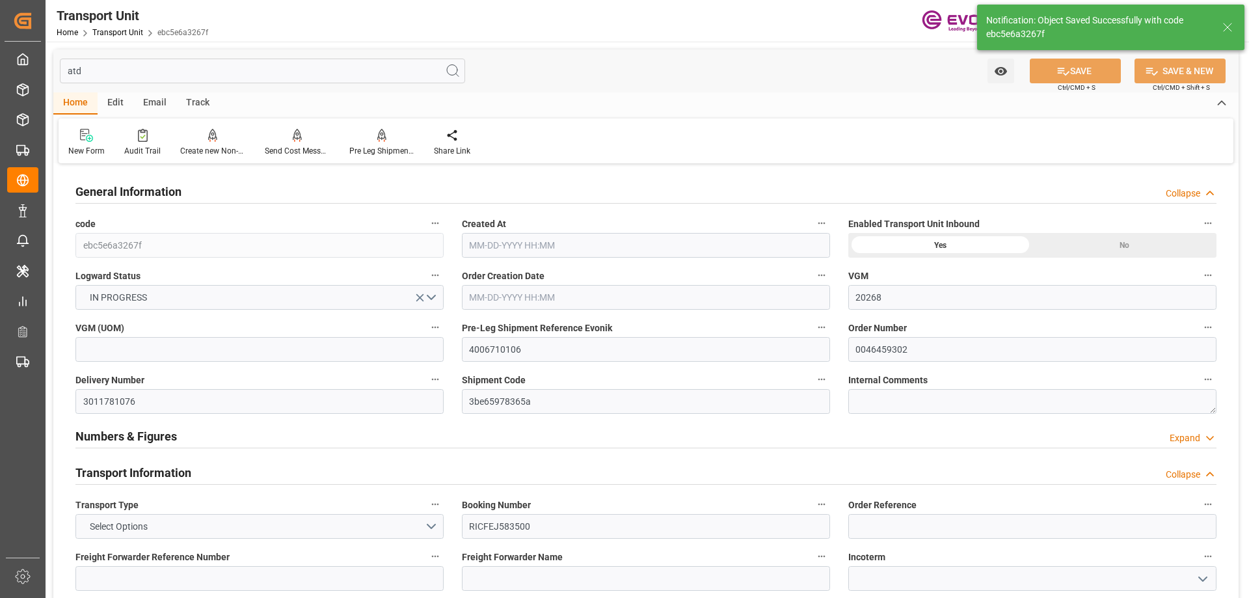
type input "09-10-2025 11:33"
type input "[DATE] 00:00"
type input "09-19-2025 00:00"
type input "09-26-2025 00:00"
type input "09-25-2025 00:00"
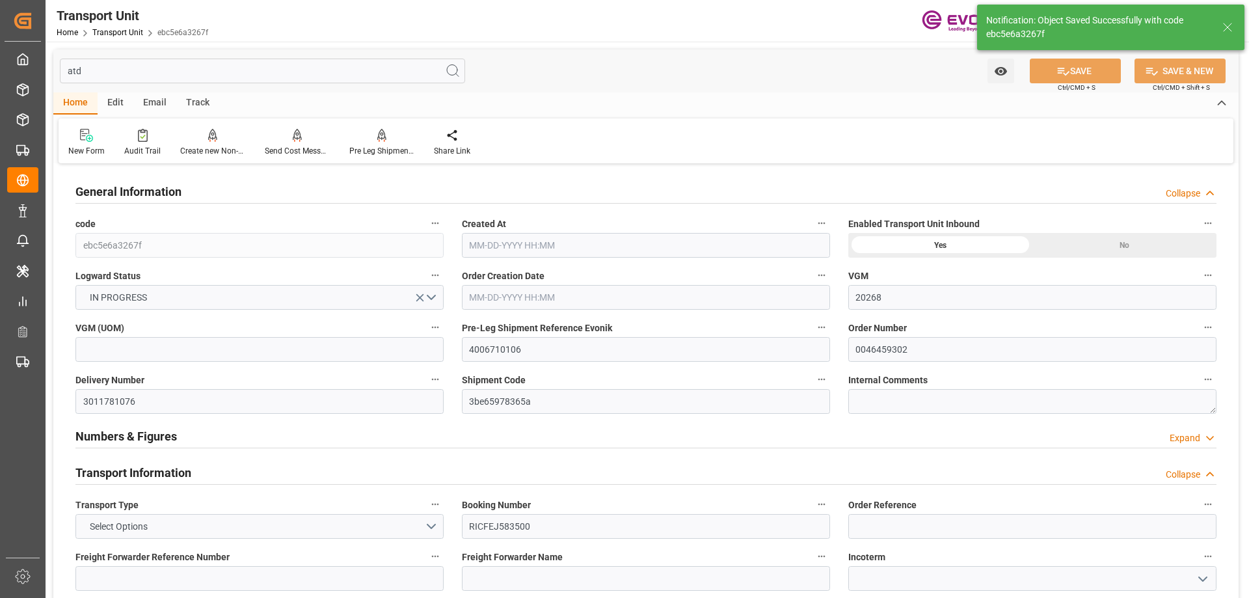
type input "09-26-2025 00:00"
type input "09-26-2025 01:00"
type input "09-26-2025 07:00"
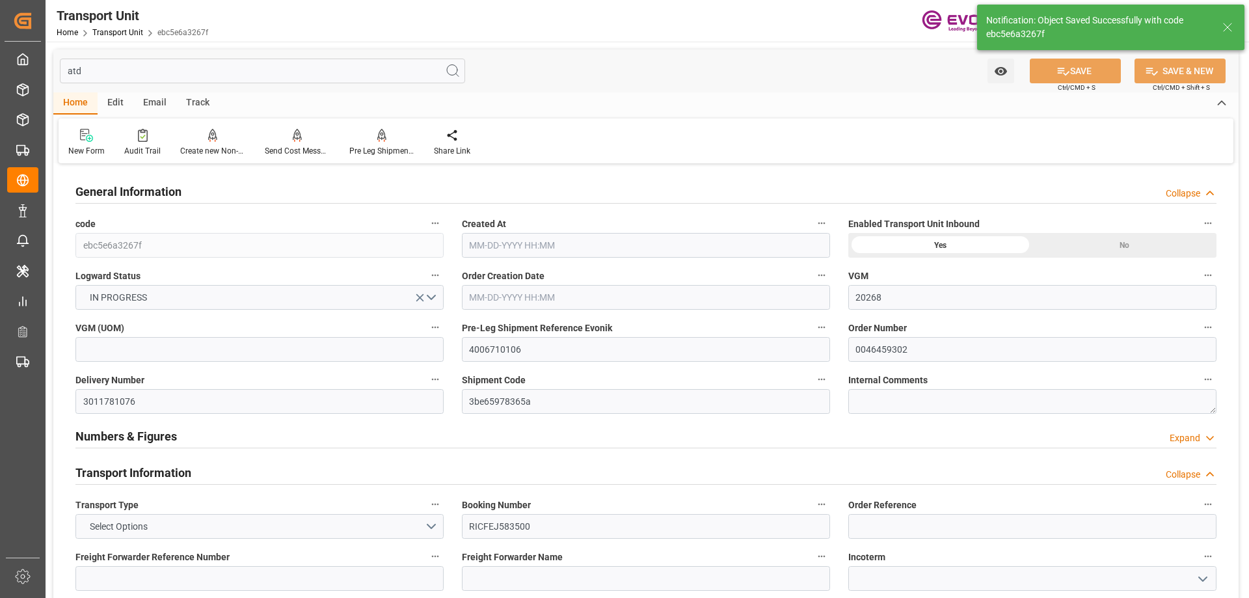
type input "09-17-2025 00:00"
type input "09-20-2025 17:19"
type input "09-20-2025 18:19"
type input "09-20-2025 09:52"
type input "09-20-2025 18:00"
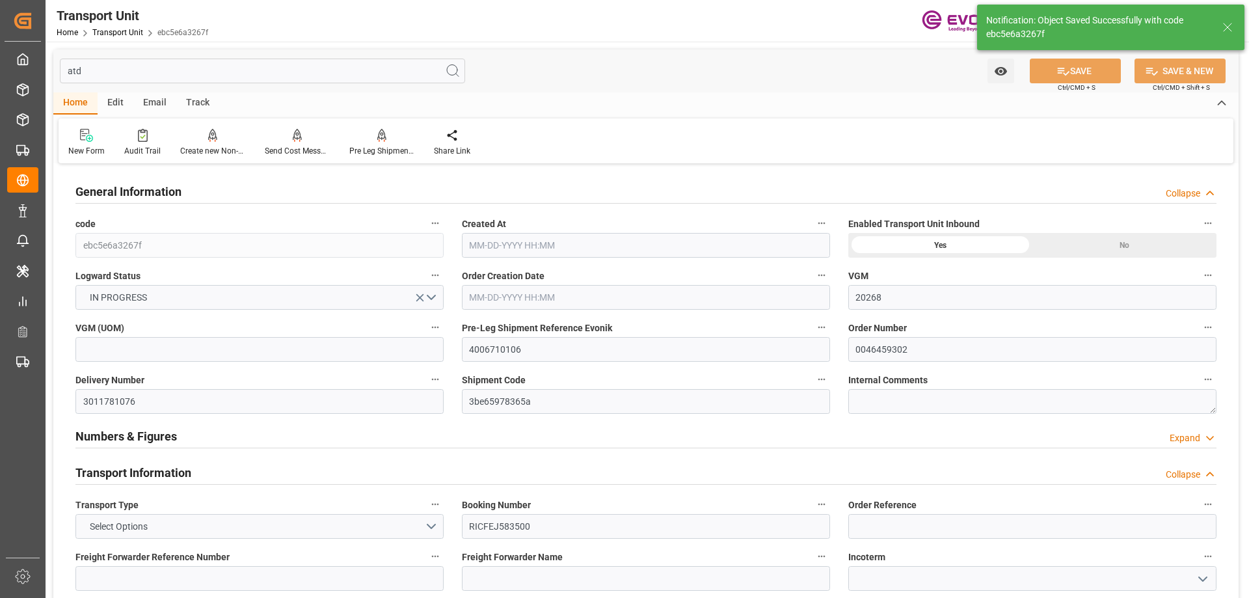
type input "09-25-2025 19:00"
type input "09-26-2025 10:47"
type input "09-25-2025 20:30"
type input "09-30-2025 10:47"
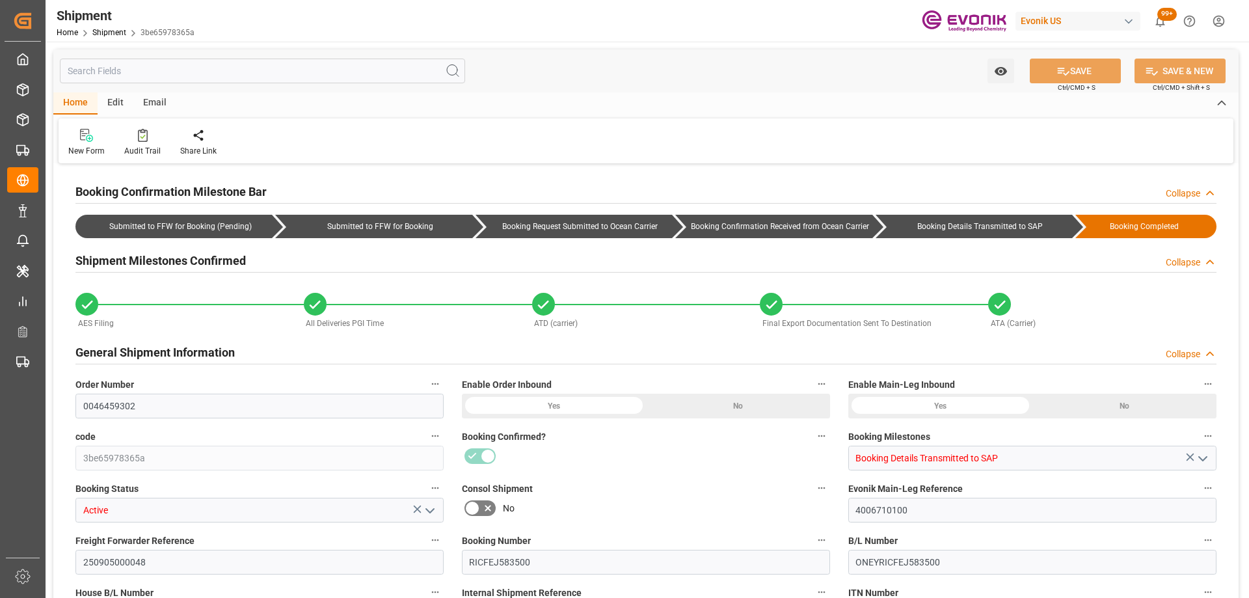
type input "0"
click at [217, 75] on input "text" at bounding box center [262, 71] width 405 height 25
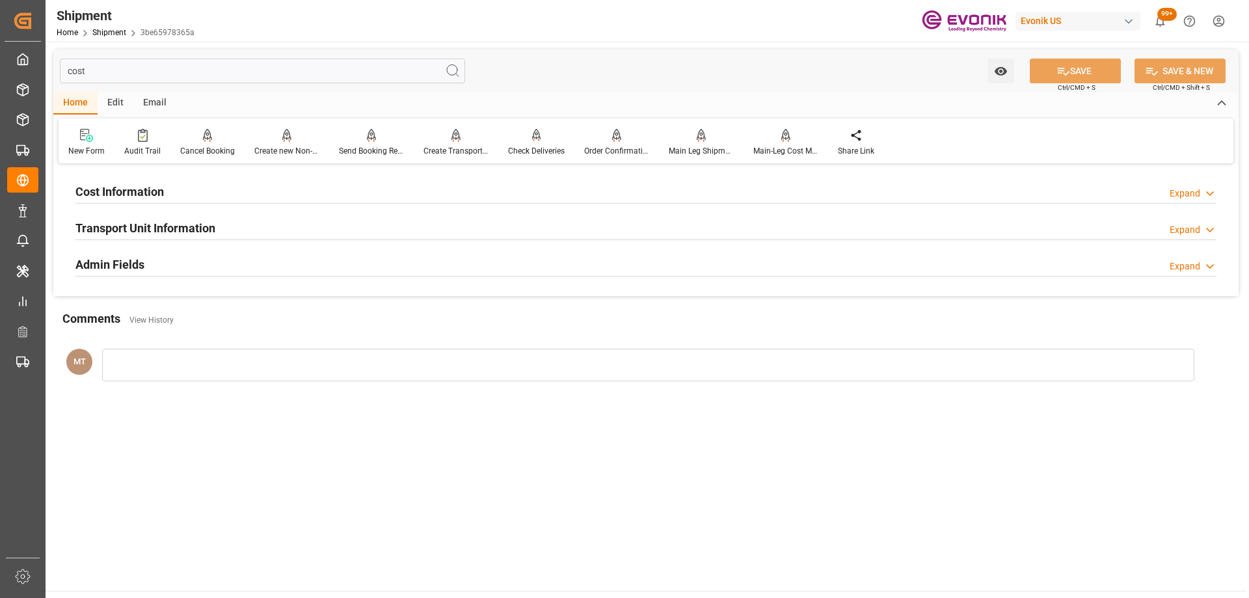
type input "cost"
click at [177, 228] on h2 "Transport Unit Information" at bounding box center [145, 228] width 140 height 18
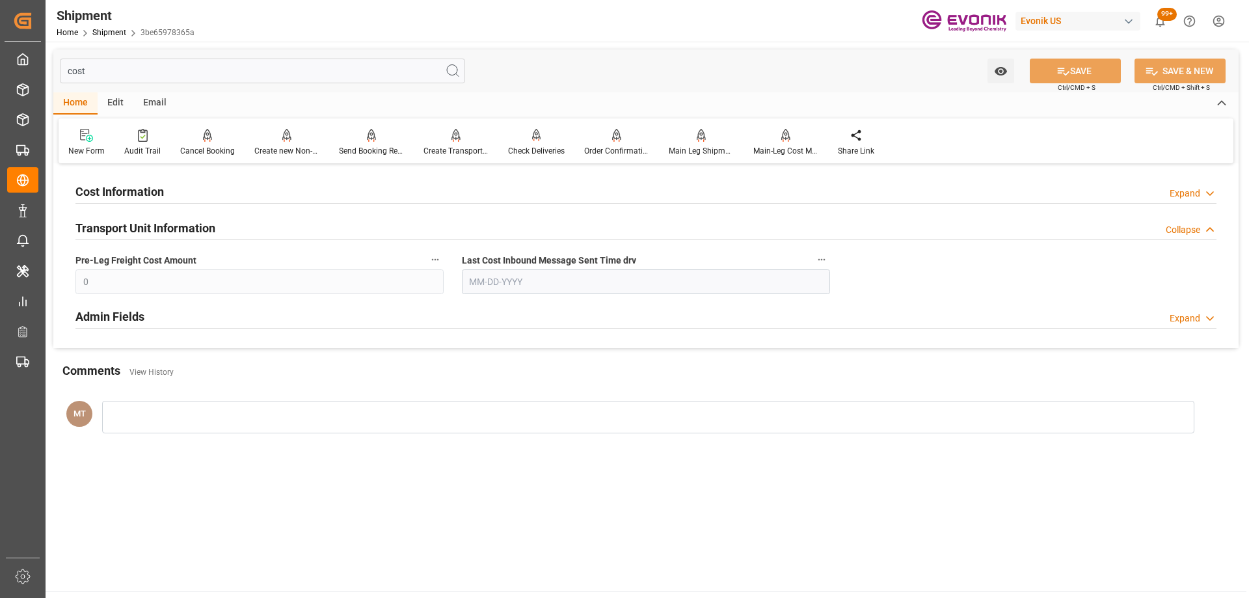
click at [187, 200] on div "Cost Information Expand" at bounding box center [645, 190] width 1141 height 25
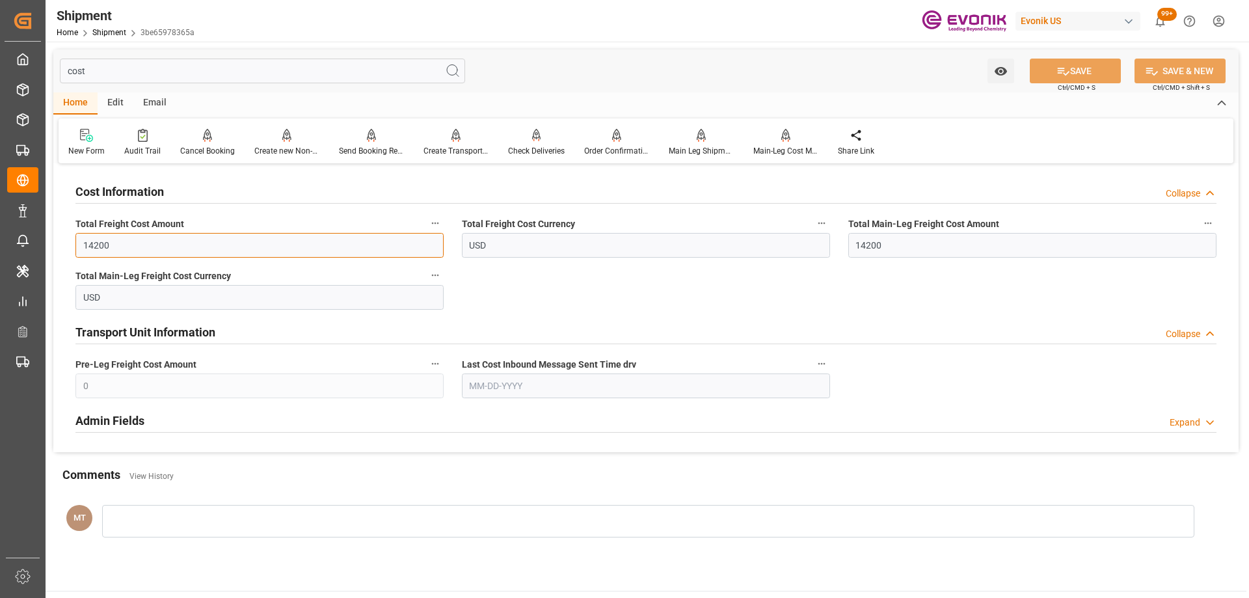
drag, startPoint x: 147, startPoint y: 243, endPoint x: 57, endPoint y: 237, distance: 90.0
click at [57, 237] on div "Cost Information Collapse Total Freight Cost Amount 14200 Total Freight Cost Cu…" at bounding box center [646, 309] width 1186 height 285
type input "12400"
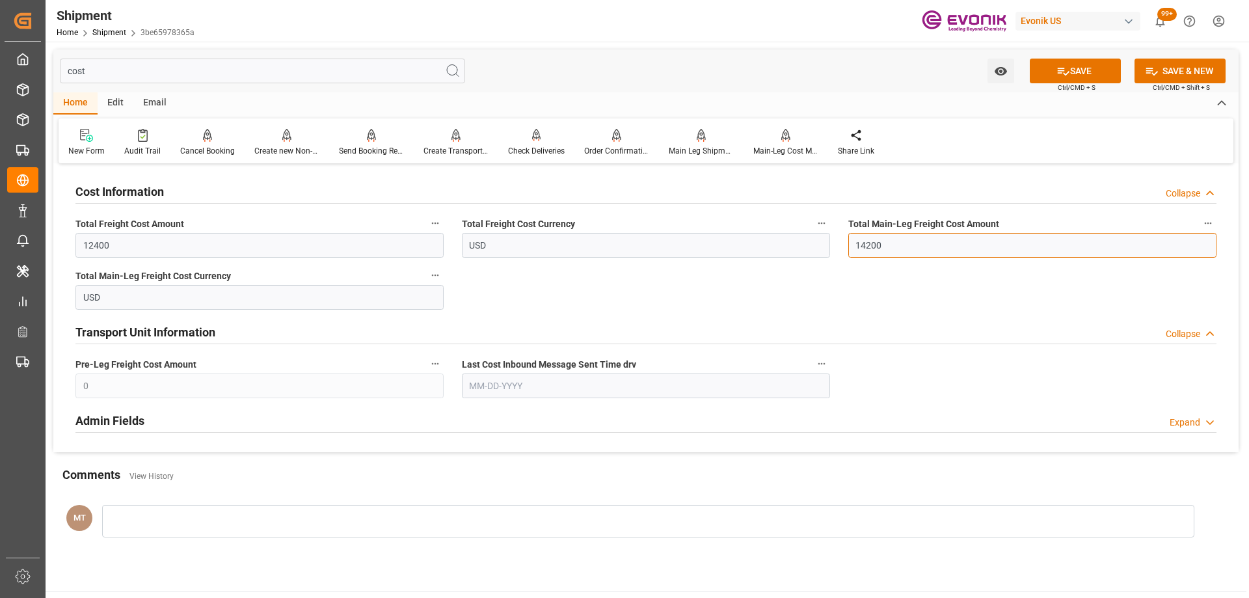
drag, startPoint x: 894, startPoint y: 247, endPoint x: 825, endPoint y: 247, distance: 69.0
click at [833, 247] on div "Cost Information Collapse Total Freight Cost Amount 12400 Total Freight Cost Cu…" at bounding box center [646, 309] width 1186 height 285
type input "12400"
click at [1057, 67] on icon at bounding box center [1064, 71] width 14 height 14
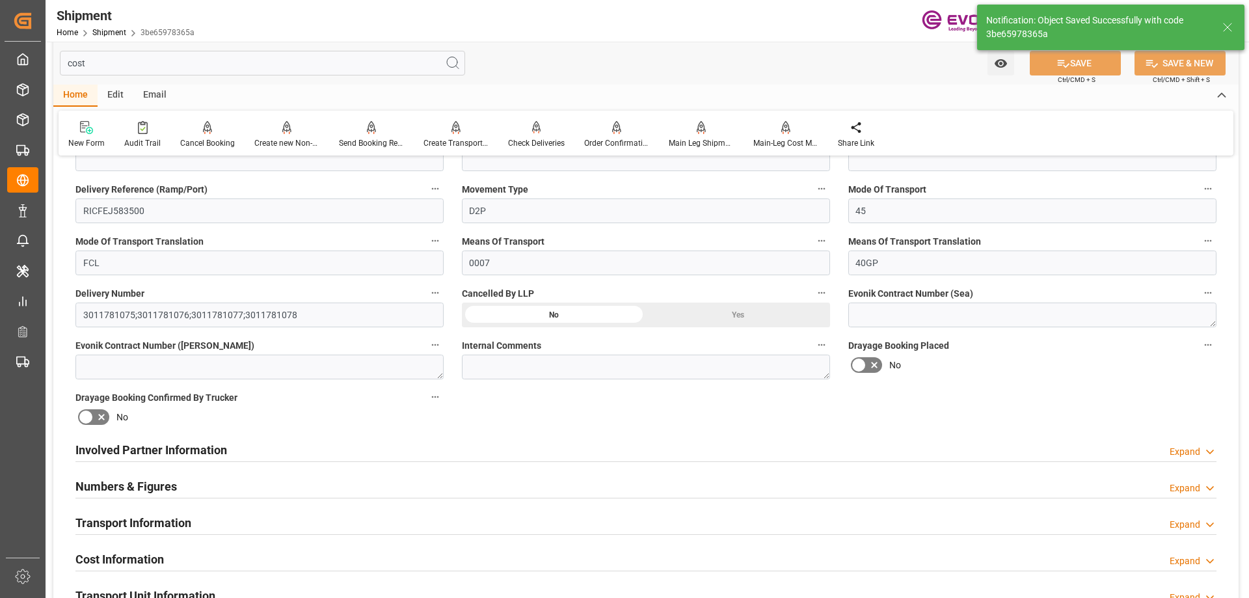
scroll to position [781, 0]
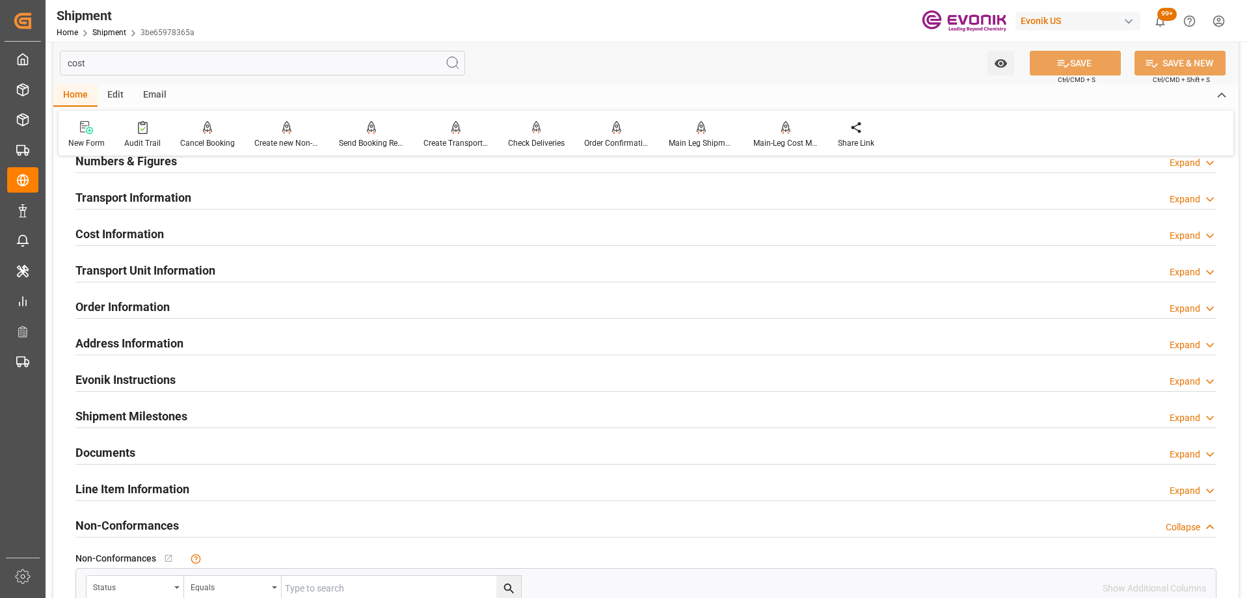
click at [184, 69] on input "cost" at bounding box center [262, 63] width 405 height 25
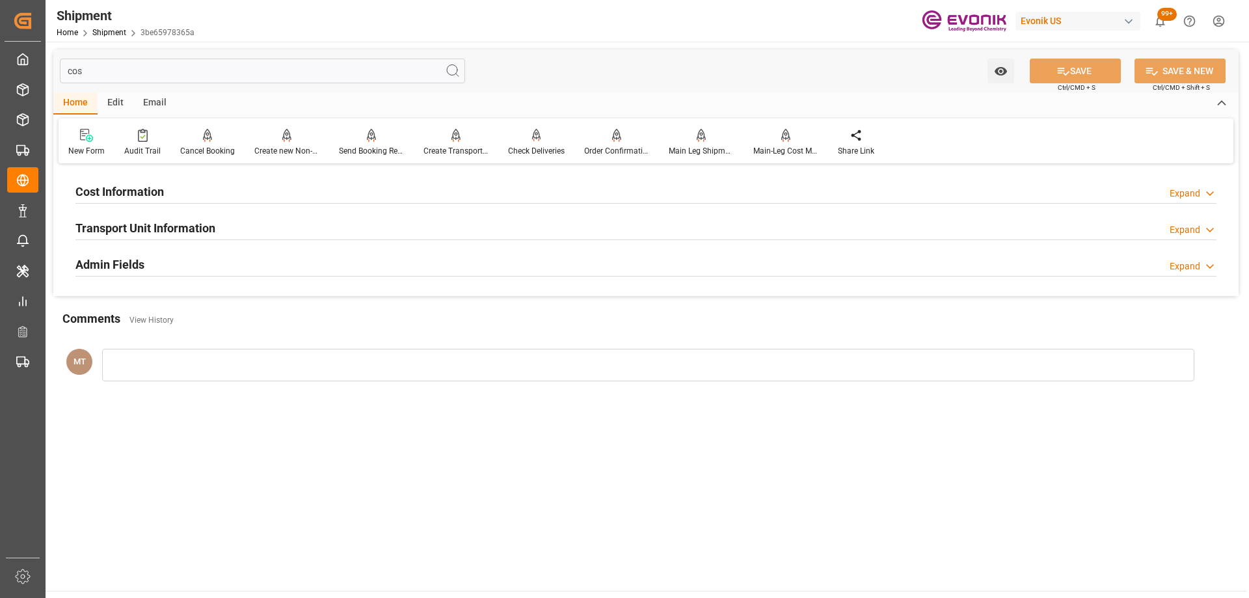
type input "cost"
click at [169, 185] on div "Cost Information Expand" at bounding box center [645, 190] width 1141 height 25
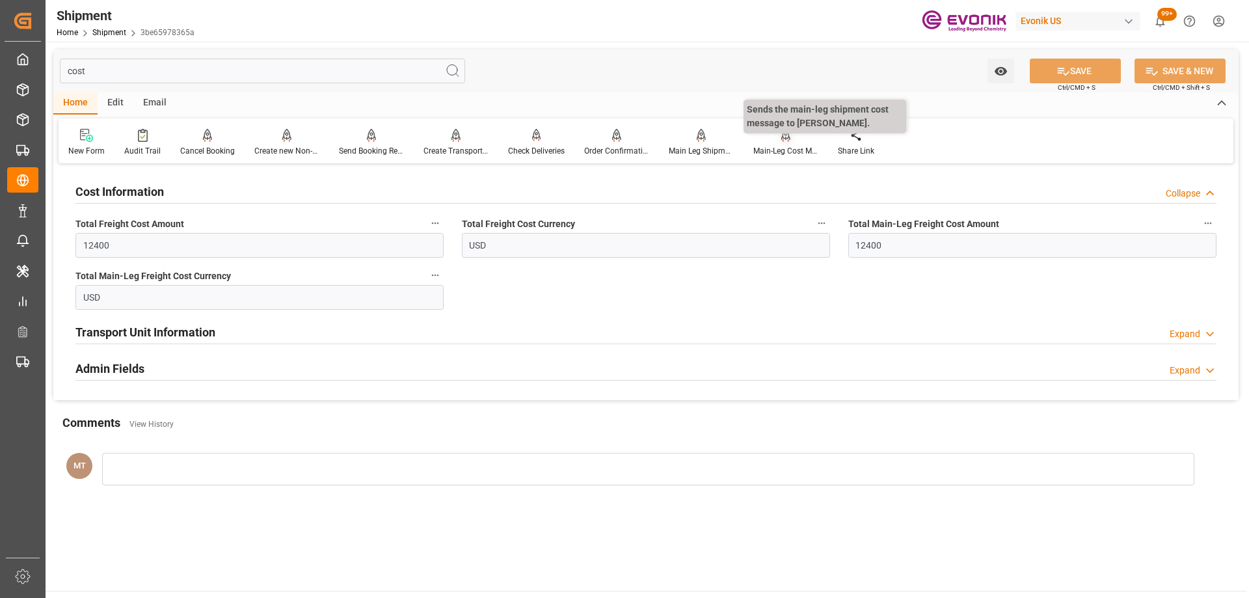
click at [772, 140] on div at bounding box center [786, 135] width 65 height 14
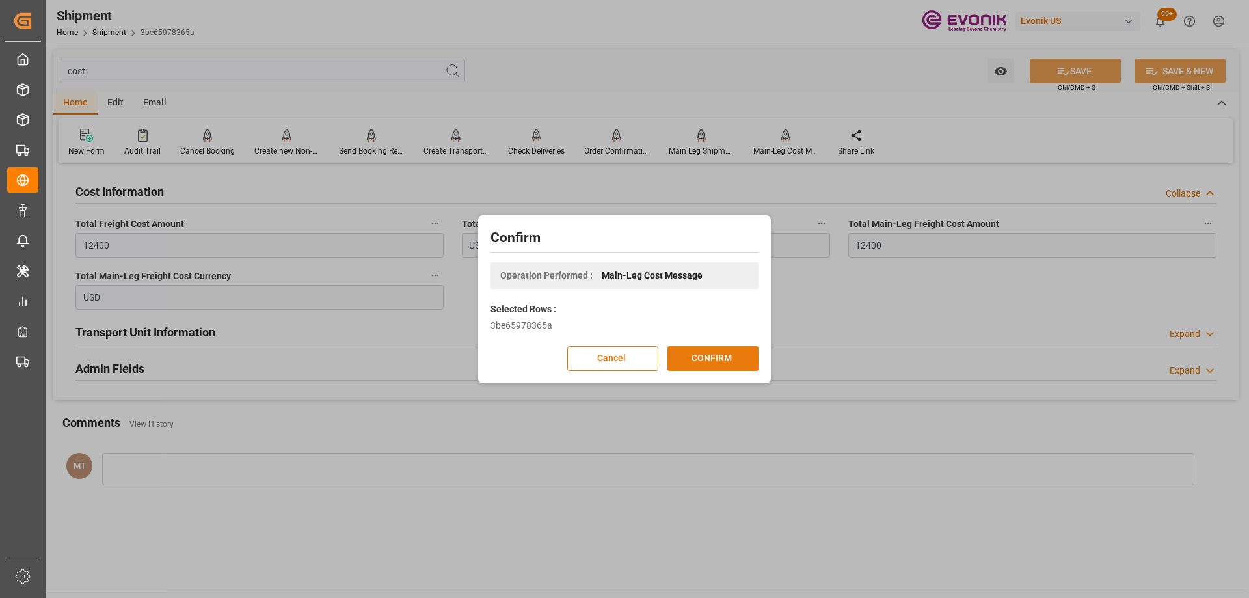
click at [695, 357] on button "CONFIRM" at bounding box center [713, 358] width 91 height 25
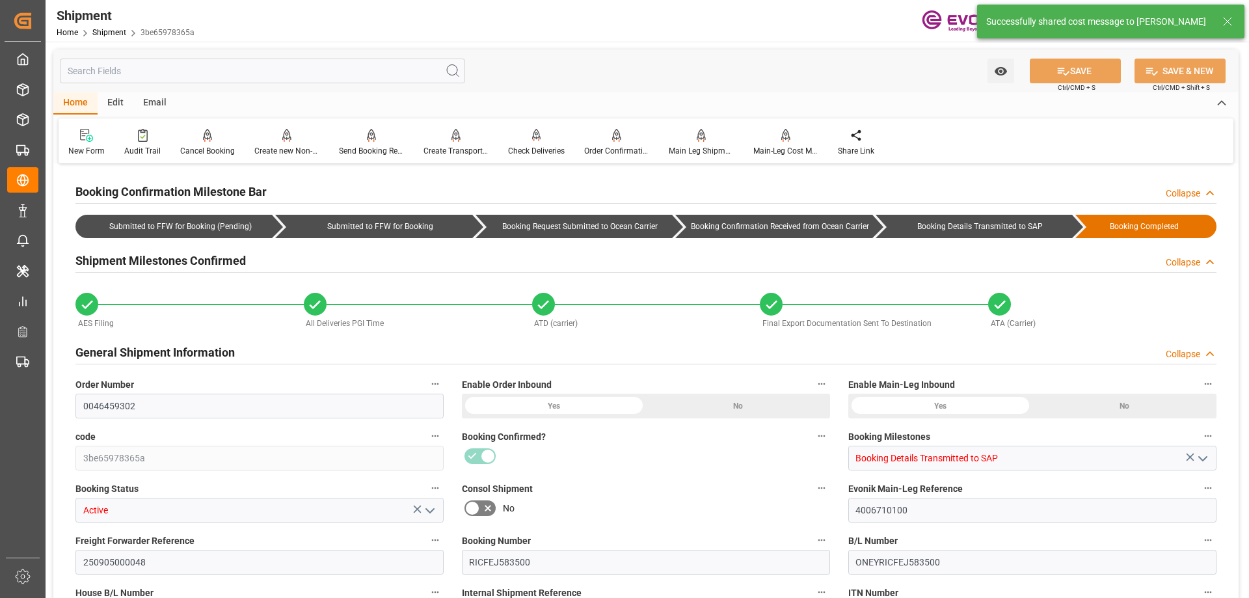
type input "0046459302"
type input "3be65978365a"
type input "Booking Details Transmitted to SAP"
type input "Active"
type input "4006710100"
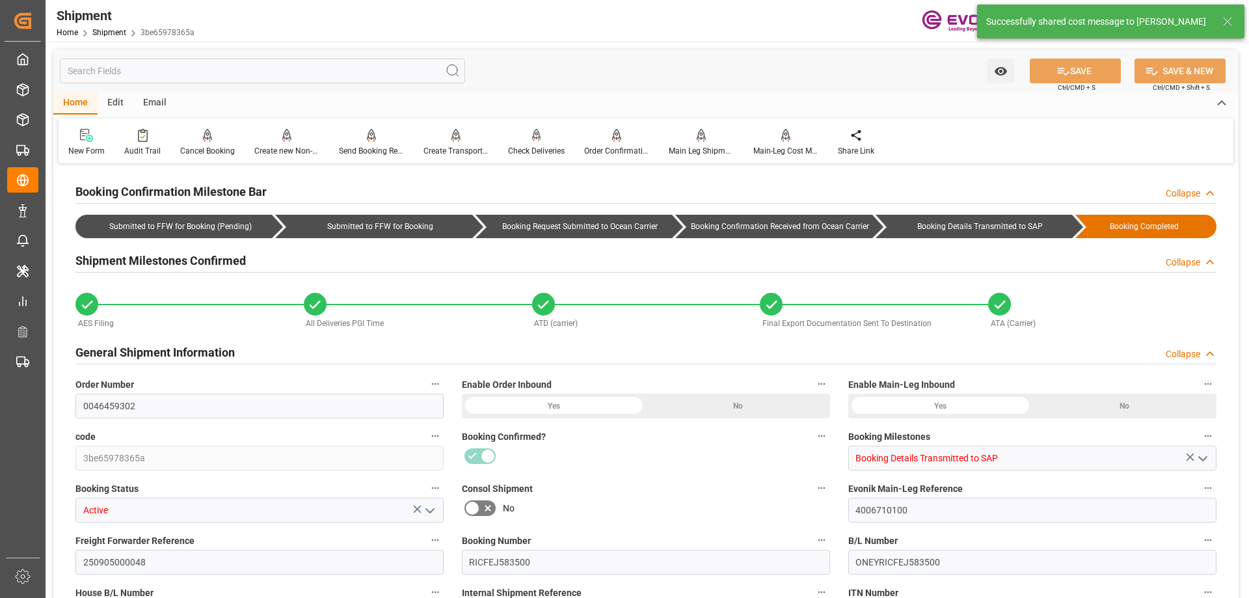
type input "250905000048"
type input "RICFEJ583500"
type input "ONEYRICFEJ583500"
type input "RICFEJ583500"
type input "D2P"
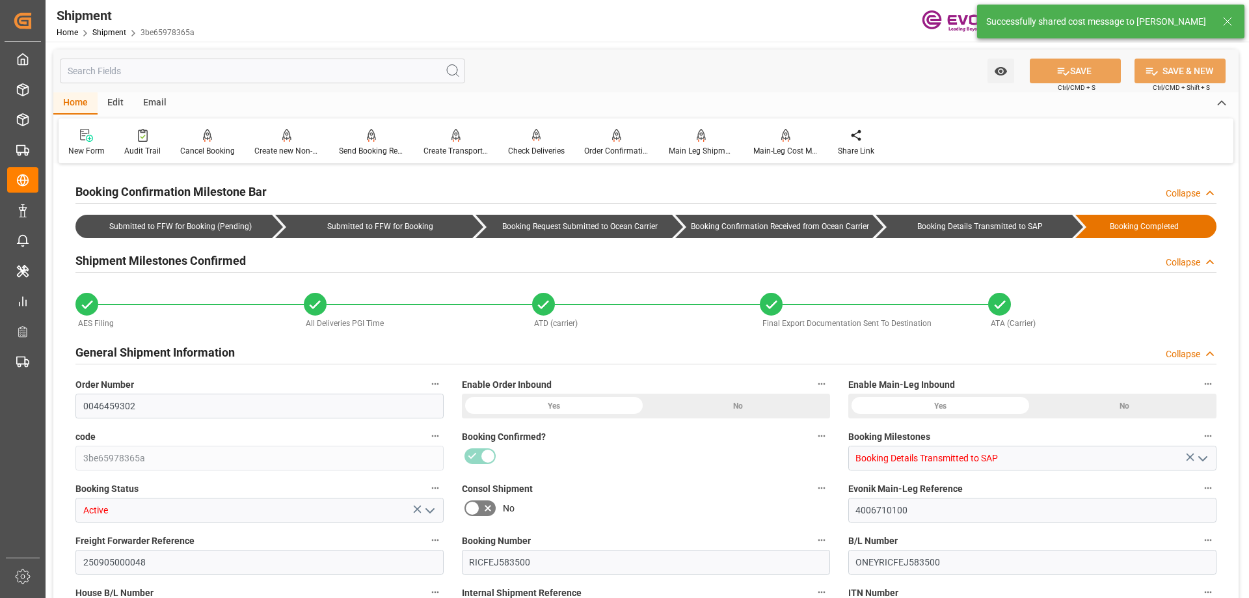
type input "45"
type input "FCL"
type input "0007"
type input "40GP"
type input "3011781075;3011781076;3011781077;3011781078"
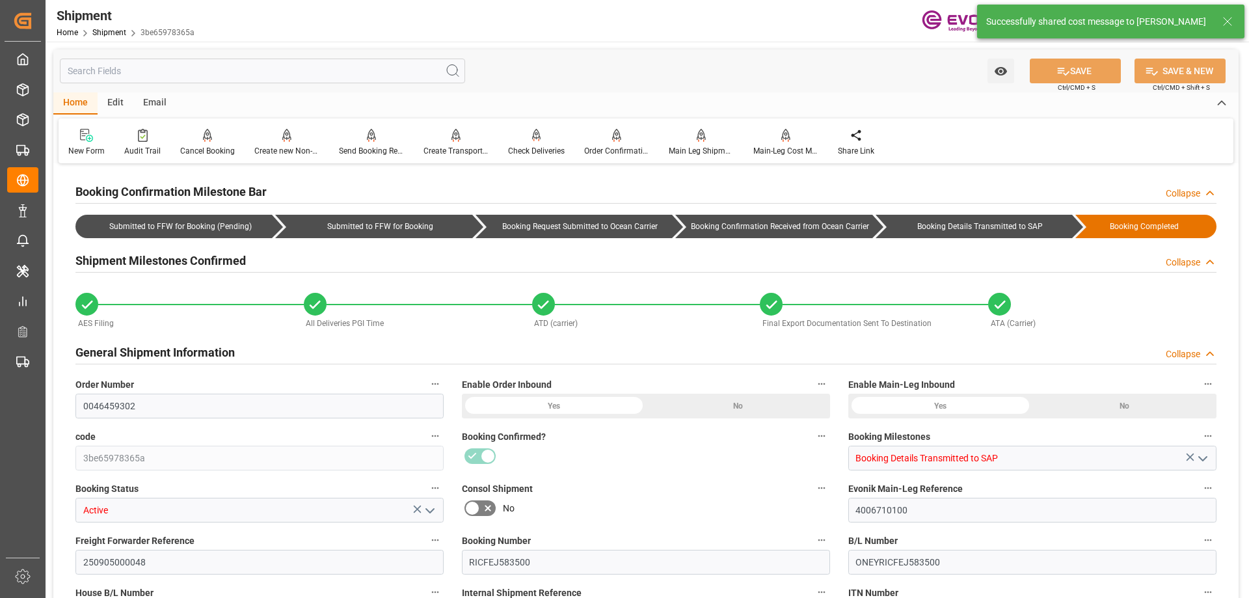
type input "0090024189"
type input "ONEY"
type input "0090208776"
type input "Ocean Network Express PTE Ltd"
type input "0090208776"
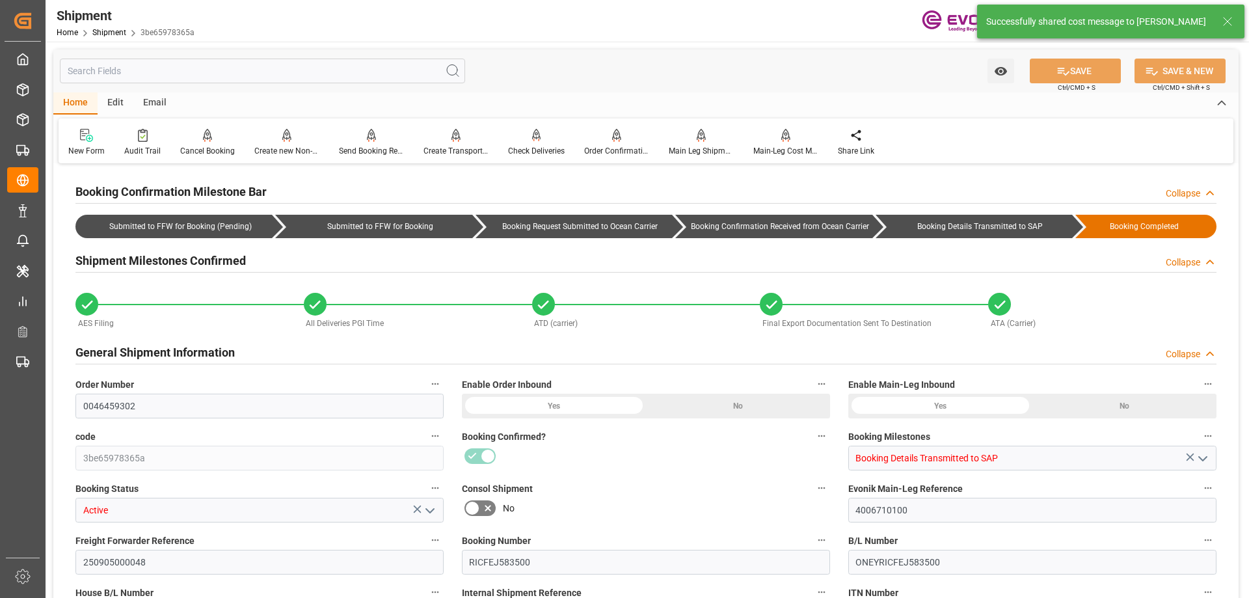
type textarea "KGM"
type input "KGM"
type input "M3"
type input "New York"
type input "Cartagena"
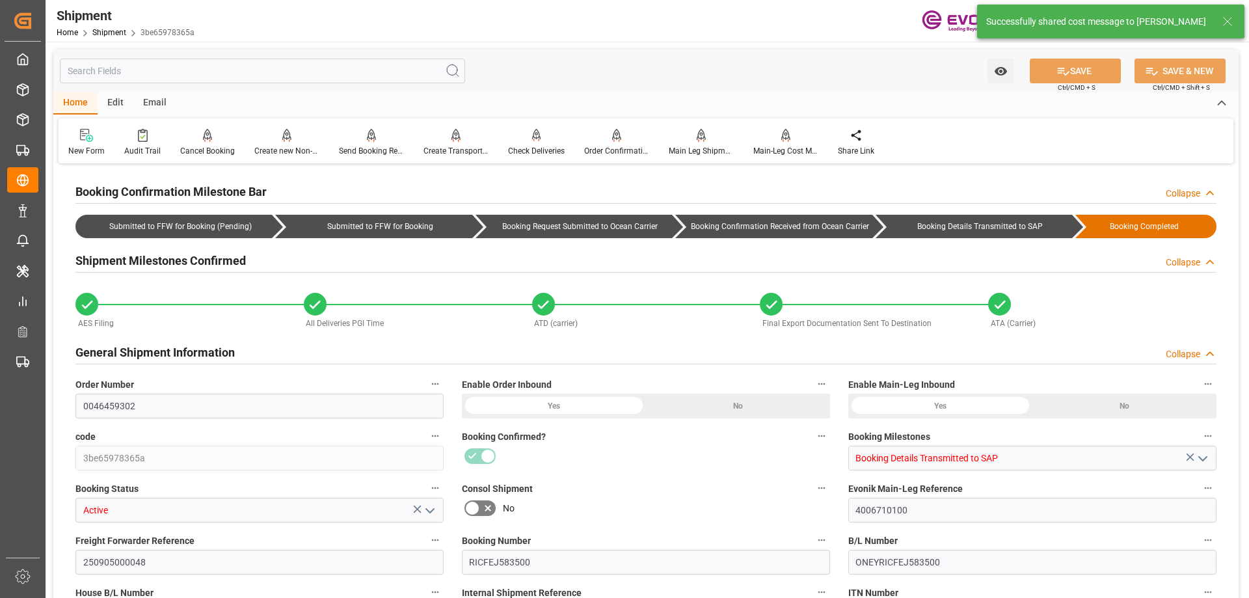
type textarea "Central America"
type input "CAPE HELLAS"
type input "011S"
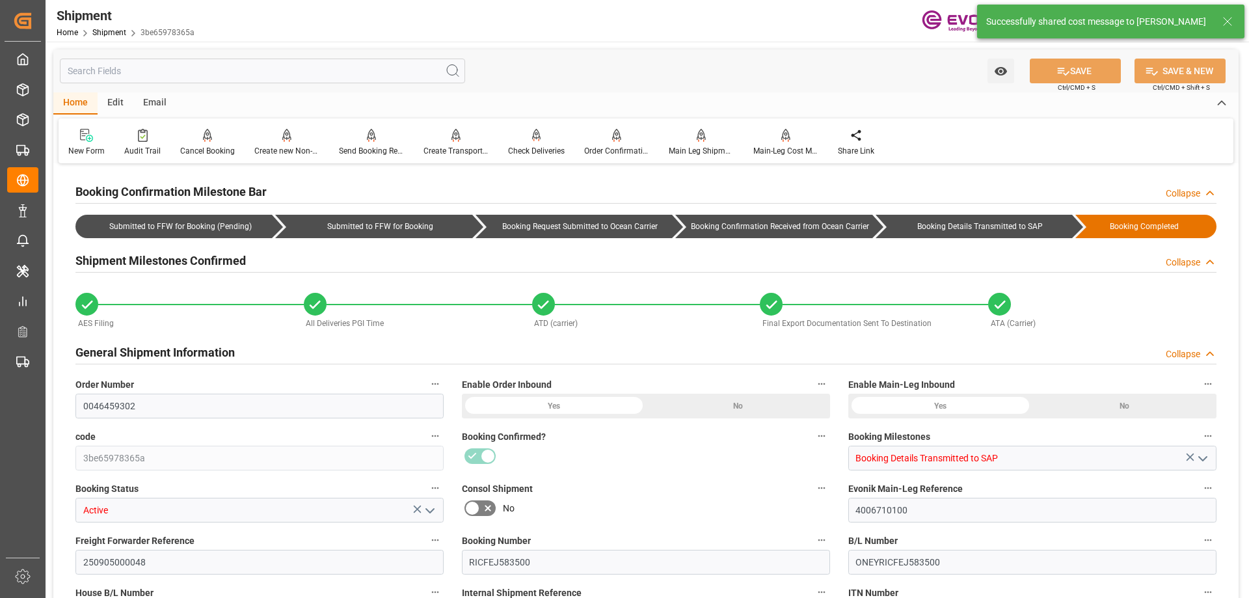
type input "Blair,NE"
type input "4x40GP"
type input "USD"
type textarea "Not required"
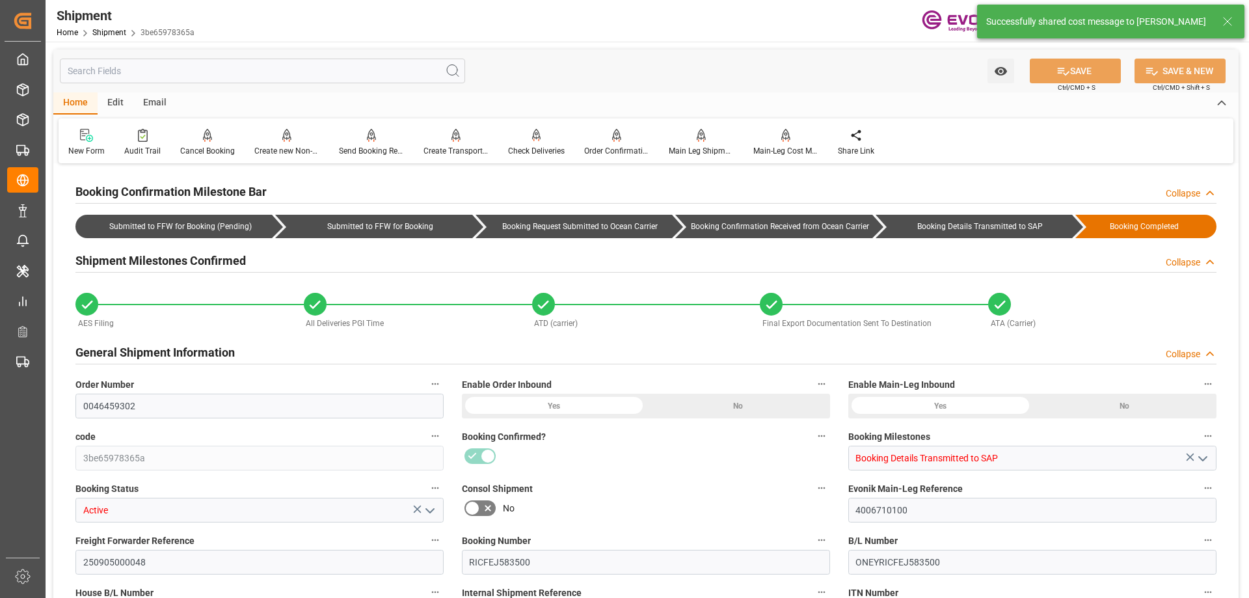
type textarea "3dd285e3f19c,4f4ccb184651,5fcb1e8cd68d,ebc5e6a3267f"
type textarea "4006710101,4006710102,4006710103,4006710106"
type input "0000925487"
type input "jissel.venegas-herrera@evonik.com"
type textarea "RESELLER"
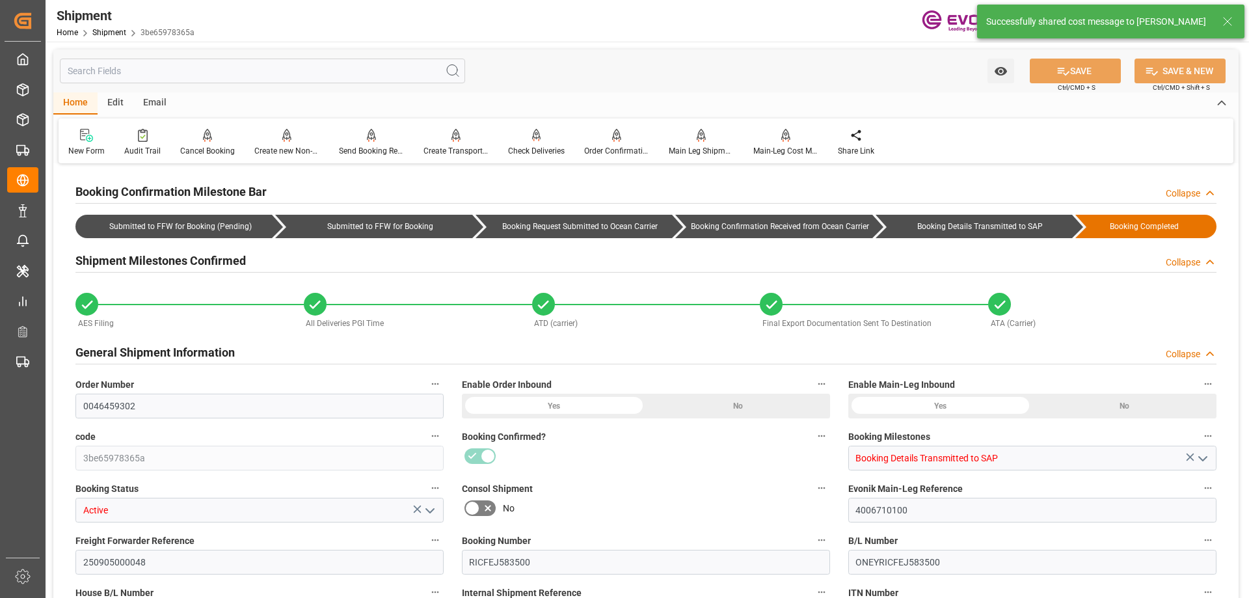
type input "CO"
type input "40"
type input "HN Animal Nutrition"
type input "Health & Nutrition"
type textarea "NIT: 900676266-8"
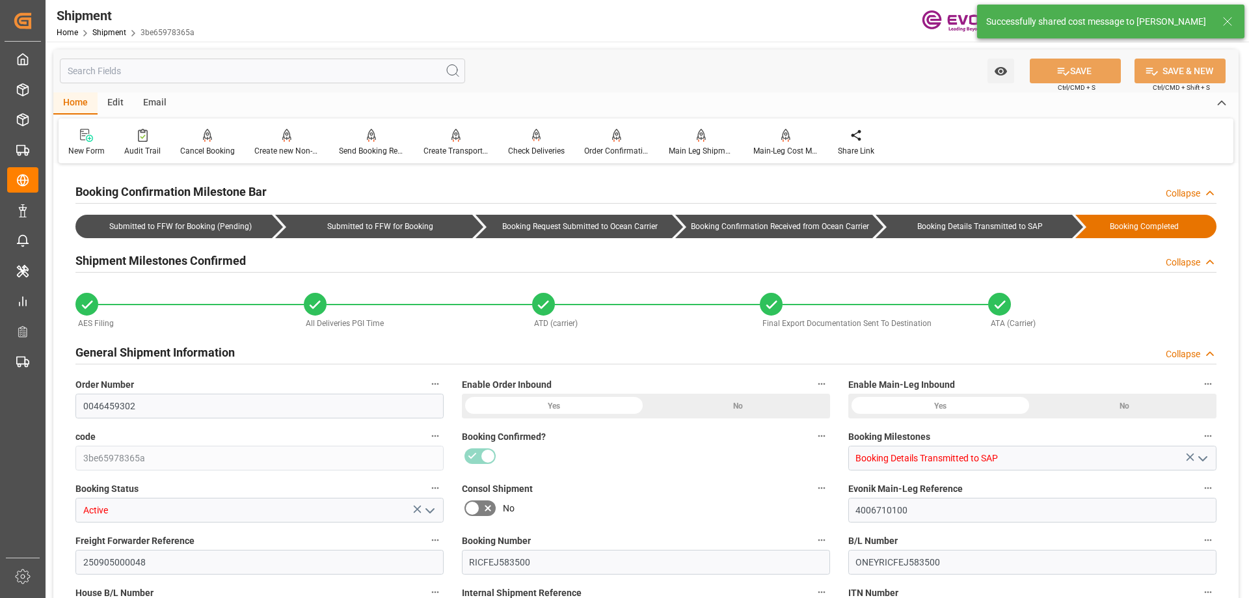
type input "4142"
type input "1027"
type input "WASHINGTON"
type input "0000503896"
type input "EN"
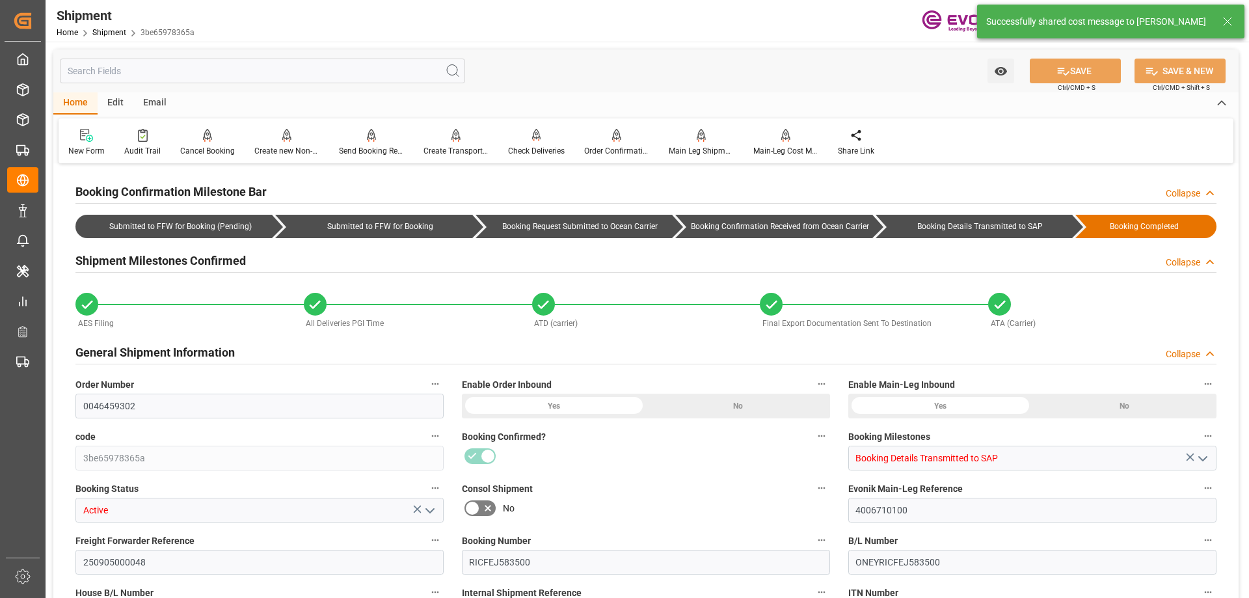
type input "ES"
type input "0000503896"
type input "EN"
type input "ES"
type textarea "jissel.venegas-herrera@evonik.com"
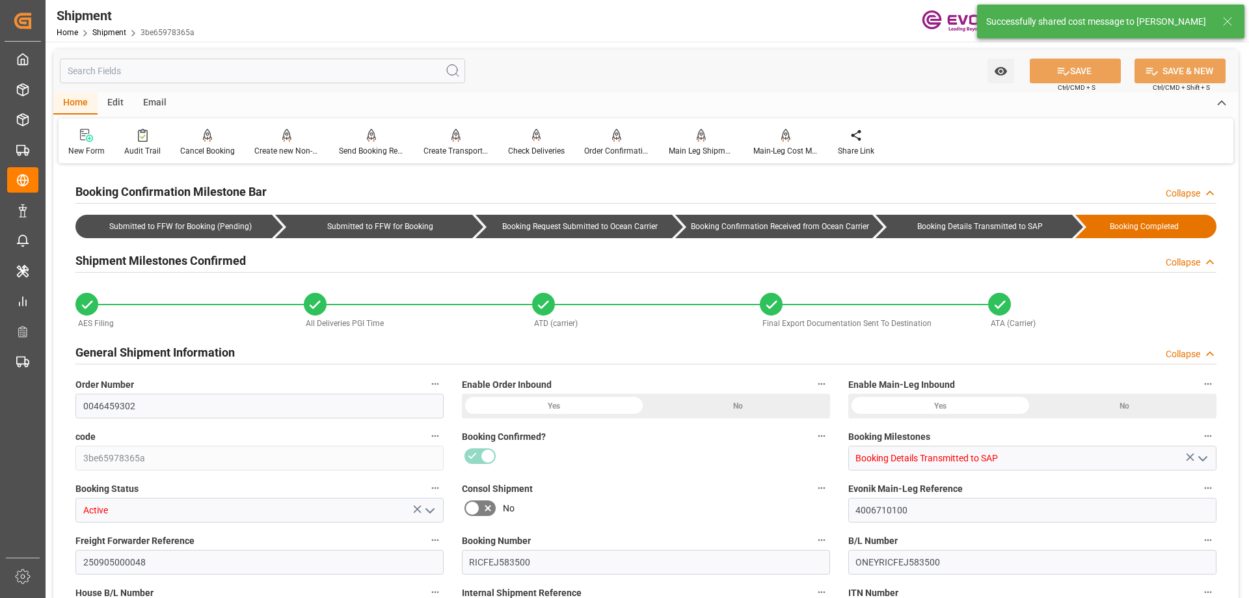
type input "Yes"
type input "63-0673043"
type input "ONEY"
type input "Yes"
type input "Submitted to FFW for Booking (Pending)"
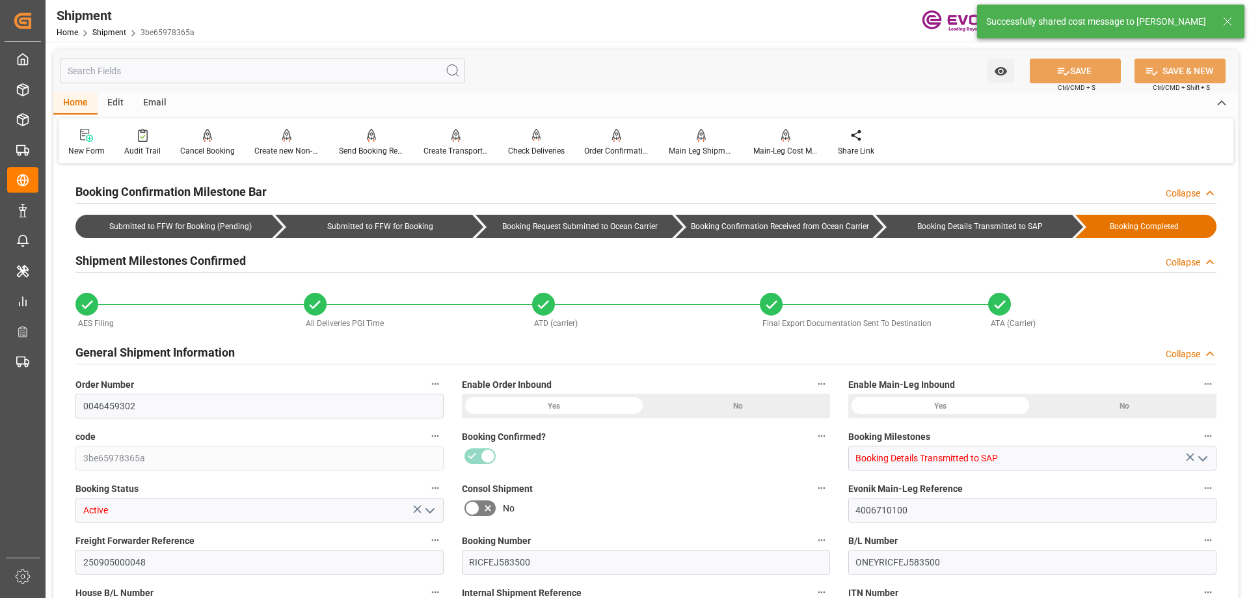
type input "Submitted to FFW for Booking"
type input "Booking Request Submitted to Ocean Carrier"
type input "Booking Confirmation Received from Ocean Carrier"
type input "Booking Details Transmitted to SAP"
type input "ONE"
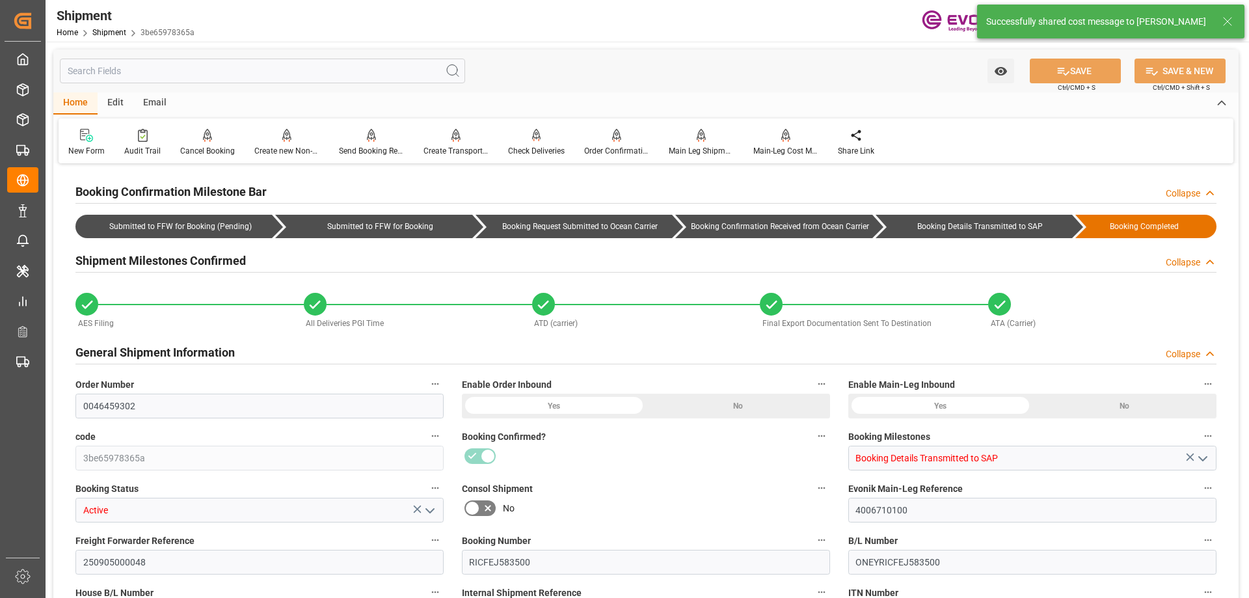
type input "Ocean Network Express"
type input "80"
type input "1680"
type input "72100"
type input "111.2584"
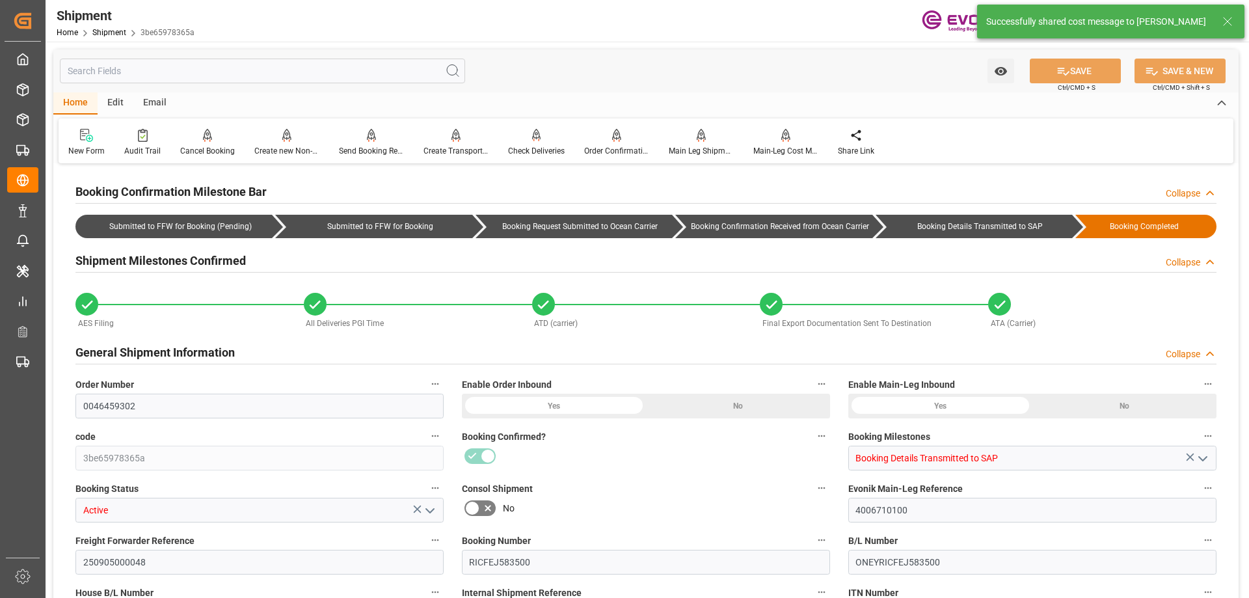
type input "USNYC"
type input "COCTG"
type input "9857444"
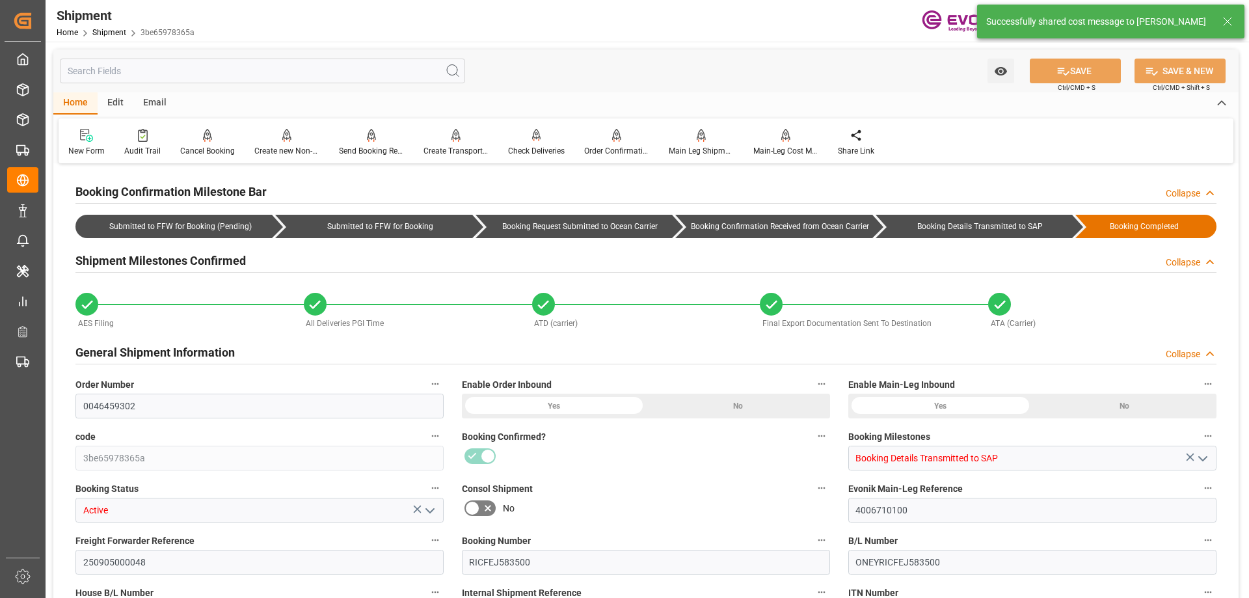
type input "12400"
type input "0"
type input "3200"
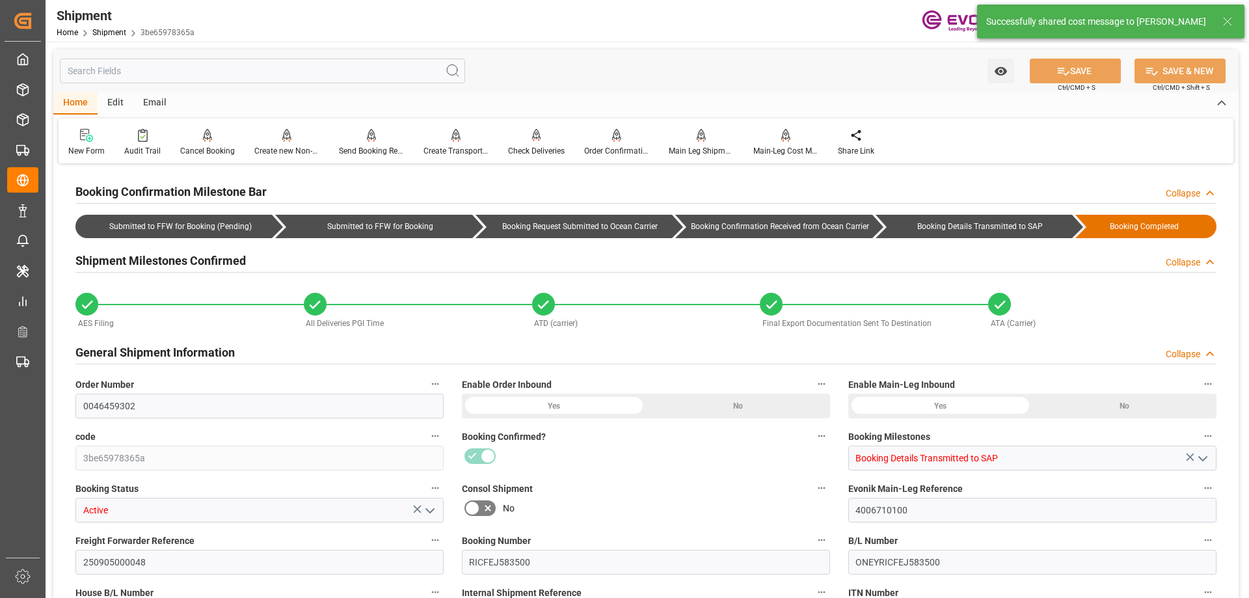
type input "BG"
type input "1"
type input "ONE"
type input "Ocean Network Express"
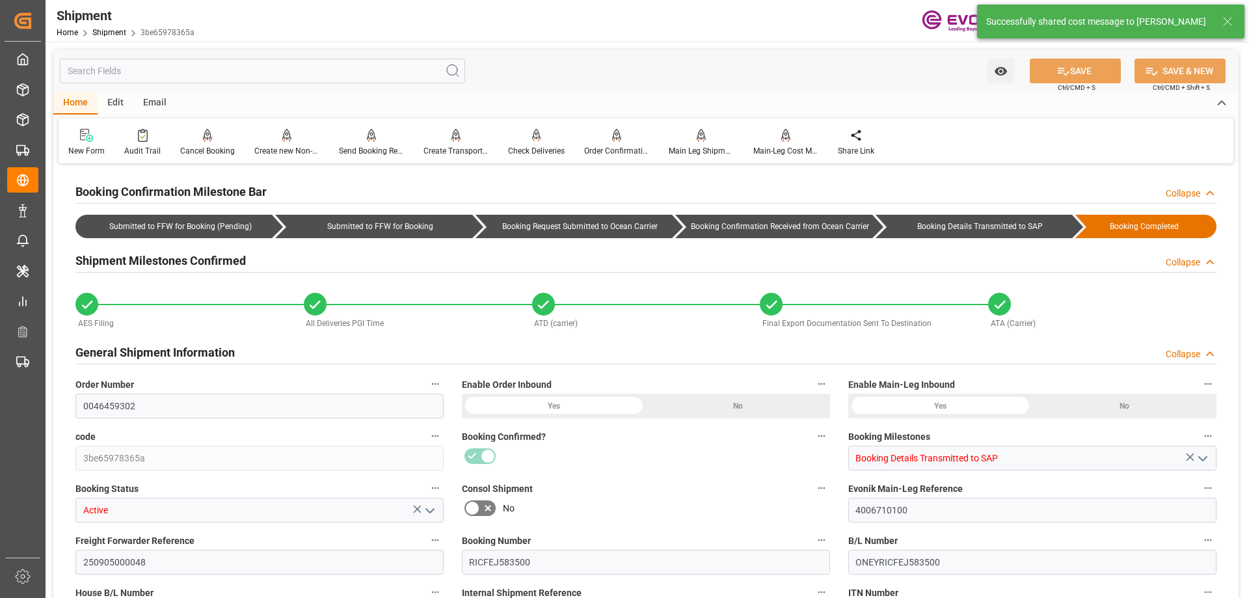
type input "-14.13"
type input "[DATE] 00:00"
type input "09-26-2025 00:00"
type input "09-04-2025 18:00"
type input "09-17-2025 00:00"
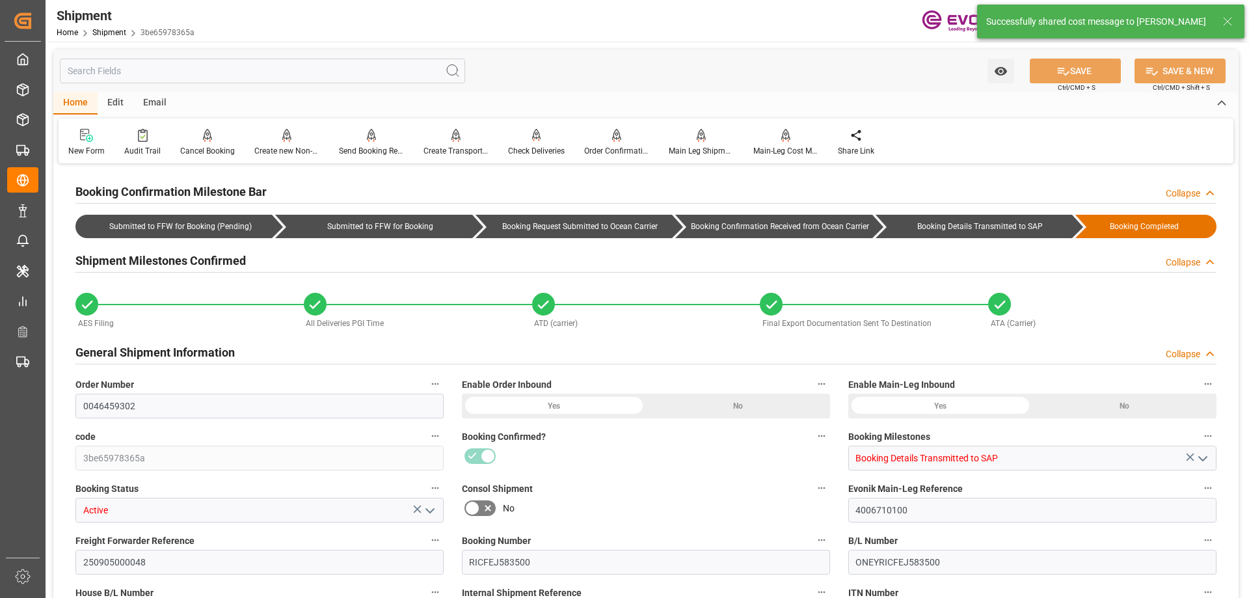
type input "08-31-2025 00:00"
type input "09-04-2025 18:00"
type input "10-04-2025"
type input "07-28-2025 00:00"
type input "09-11-2025 00:00"
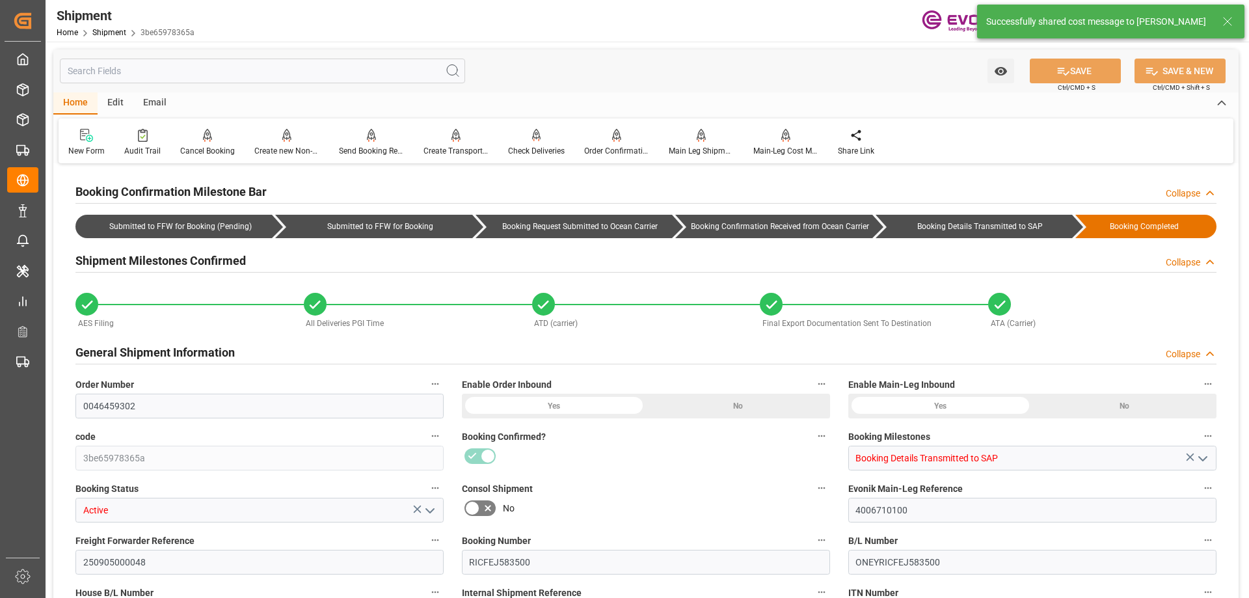
type input "07-28-2025 00:00"
type input "09-03-2025 00:00"
type input "09-26-2025 00:00"
type input "[DATE]"
type input "09-26-2025 00:00"
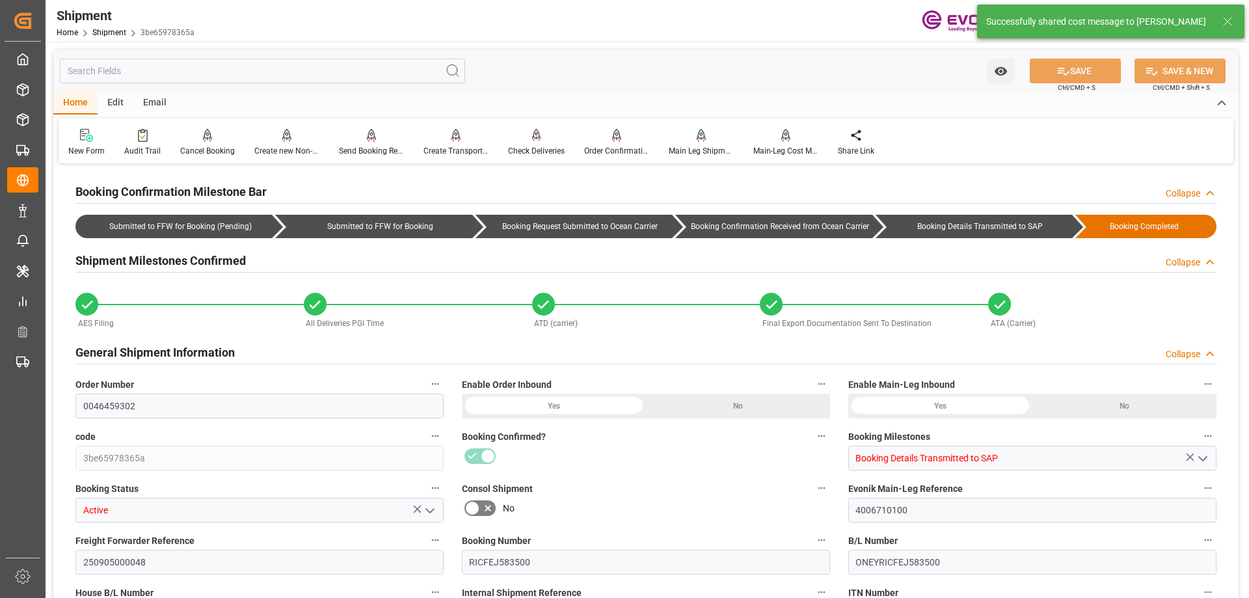
type input "09-05-2025 00:00"
type input "09-26-2025 14:19"
type input "07-28-2025 02:48"
type input "09-22-2025 05:15"
type input "07-28-2025 16:56"
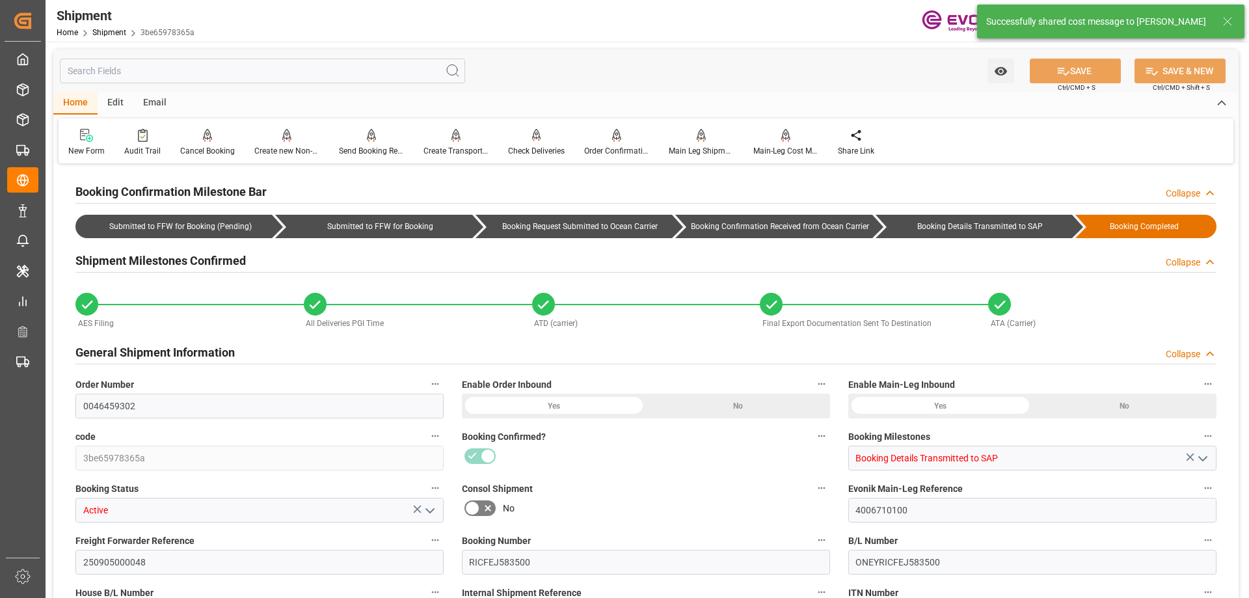
type input "09-22-2025 05:16"
type input "07-28-2025 02:44"
type input "10-03-2025 14:23"
type input "10-03-2025 14:24"
type input "10-03-2025 00:00"
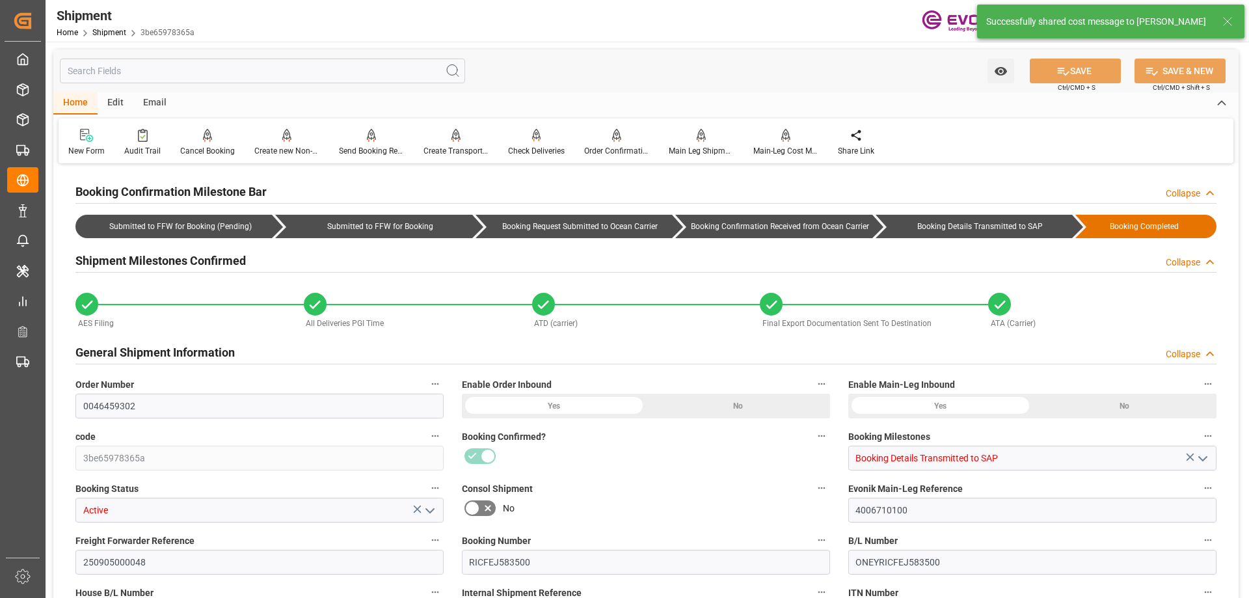
type input "07-28-2025 00:00"
type input "[DATE]"
type input "09-22-2025"
type input "09-03-2025 12:16"
